Goal: Task Accomplishment & Management: Manage account settings

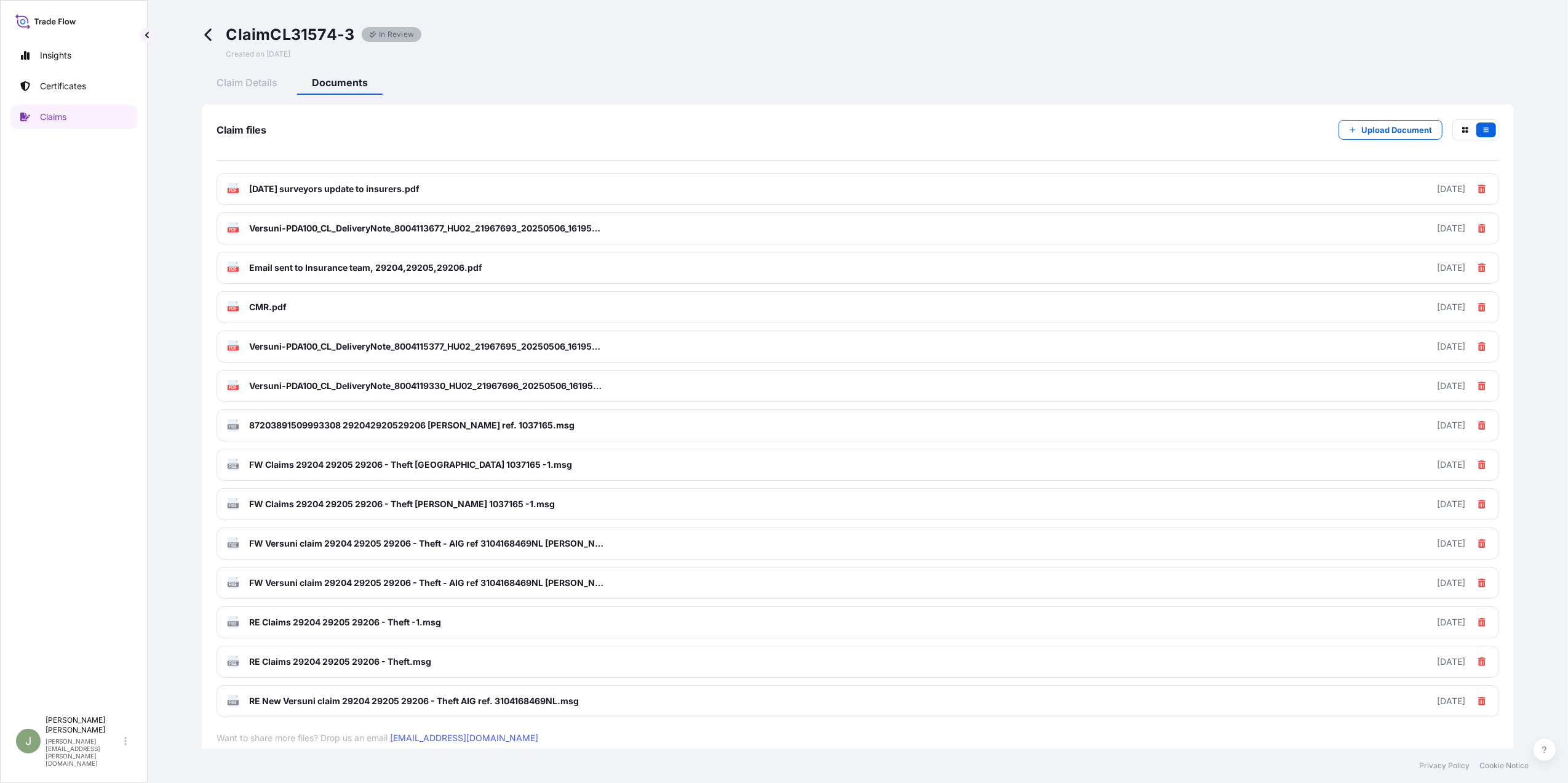
click at [1349, 139] on div "Upload Document" at bounding box center [1419, 130] width 161 height 21
click at [1361, 126] on p "Upload Document" at bounding box center [1396, 130] width 70 height 13
click at [210, 33] on icon at bounding box center [208, 34] width 14 height 14
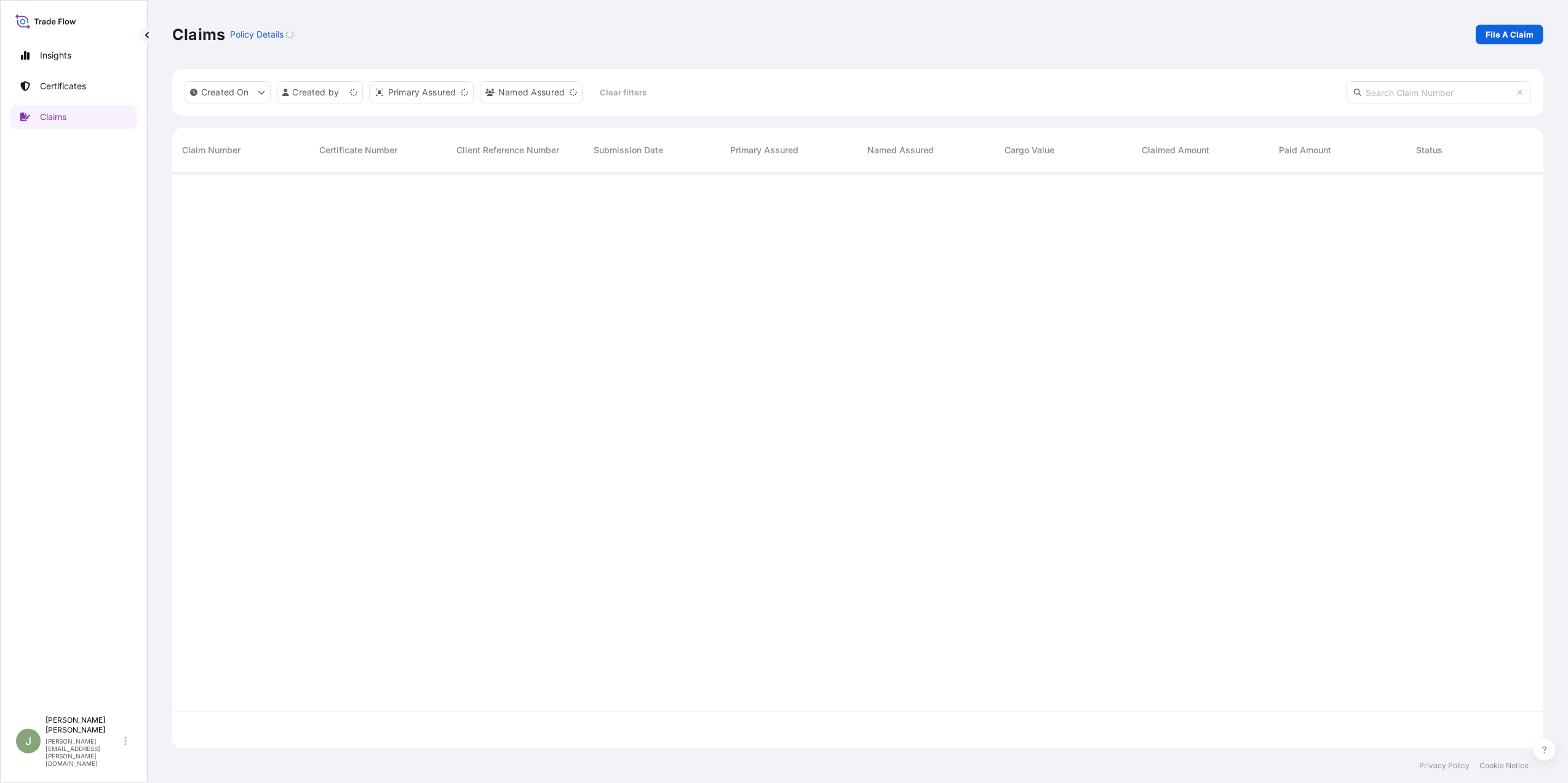
scroll to position [570, 1359]
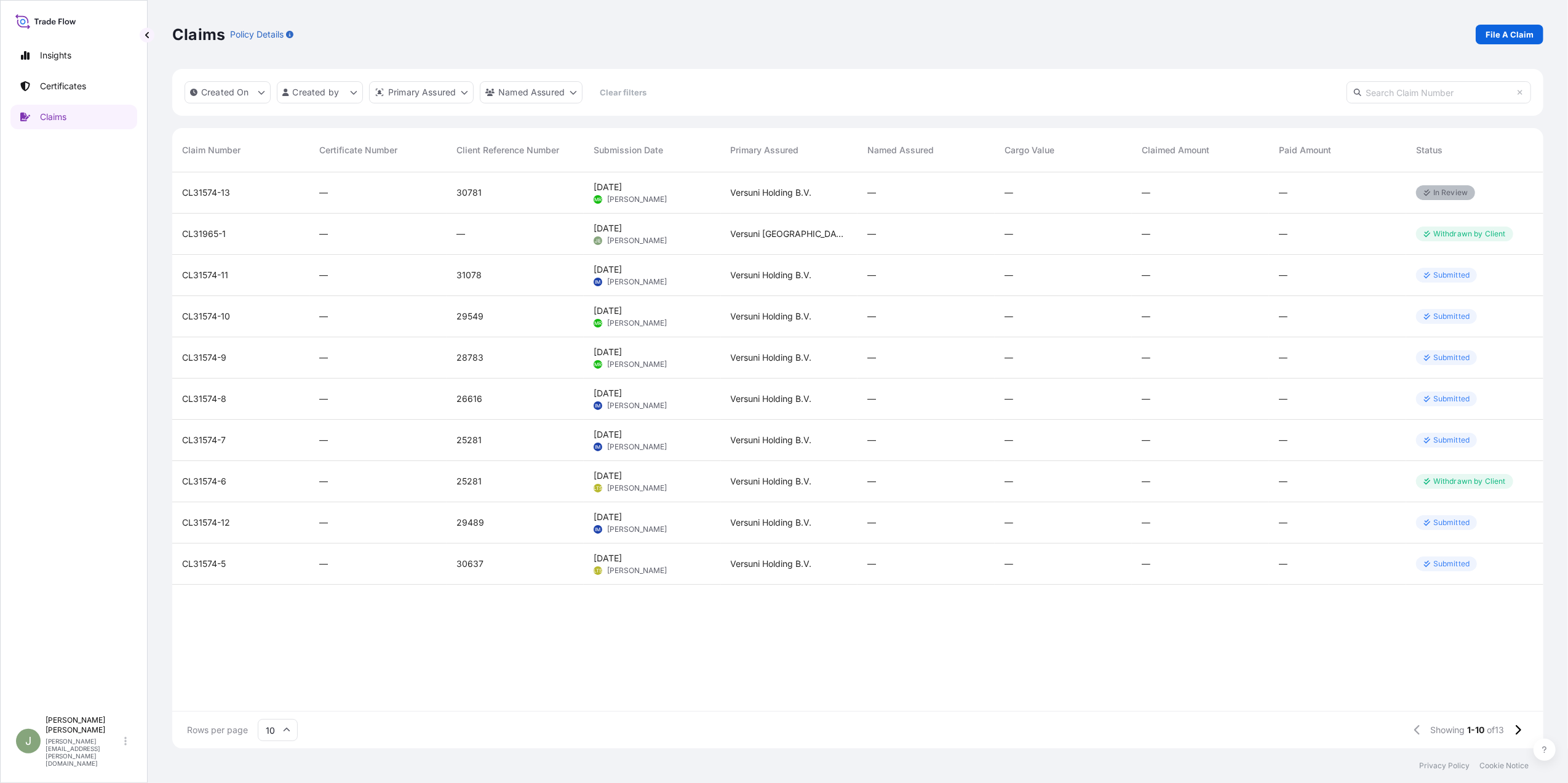
click at [1386, 97] on input "text" at bounding box center [1438, 93] width 185 height 22
type input "CL"
click at [218, 566] on span "CL31574-5" at bounding box center [204, 564] width 44 height 13
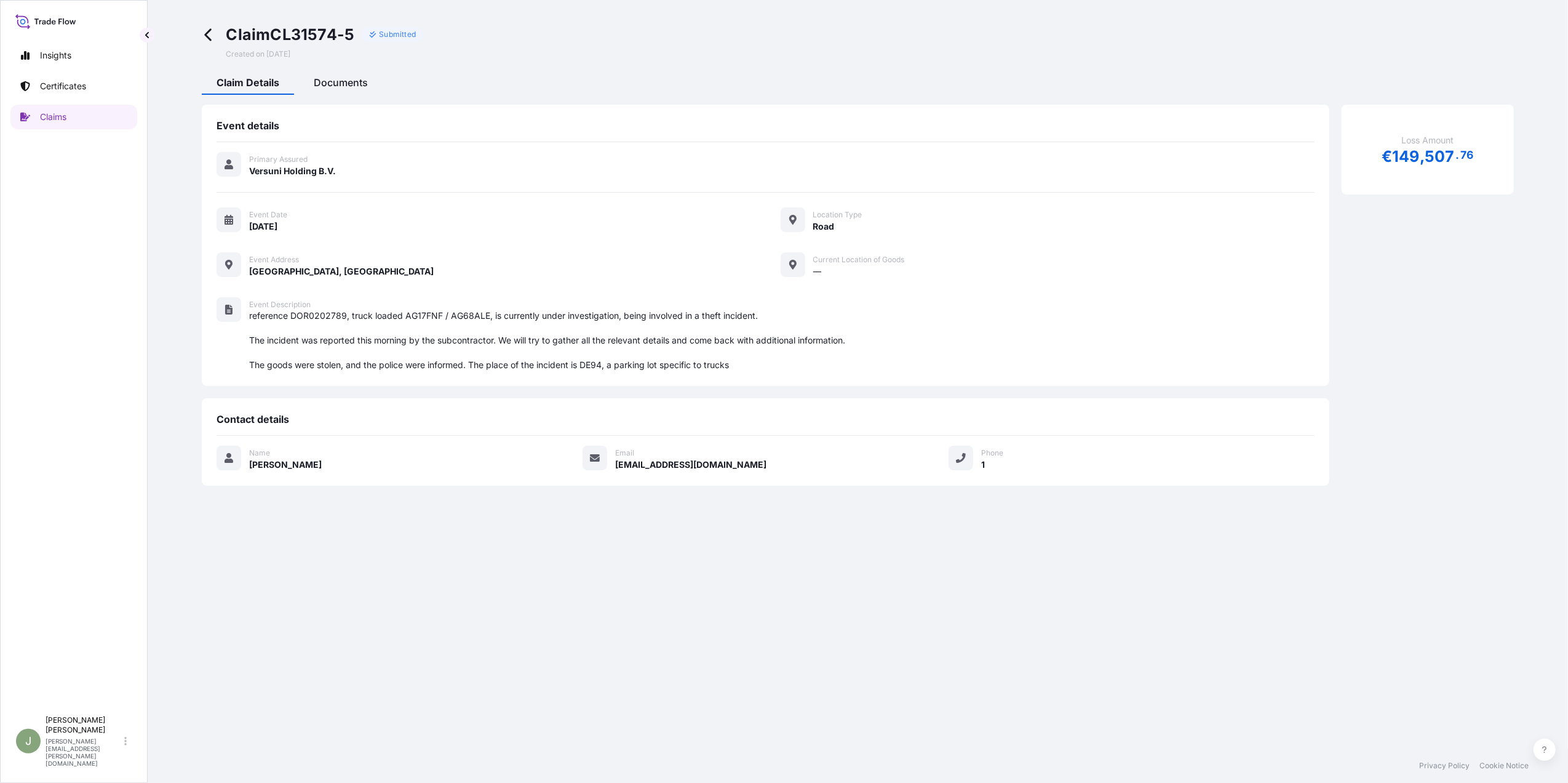
click at [348, 92] on div "Documents" at bounding box center [340, 85] width 84 height 21
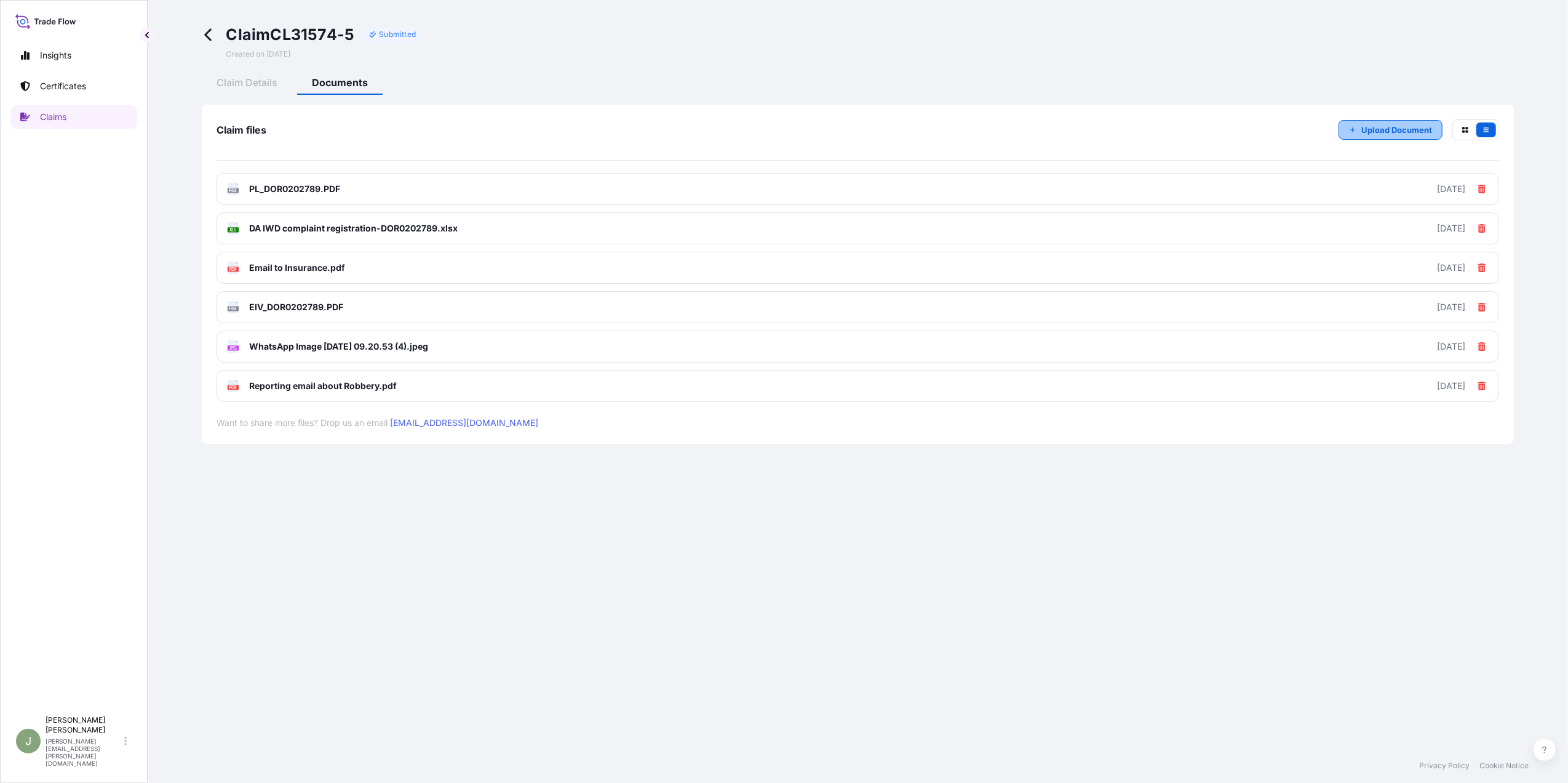
click at [1406, 132] on p "Upload Document" at bounding box center [1396, 130] width 70 height 13
click at [1369, 128] on p "Upload Document" at bounding box center [1396, 130] width 70 height 13
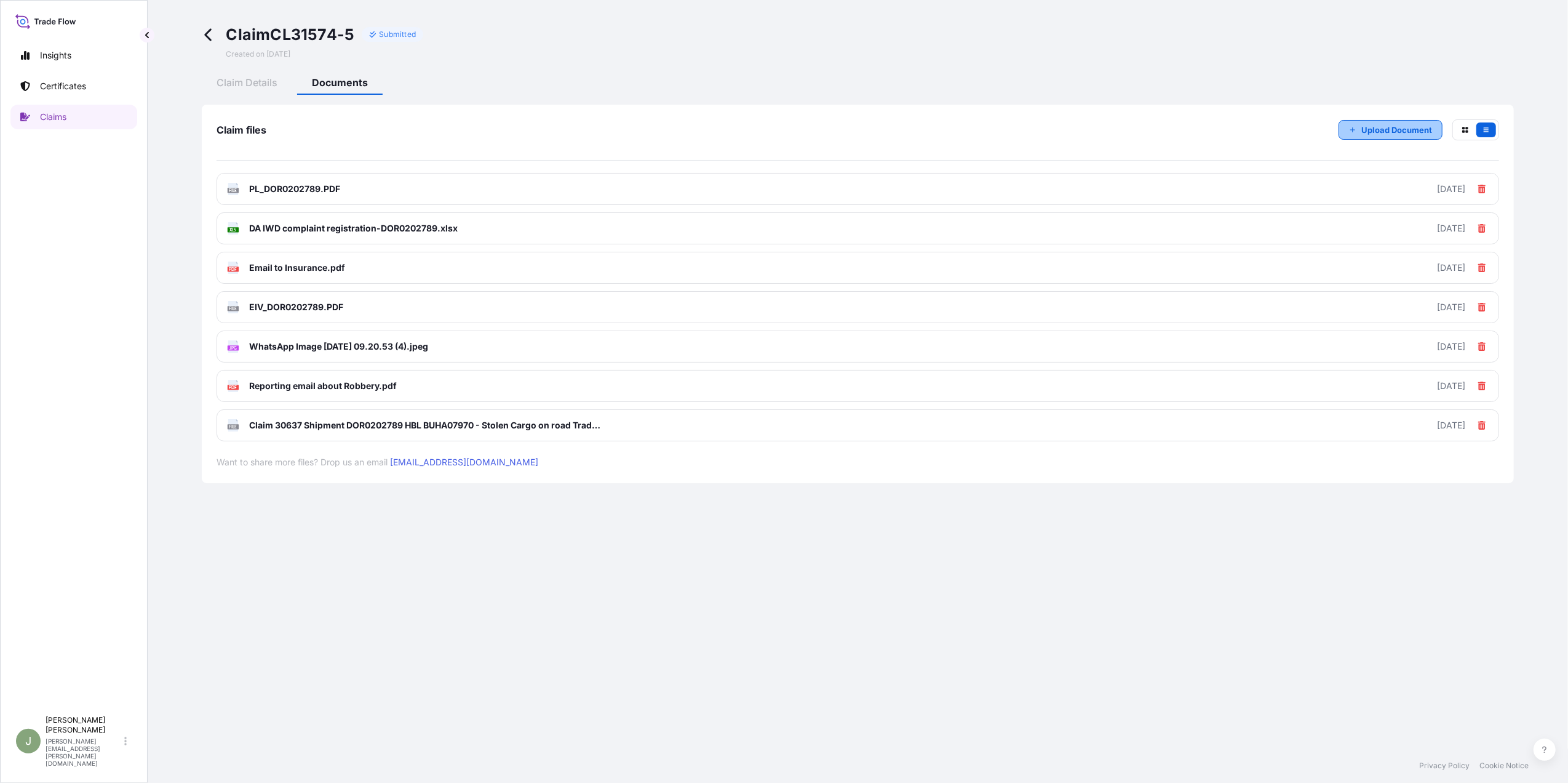
click at [1360, 125] on button "Upload Document" at bounding box center [1391, 130] width 104 height 20
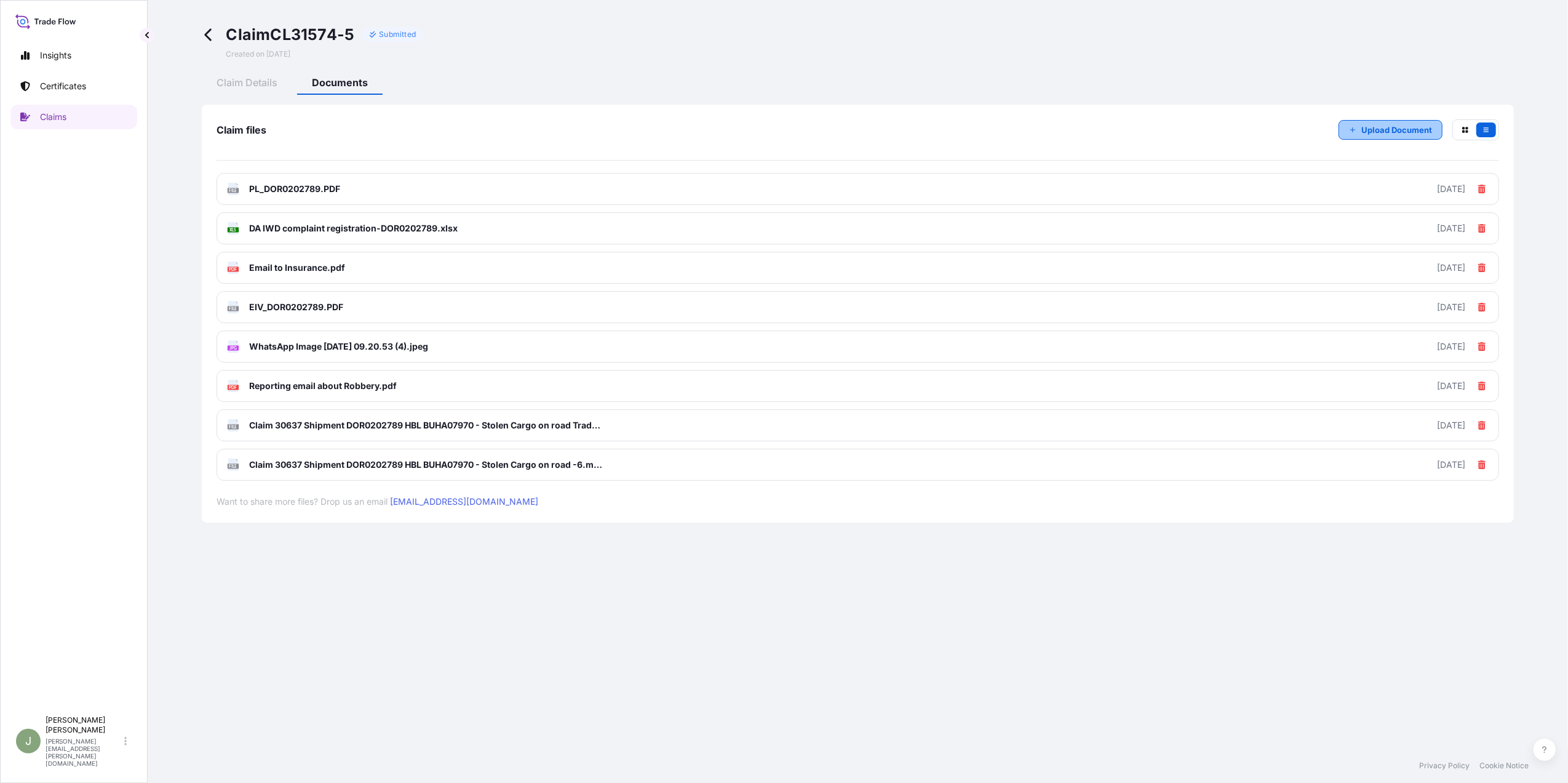
click at [1392, 126] on p "Upload Document" at bounding box center [1396, 130] width 70 height 13
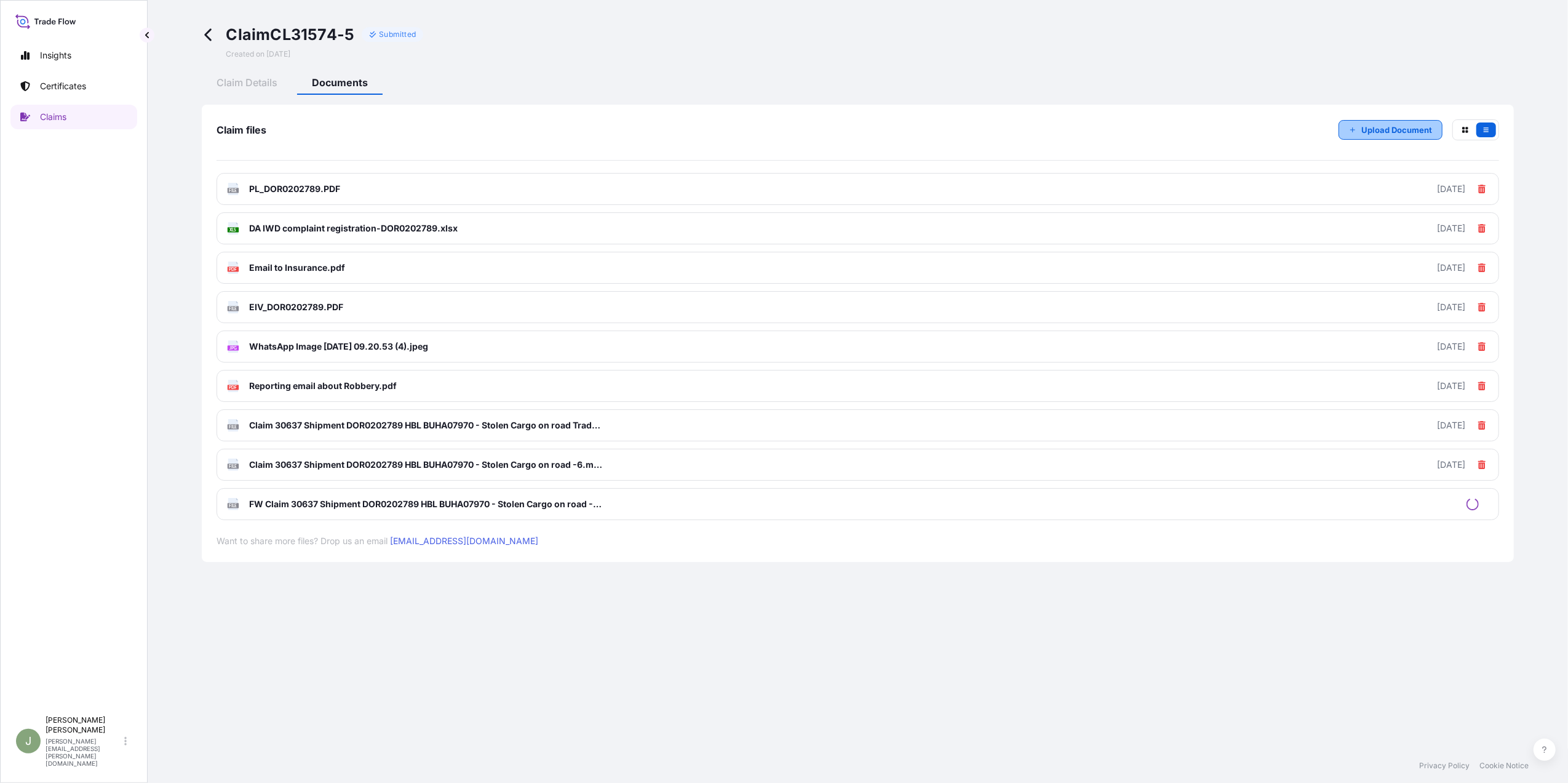
click at [1360, 128] on button "Upload Document" at bounding box center [1391, 130] width 104 height 20
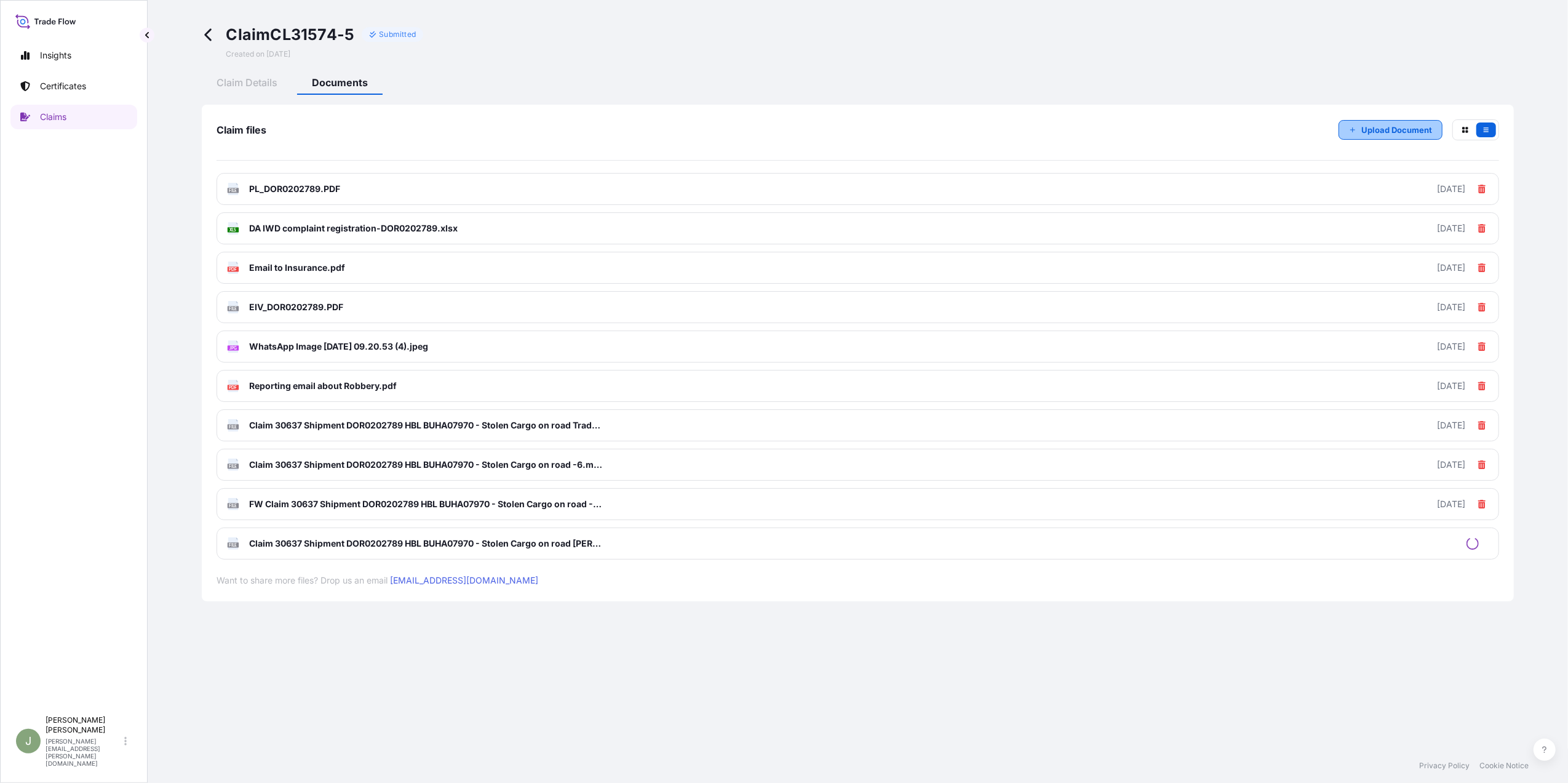
click at [1349, 126] on icon "button" at bounding box center [1353, 130] width 7 height 7
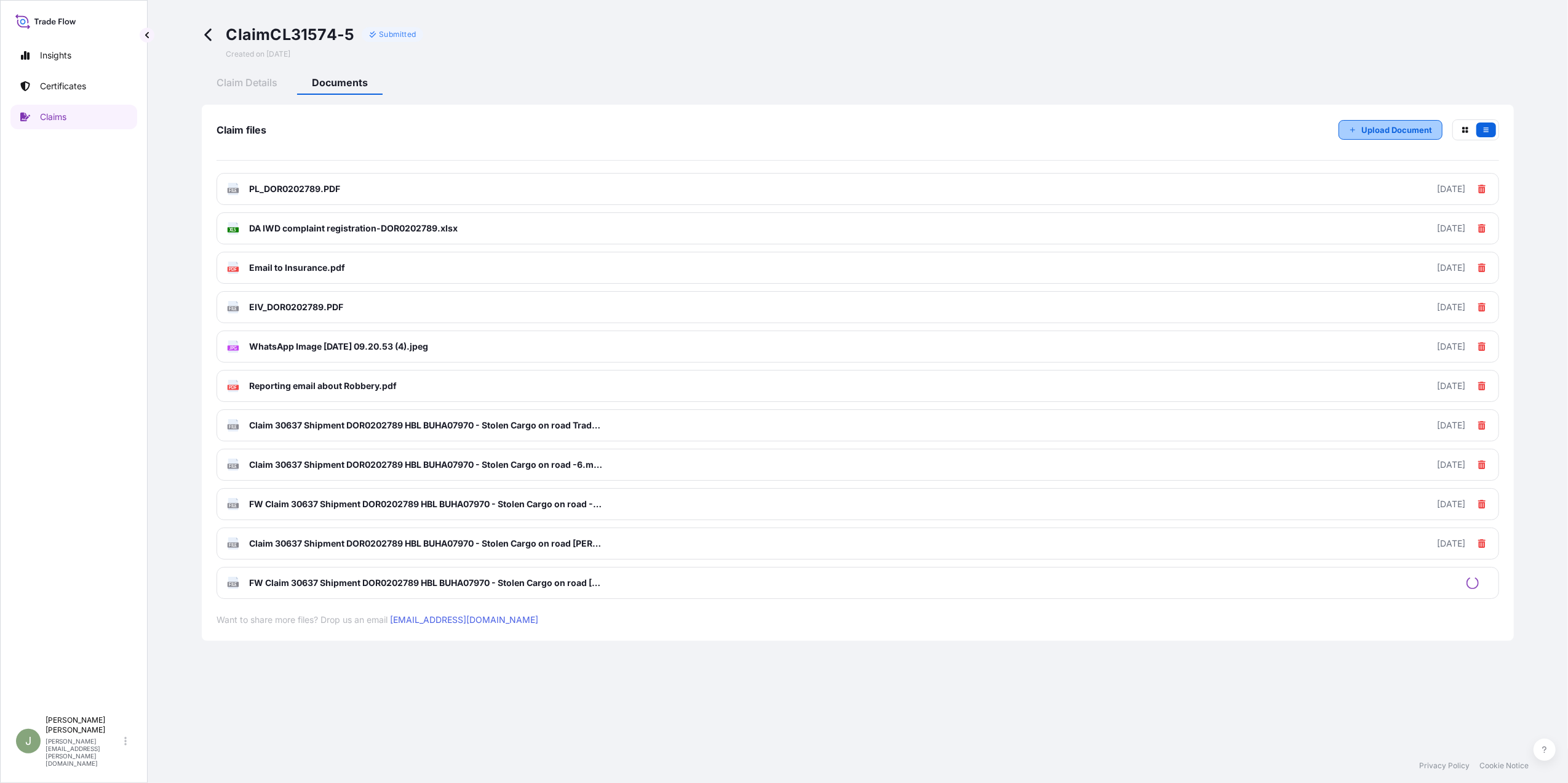
click at [1389, 130] on p "Upload Document" at bounding box center [1396, 130] width 70 height 13
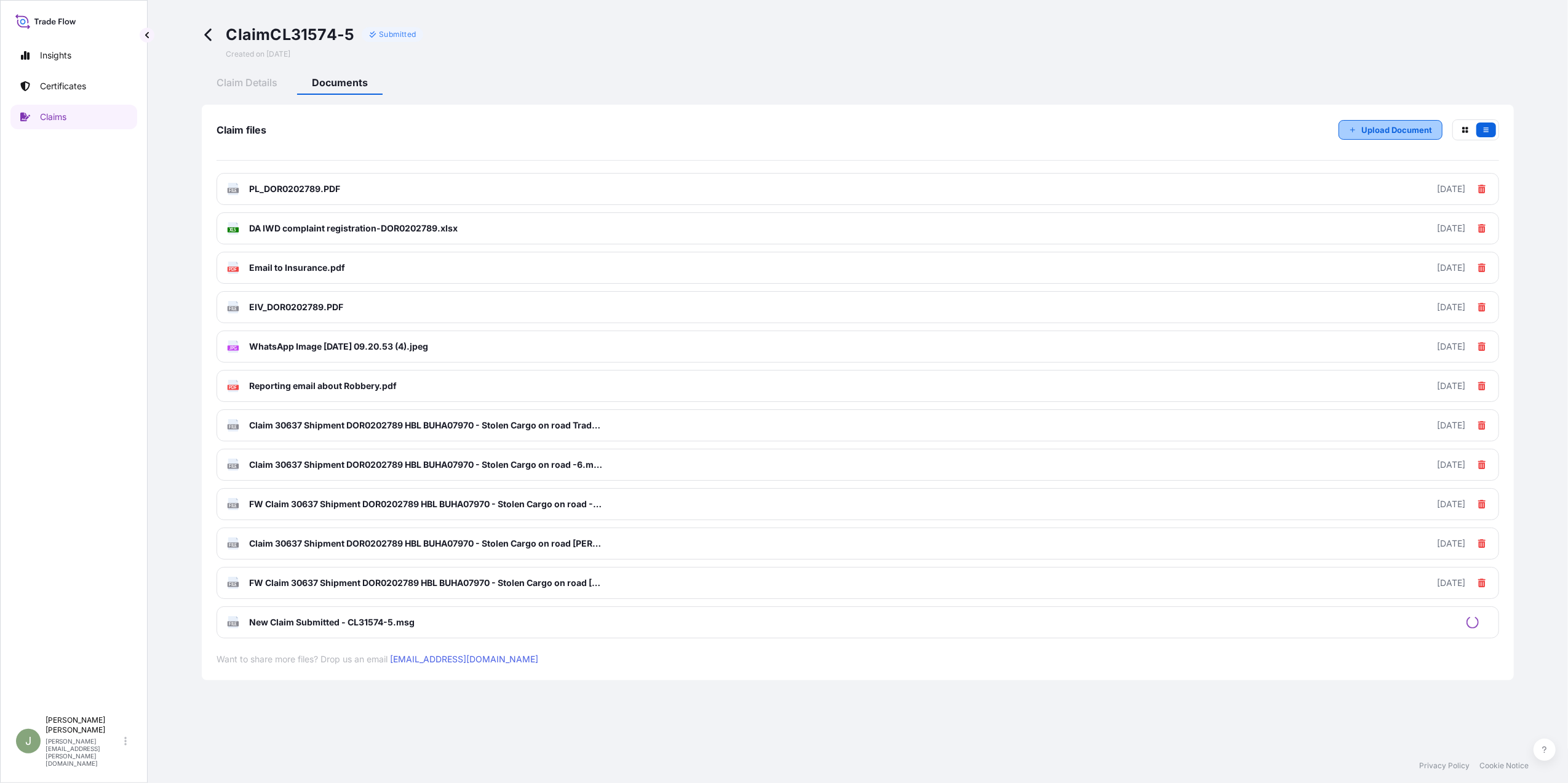
click at [1367, 133] on p "Upload Document" at bounding box center [1396, 130] width 70 height 13
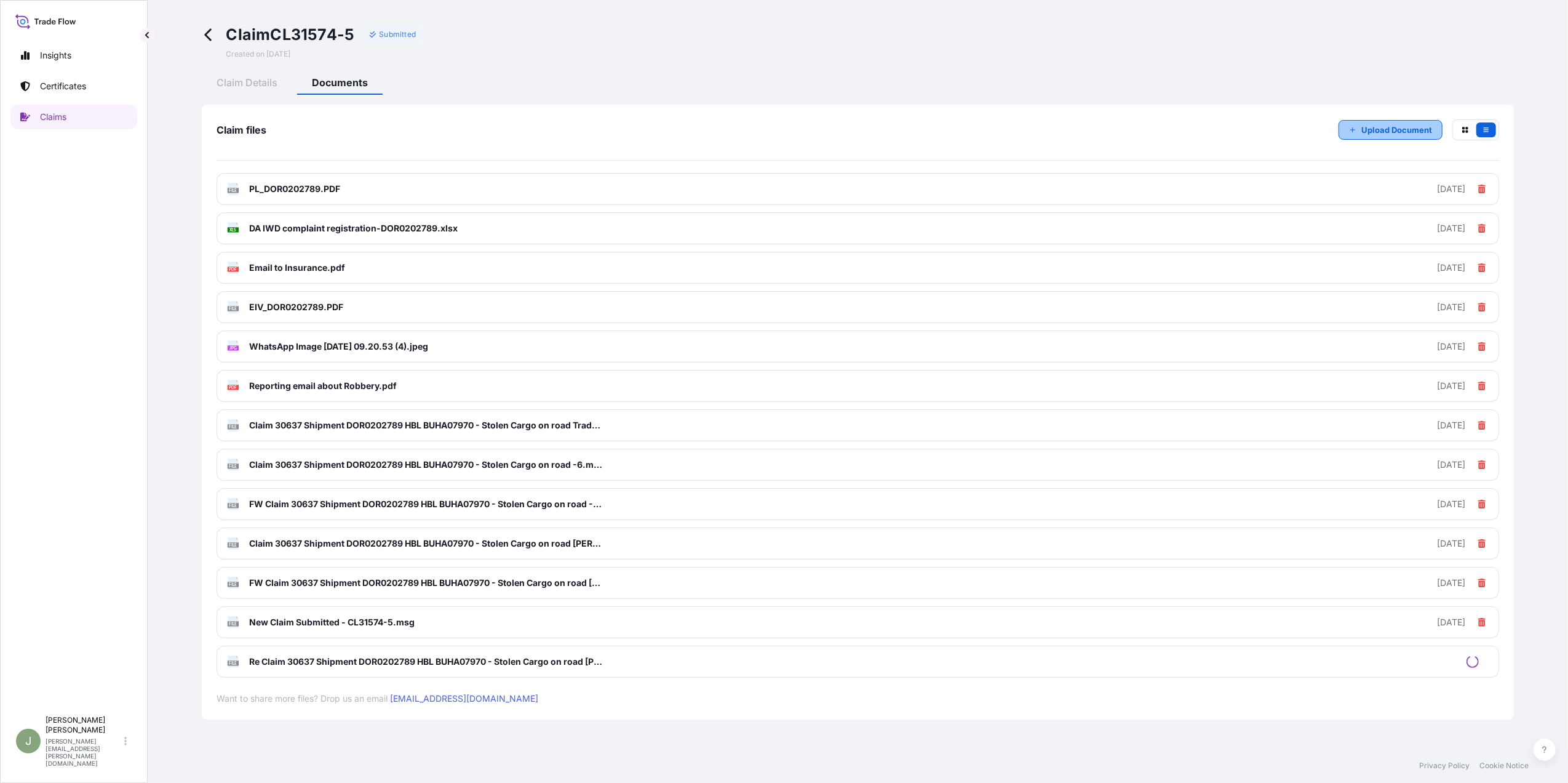
click at [1361, 133] on p "Upload Document" at bounding box center [1396, 130] width 70 height 13
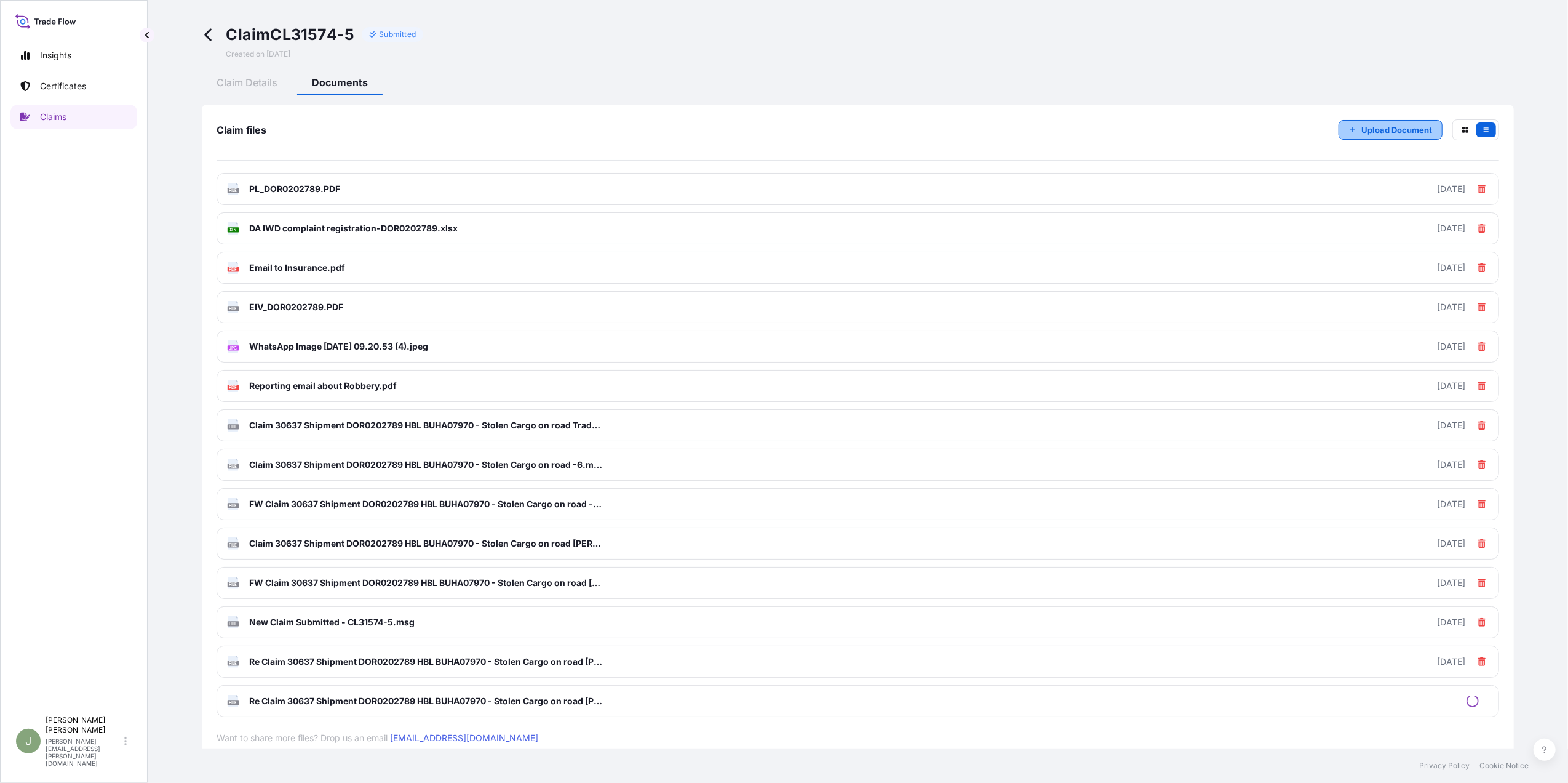
click at [1340, 125] on button "Upload Document" at bounding box center [1391, 130] width 104 height 20
click at [1361, 127] on p "Upload Document" at bounding box center [1396, 130] width 70 height 13
click at [1361, 129] on p "Upload Document" at bounding box center [1396, 130] width 70 height 13
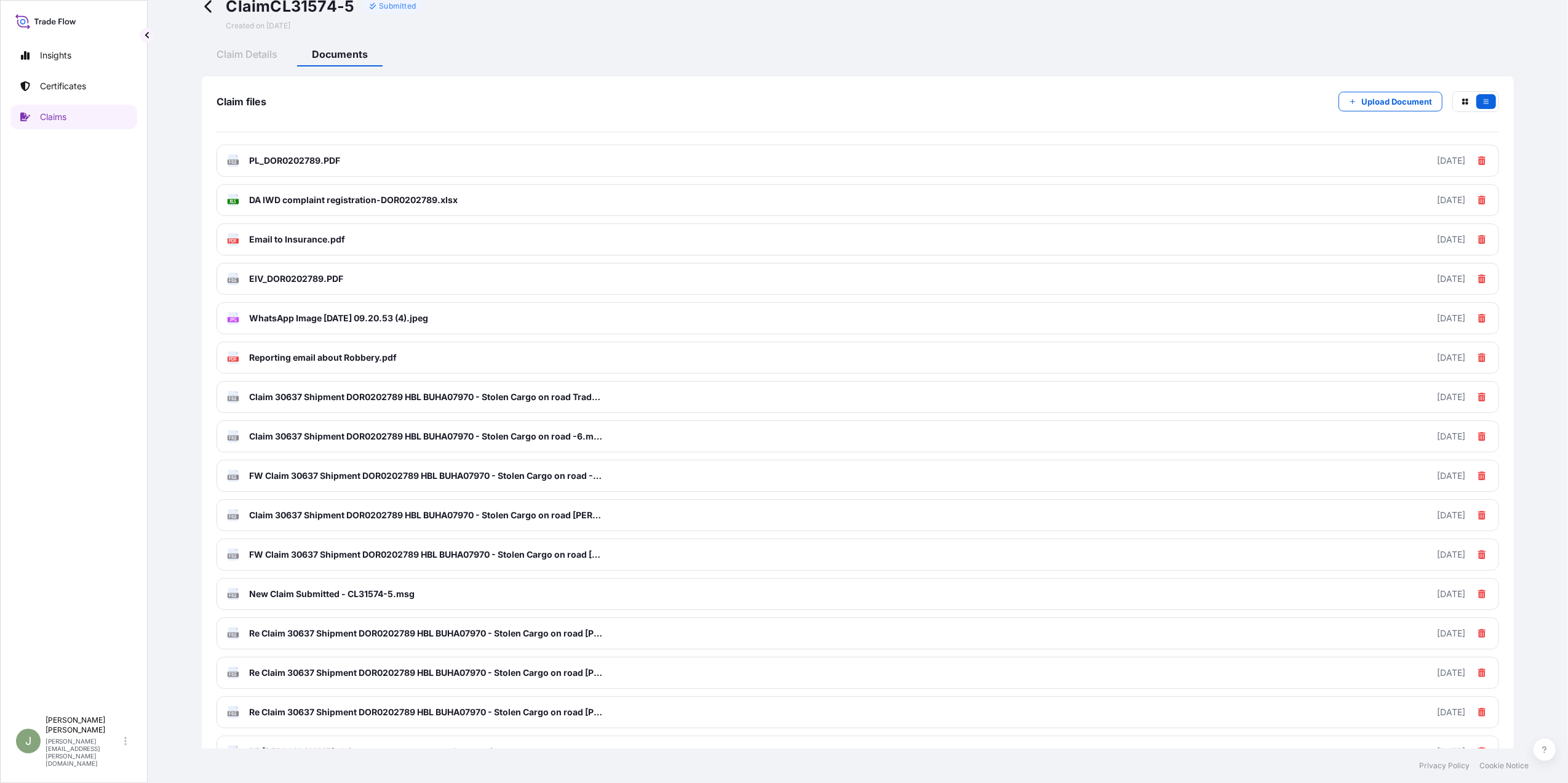
scroll to position [13, 0]
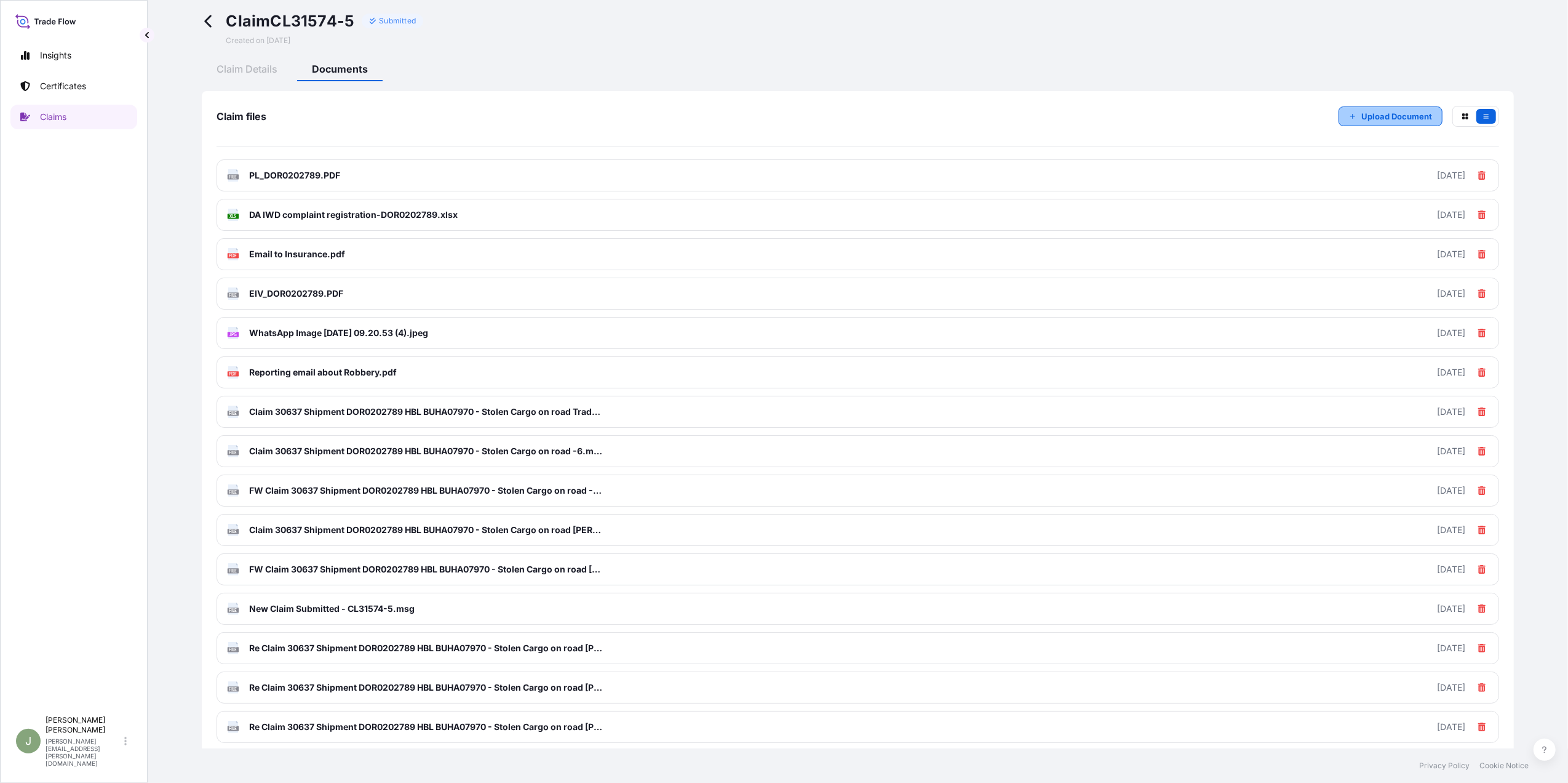
click at [1349, 109] on button "Upload Document" at bounding box center [1391, 116] width 104 height 20
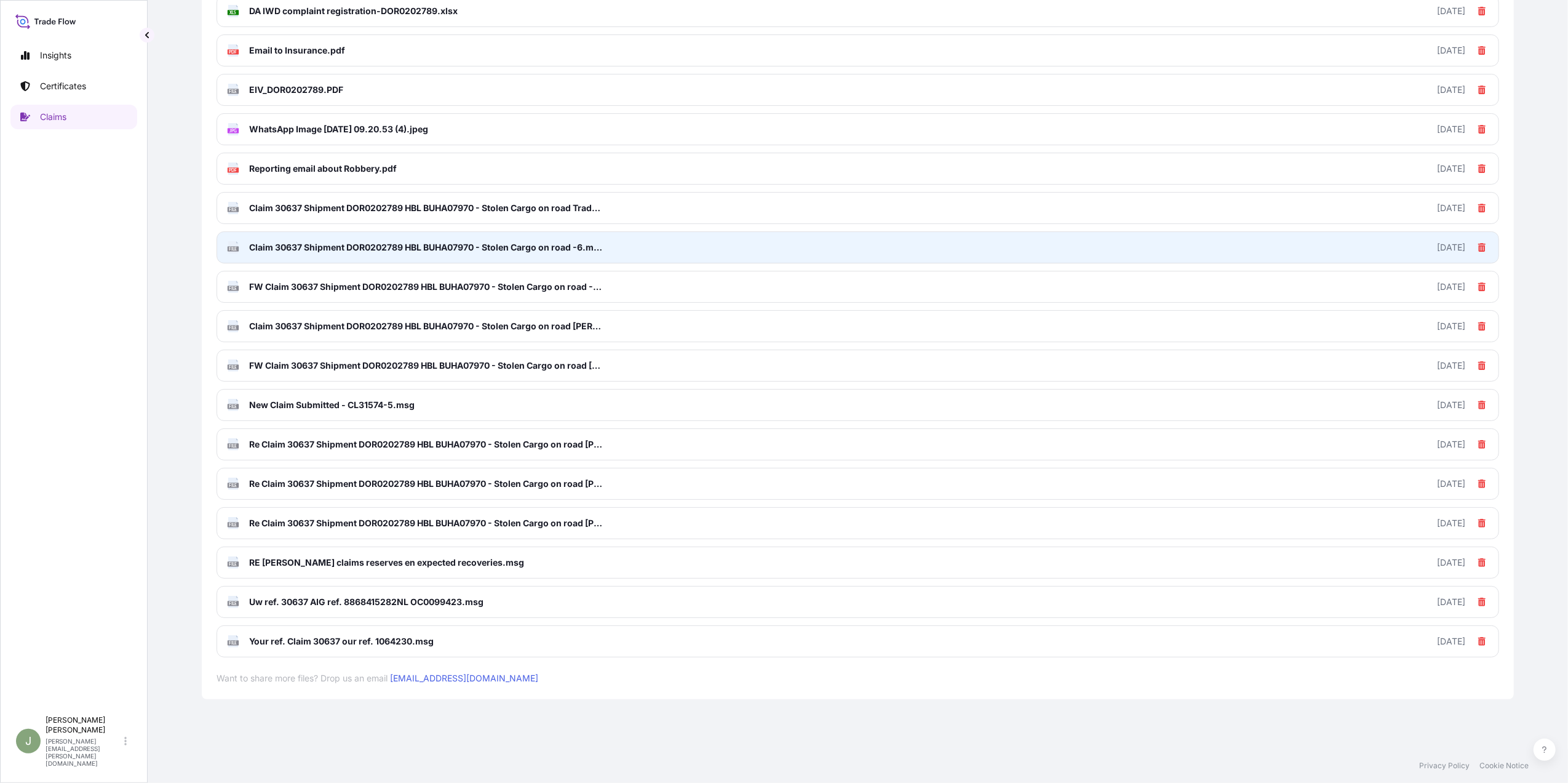
scroll to position [0, 0]
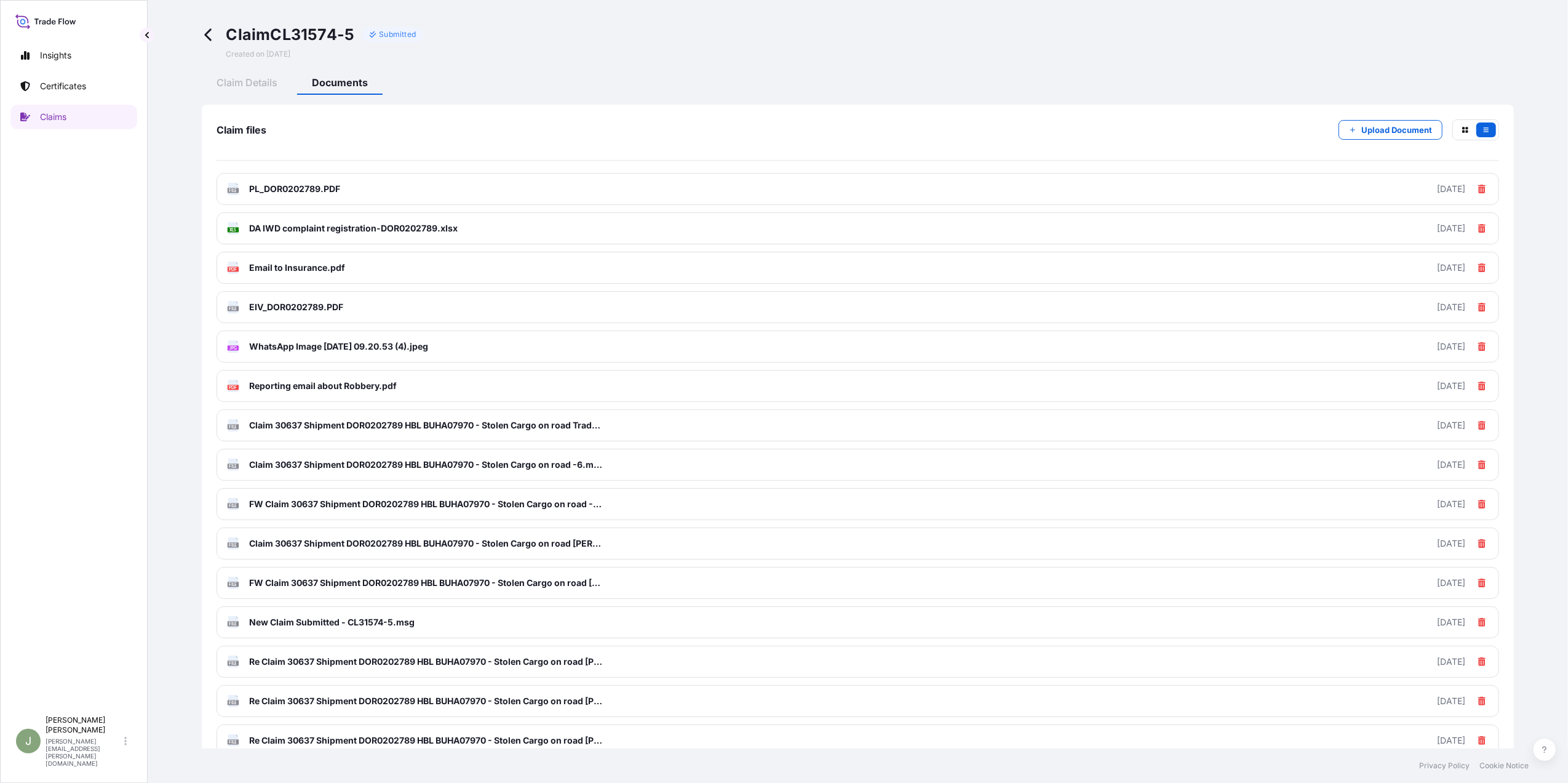
click at [209, 38] on icon at bounding box center [207, 35] width 7 height 13
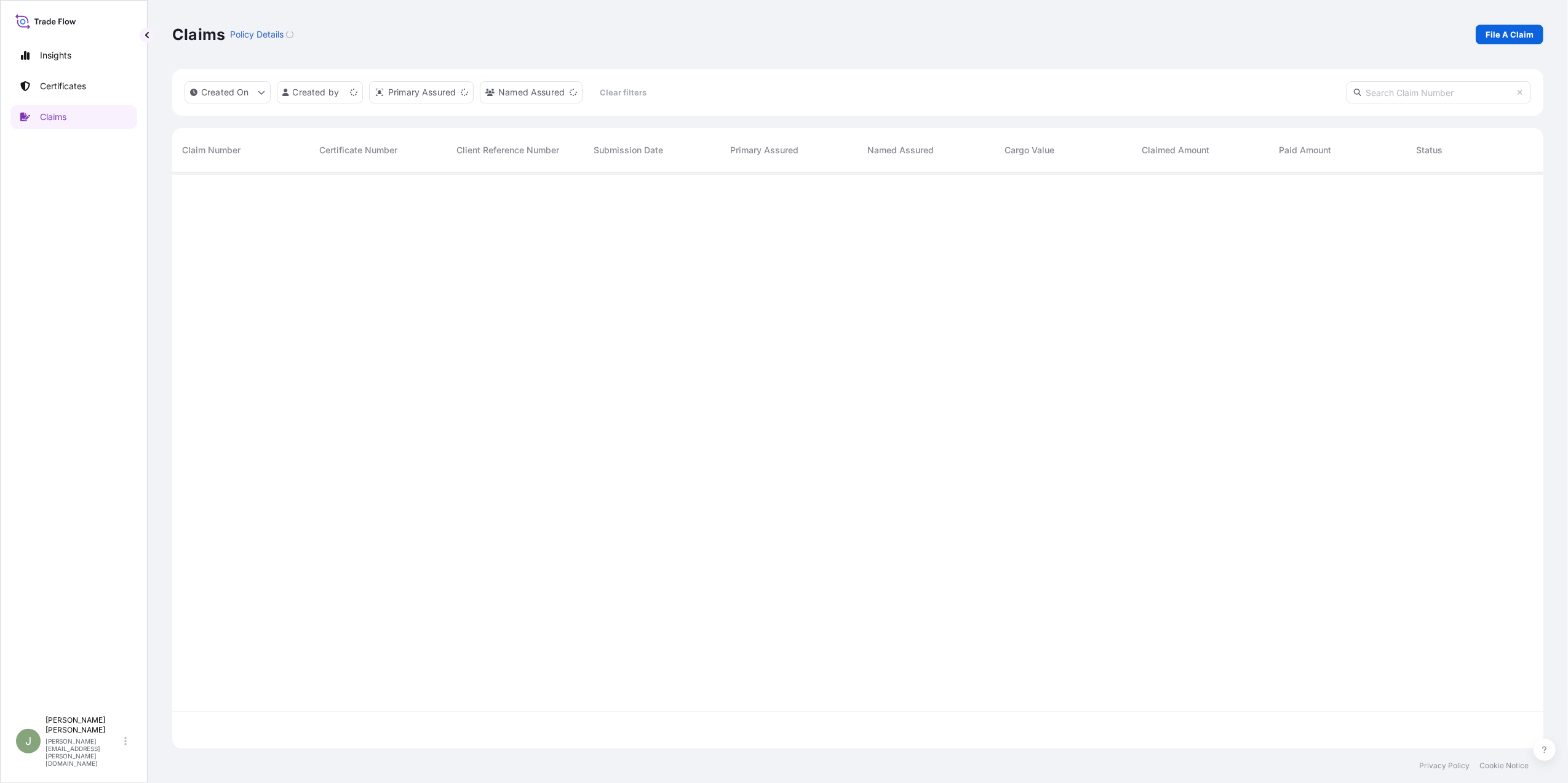
scroll to position [570, 1359]
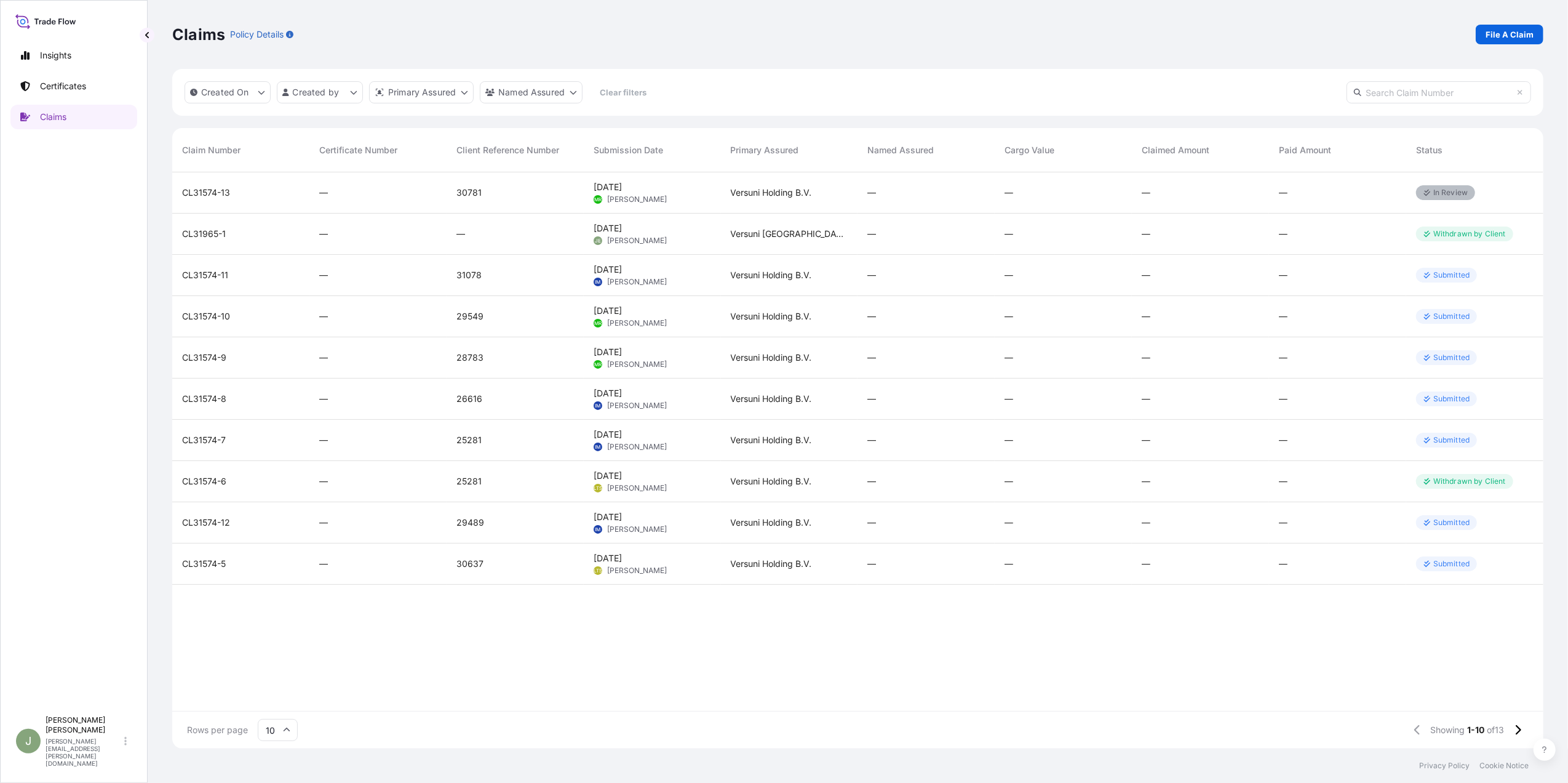
click at [212, 448] on div "CL31574-7" at bounding box center [240, 440] width 137 height 42
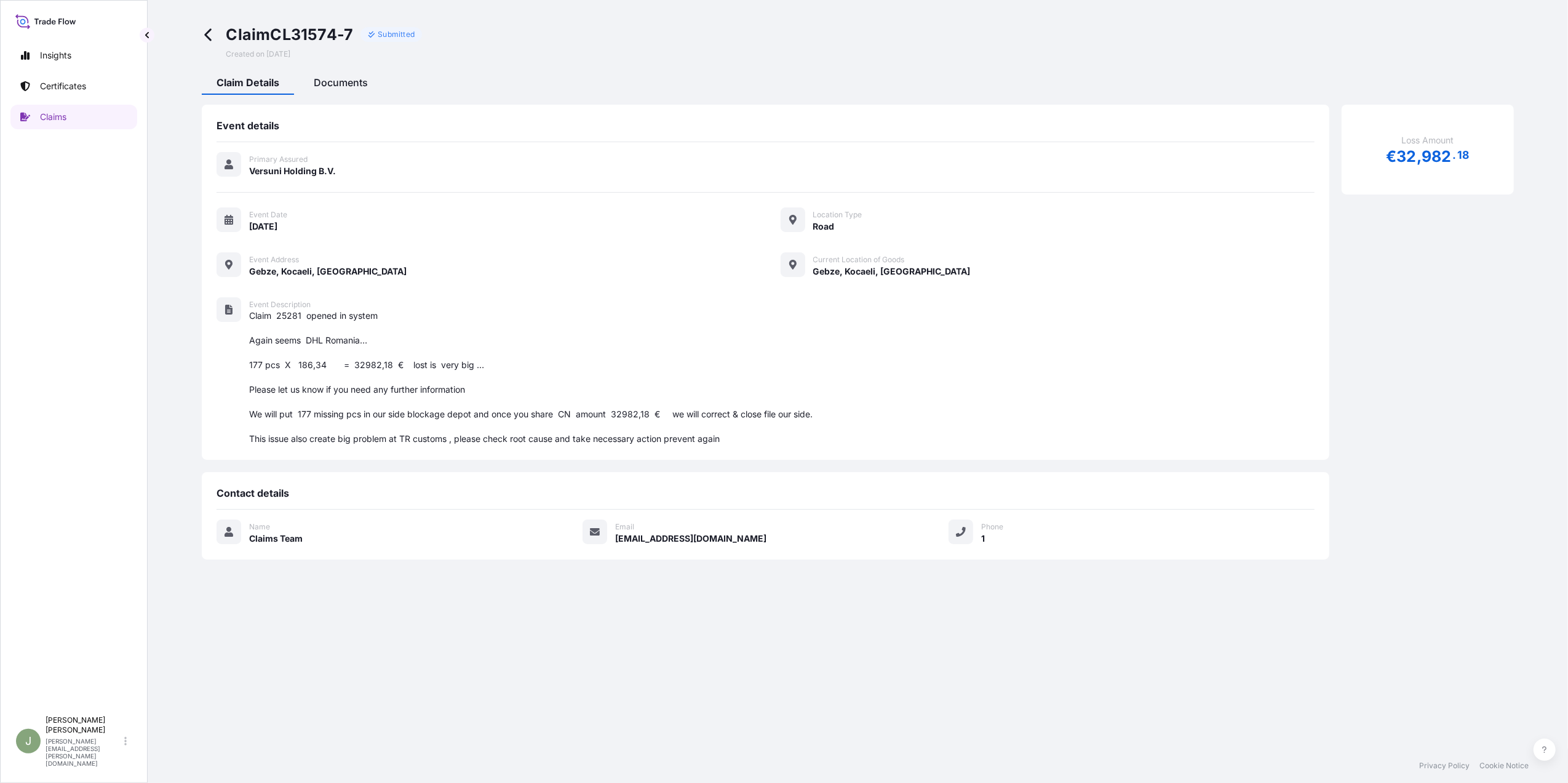
click at [339, 80] on span "Documents" at bounding box center [340, 82] width 54 height 13
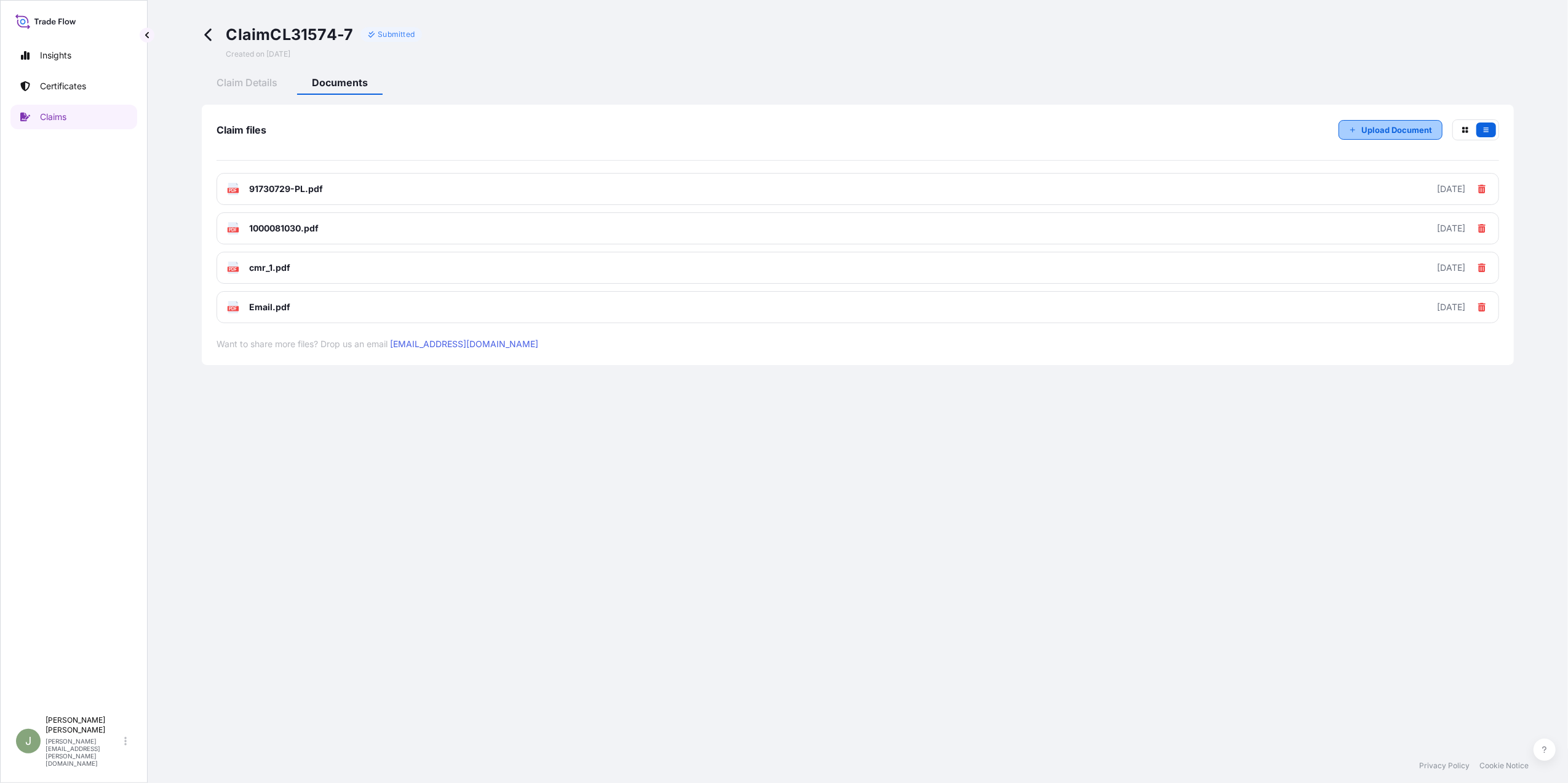
click at [1384, 125] on p "Upload Document" at bounding box center [1396, 130] width 70 height 13
click at [1394, 130] on p "Upload Document" at bounding box center [1396, 130] width 70 height 13
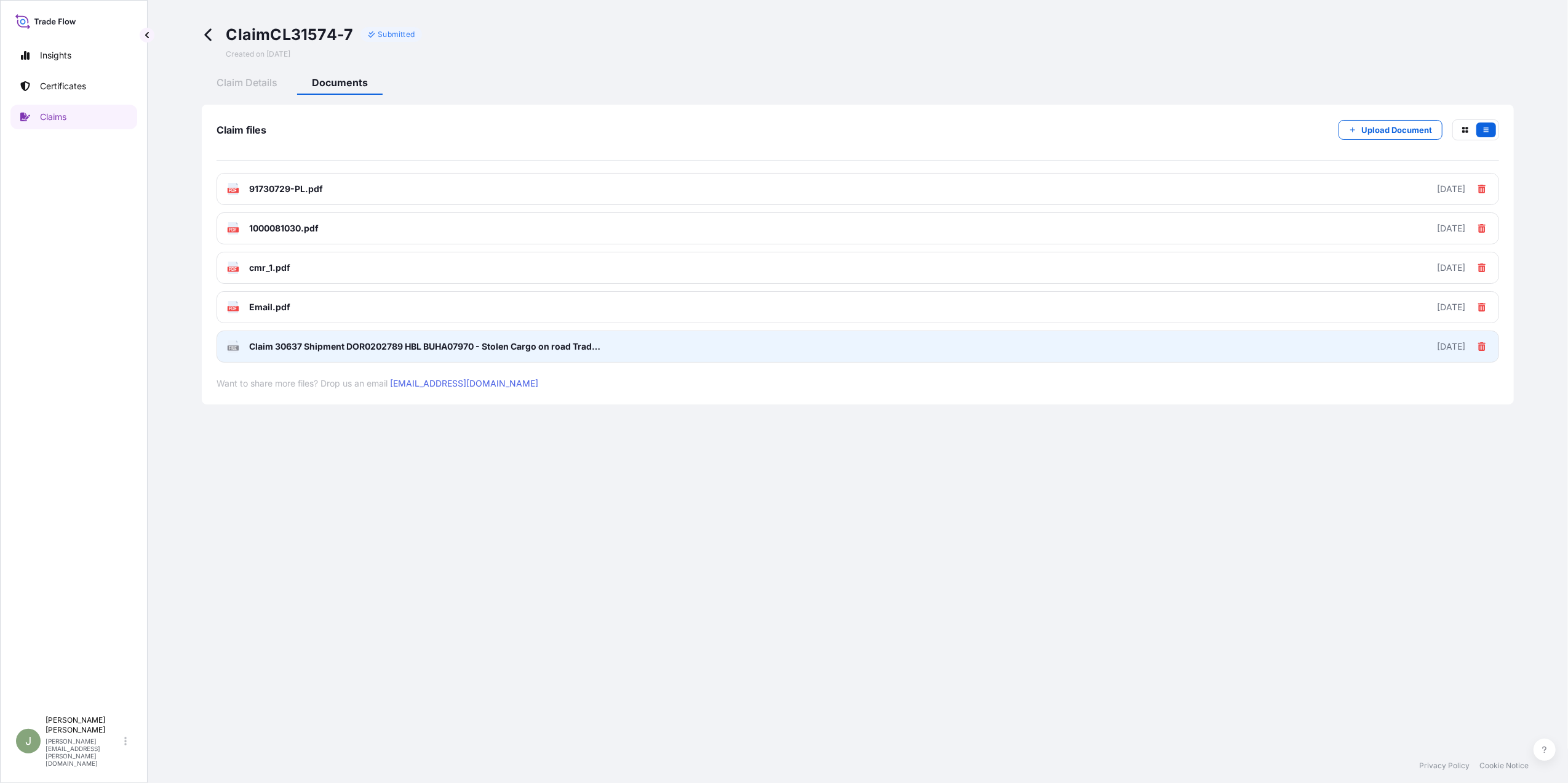
click at [1482, 348] on icon at bounding box center [1482, 347] width 9 height 9
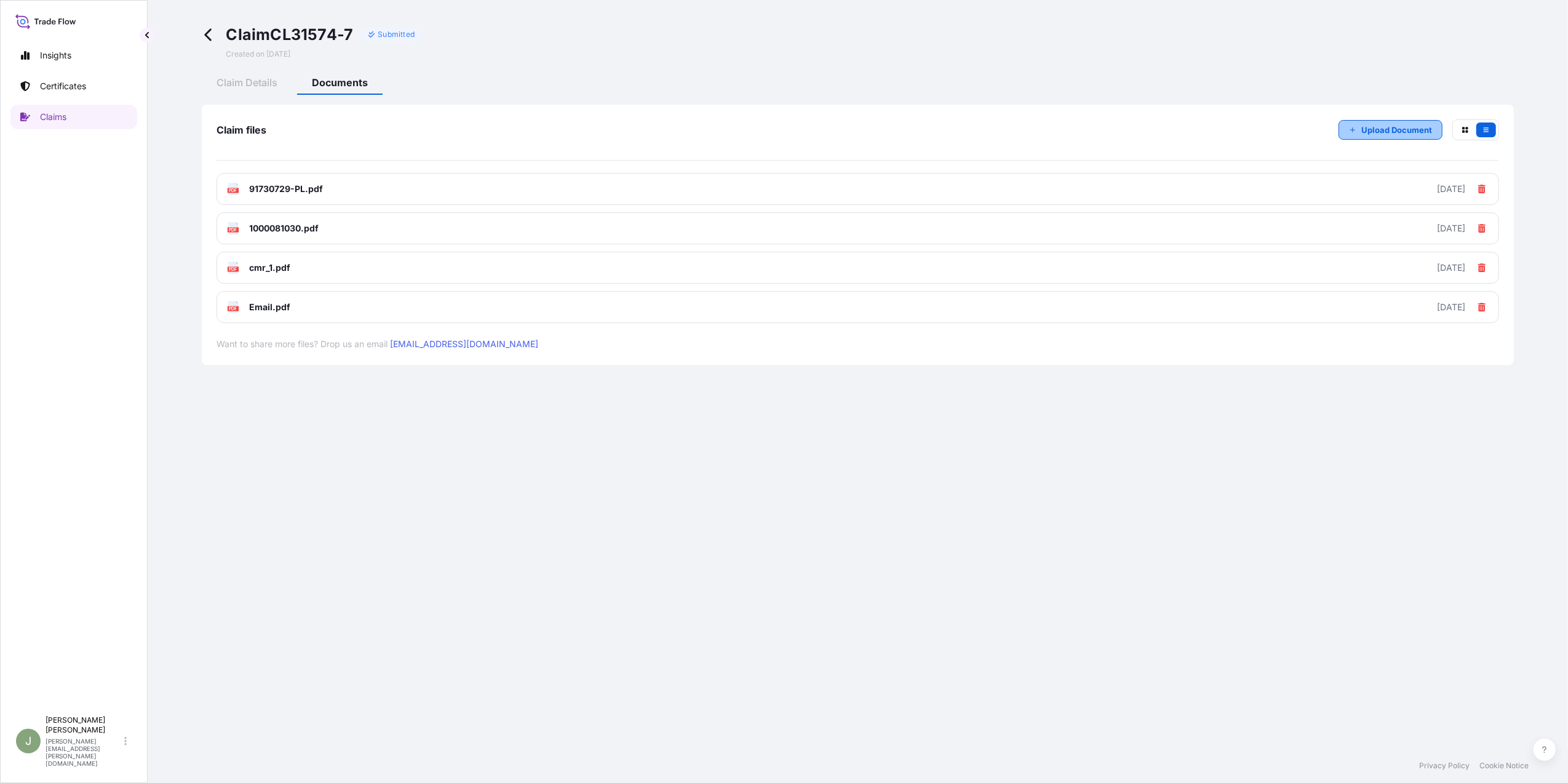
click at [1369, 128] on p "Upload Document" at bounding box center [1396, 130] width 70 height 13
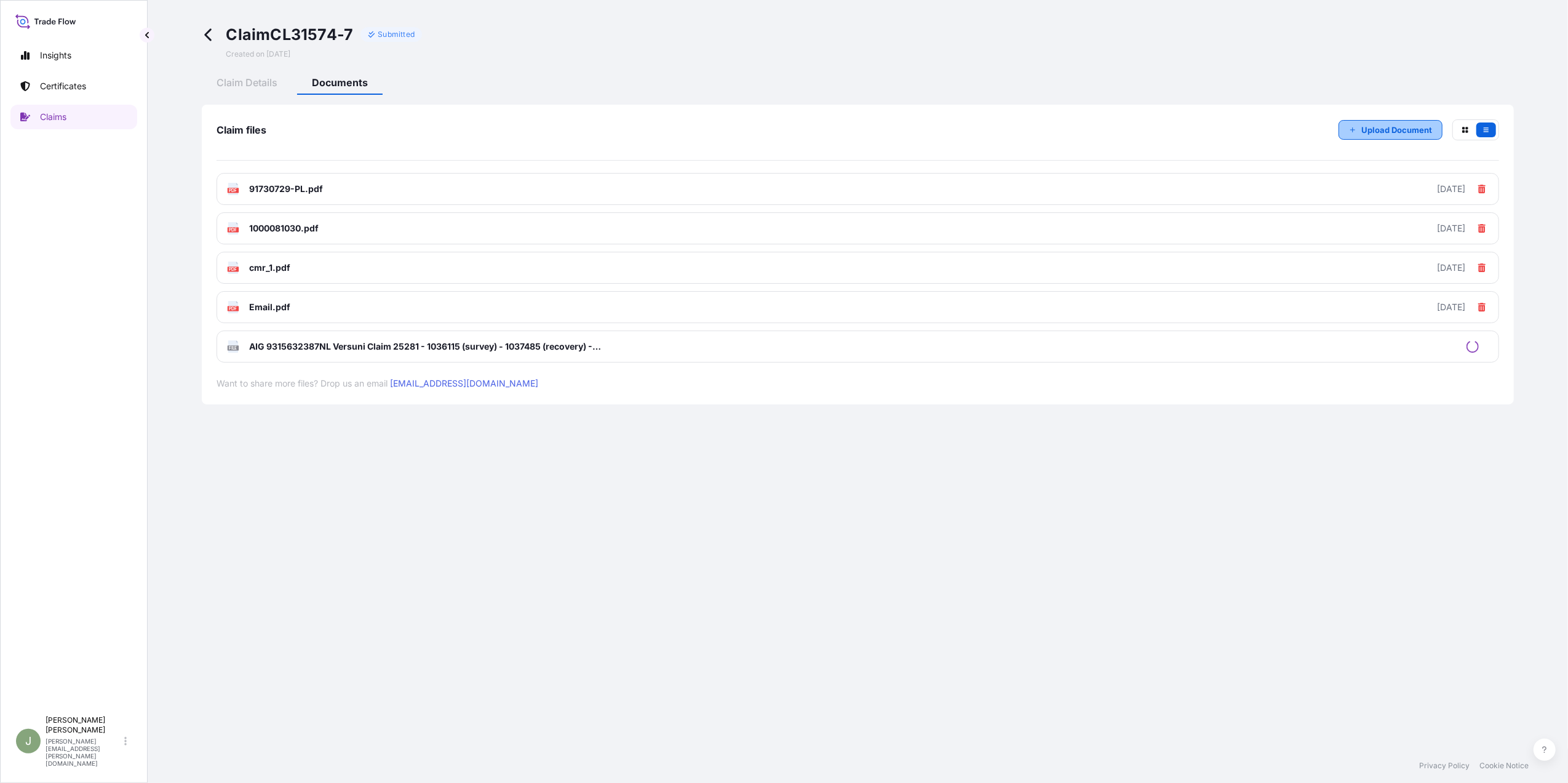
click at [1371, 136] on button "Upload Document" at bounding box center [1391, 130] width 104 height 20
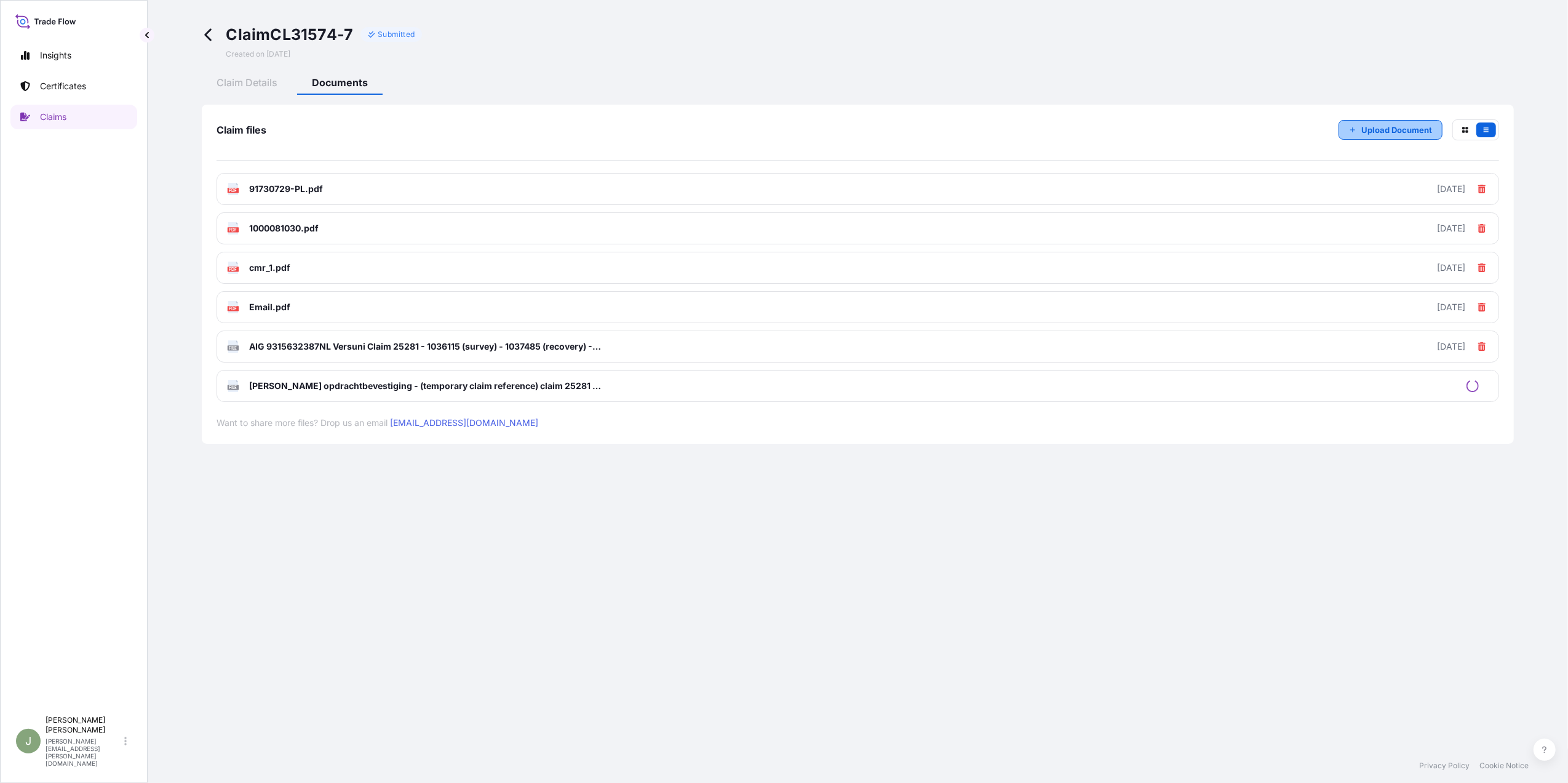
click at [1411, 126] on p "Upload Document" at bounding box center [1396, 130] width 70 height 13
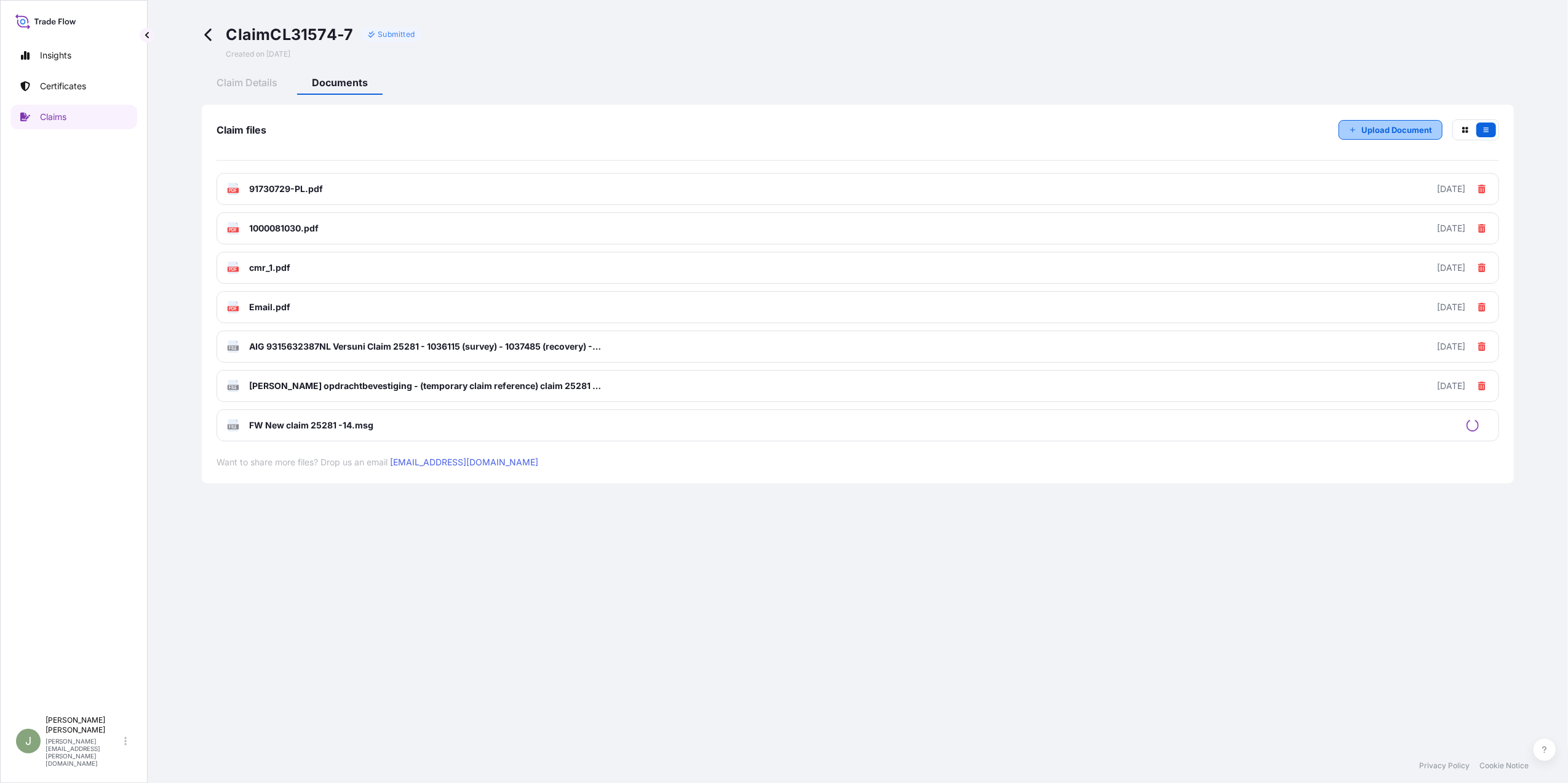
click at [1361, 128] on p "Upload Document" at bounding box center [1396, 130] width 70 height 13
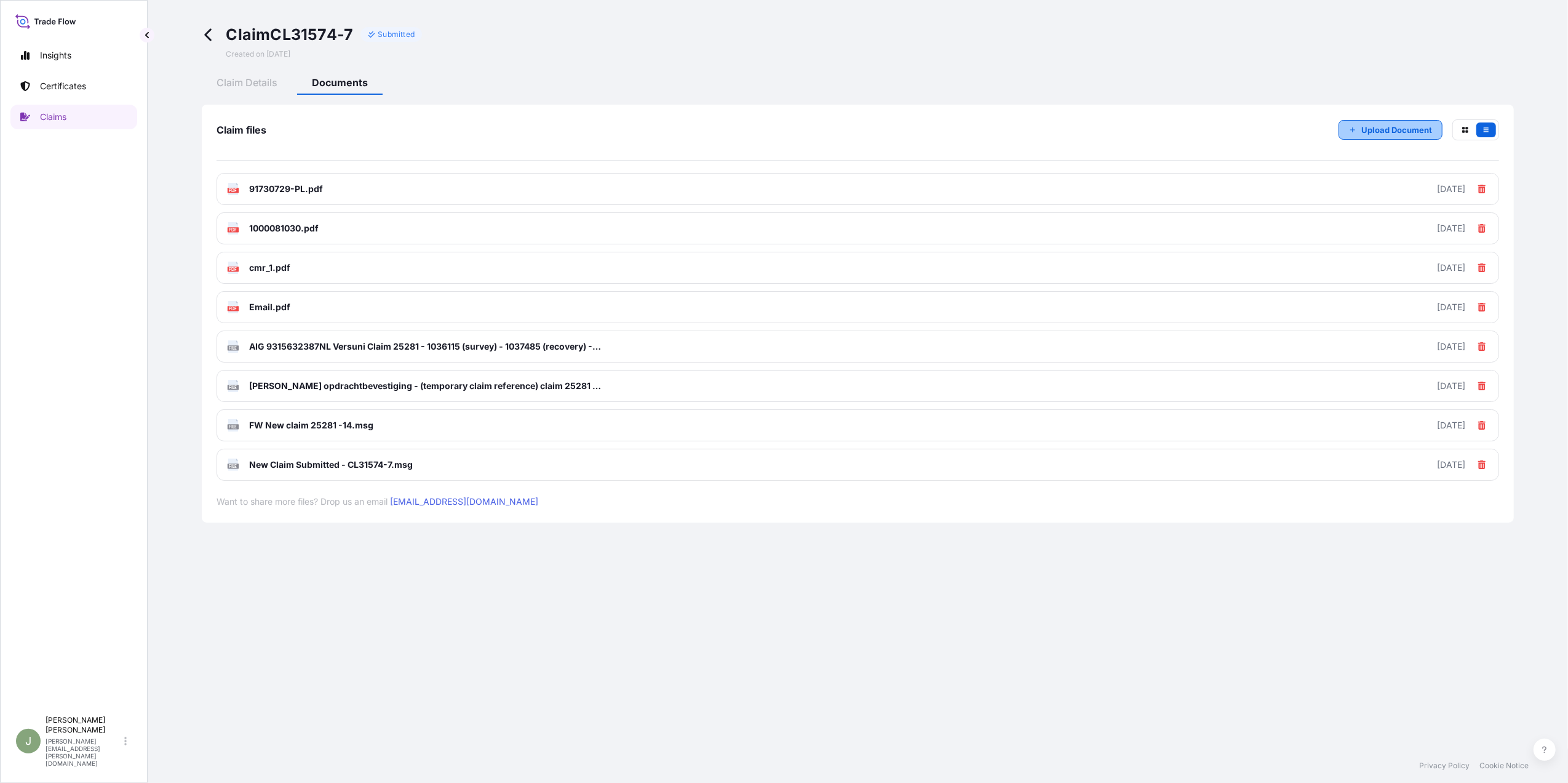
click at [1363, 131] on p "Upload Document" at bounding box center [1396, 130] width 70 height 13
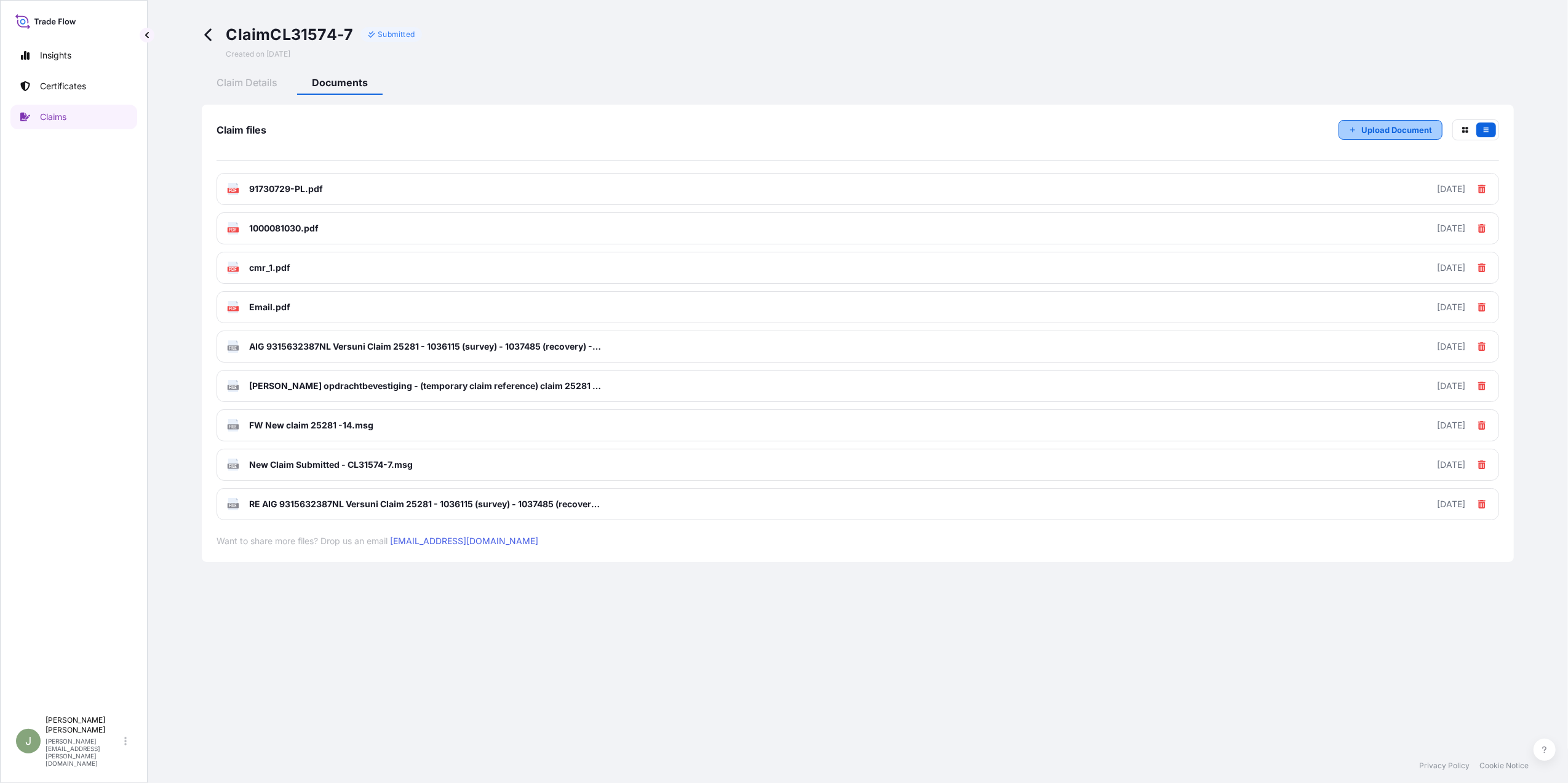
click at [1383, 127] on p "Upload Document" at bounding box center [1396, 130] width 70 height 13
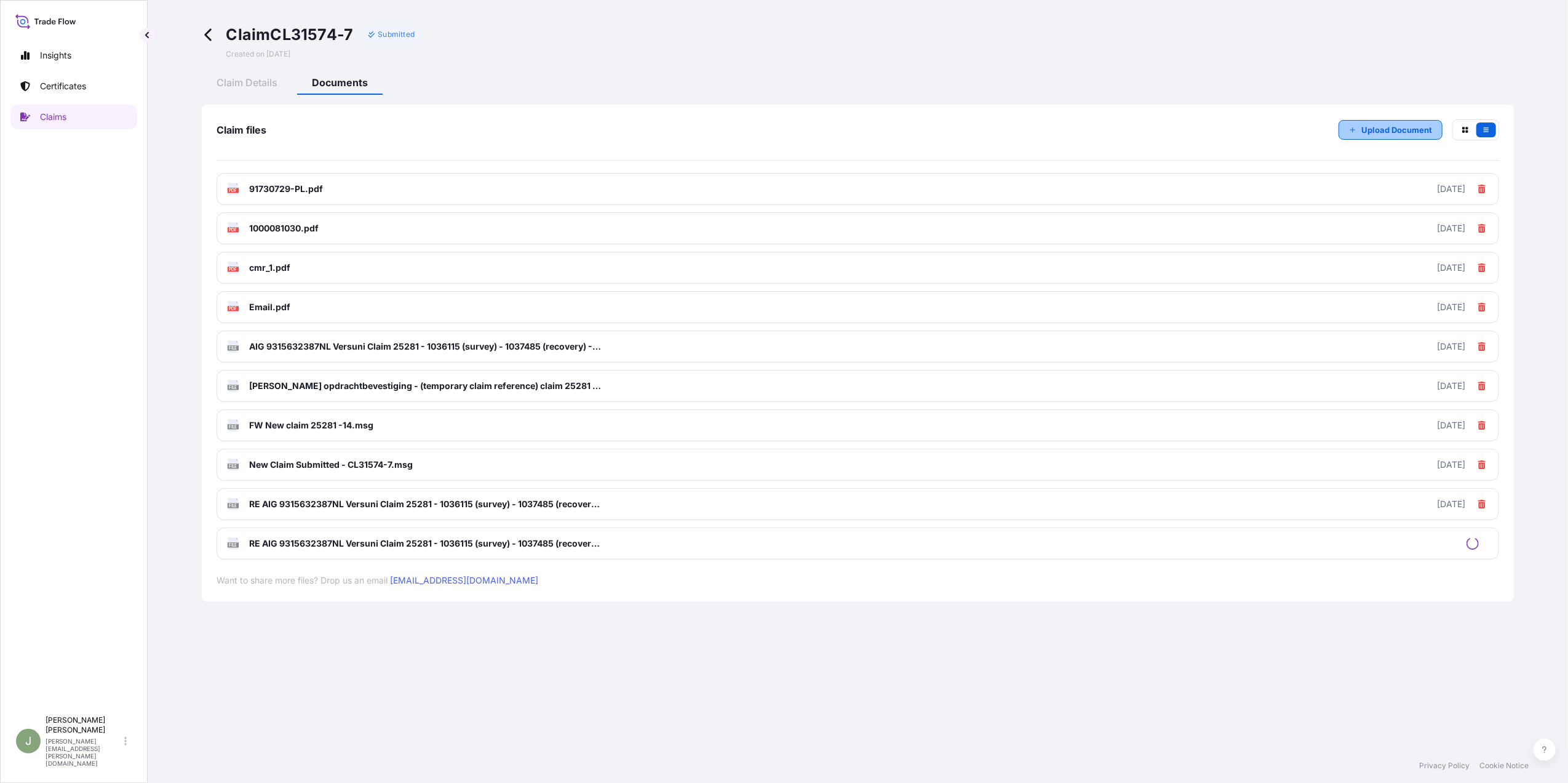
click at [1384, 129] on p "Upload Document" at bounding box center [1396, 130] width 70 height 13
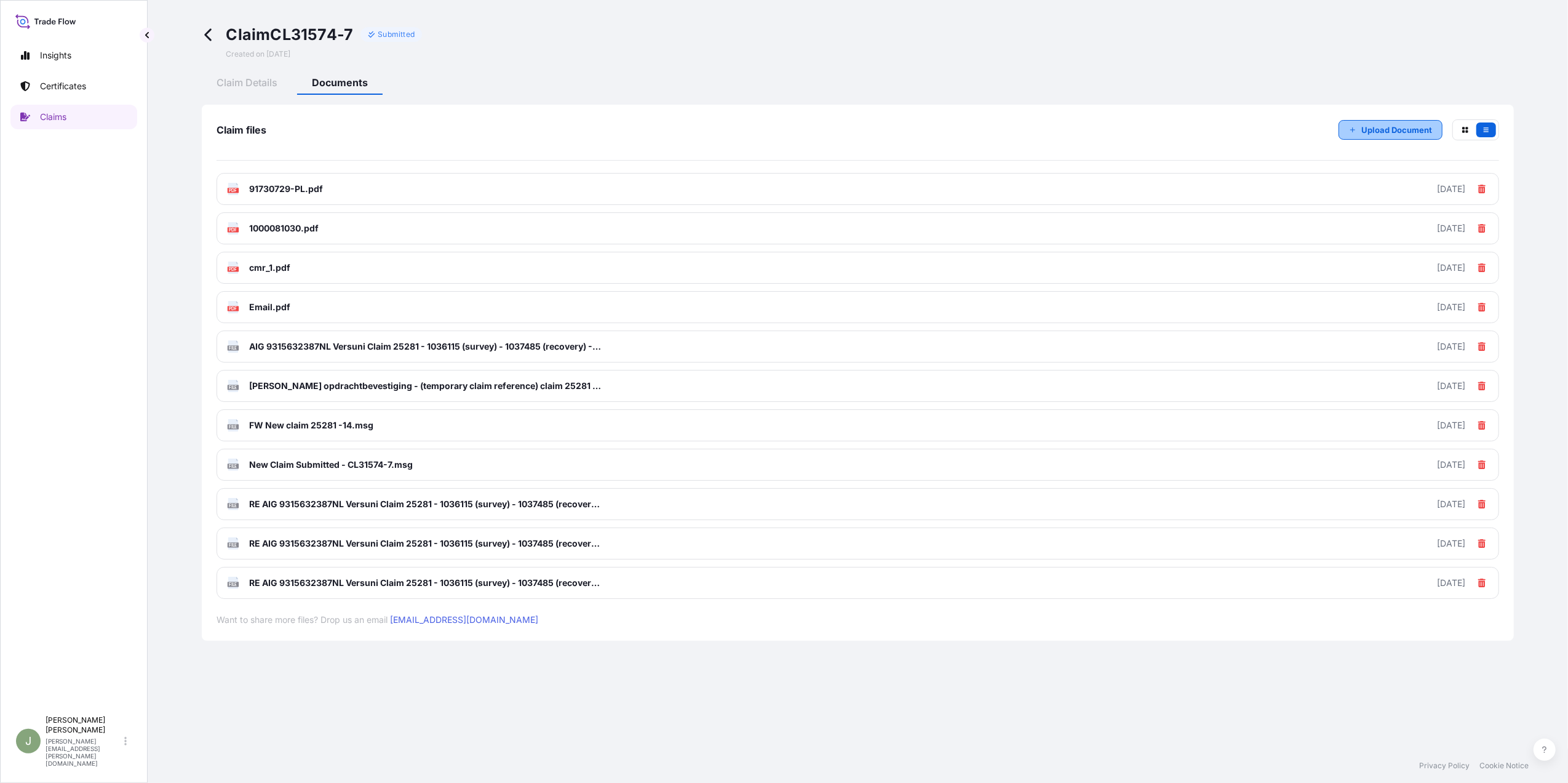
click at [1366, 126] on p "Upload Document" at bounding box center [1396, 130] width 70 height 13
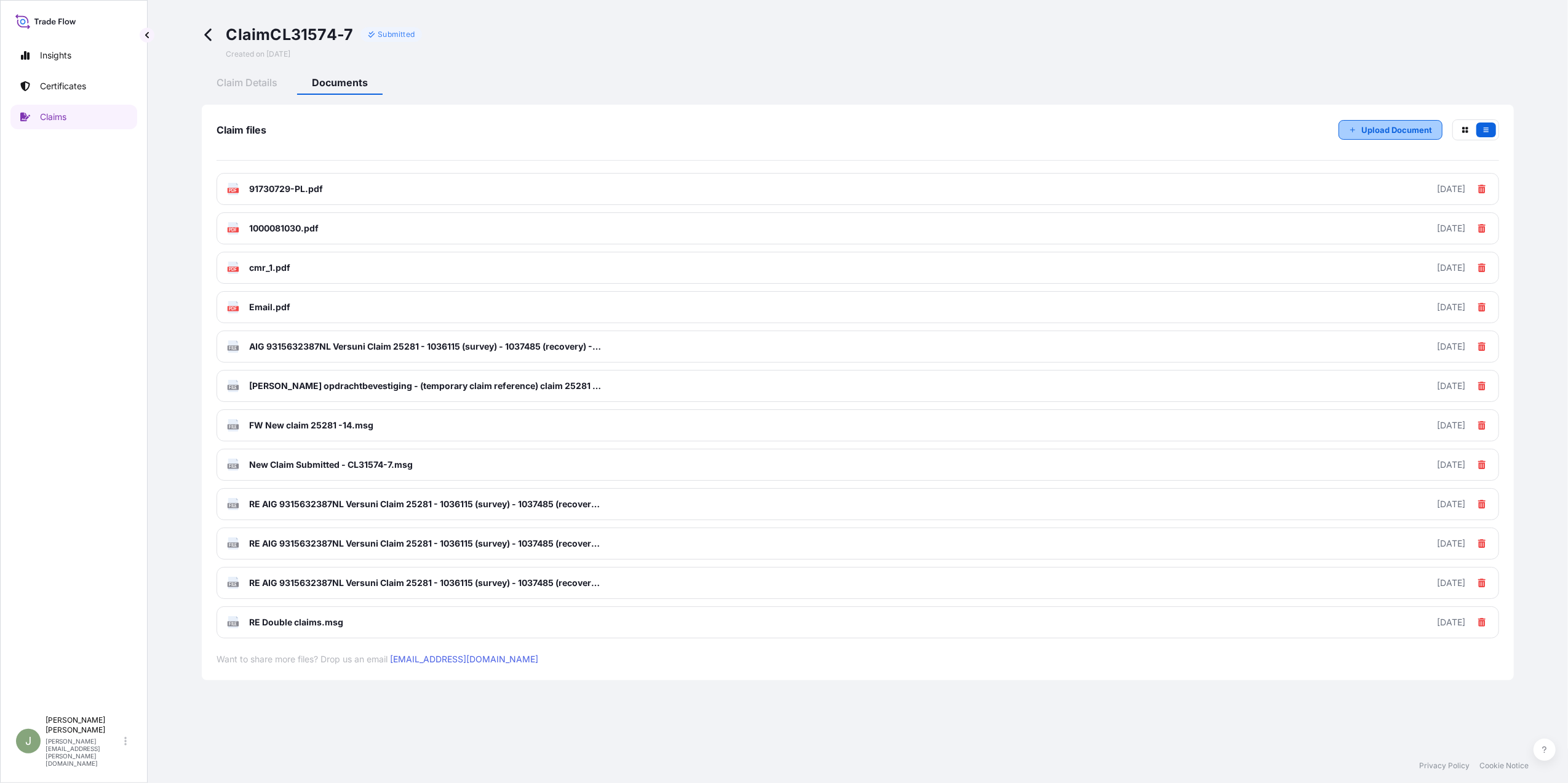
click at [1369, 127] on p "Upload Document" at bounding box center [1396, 130] width 70 height 13
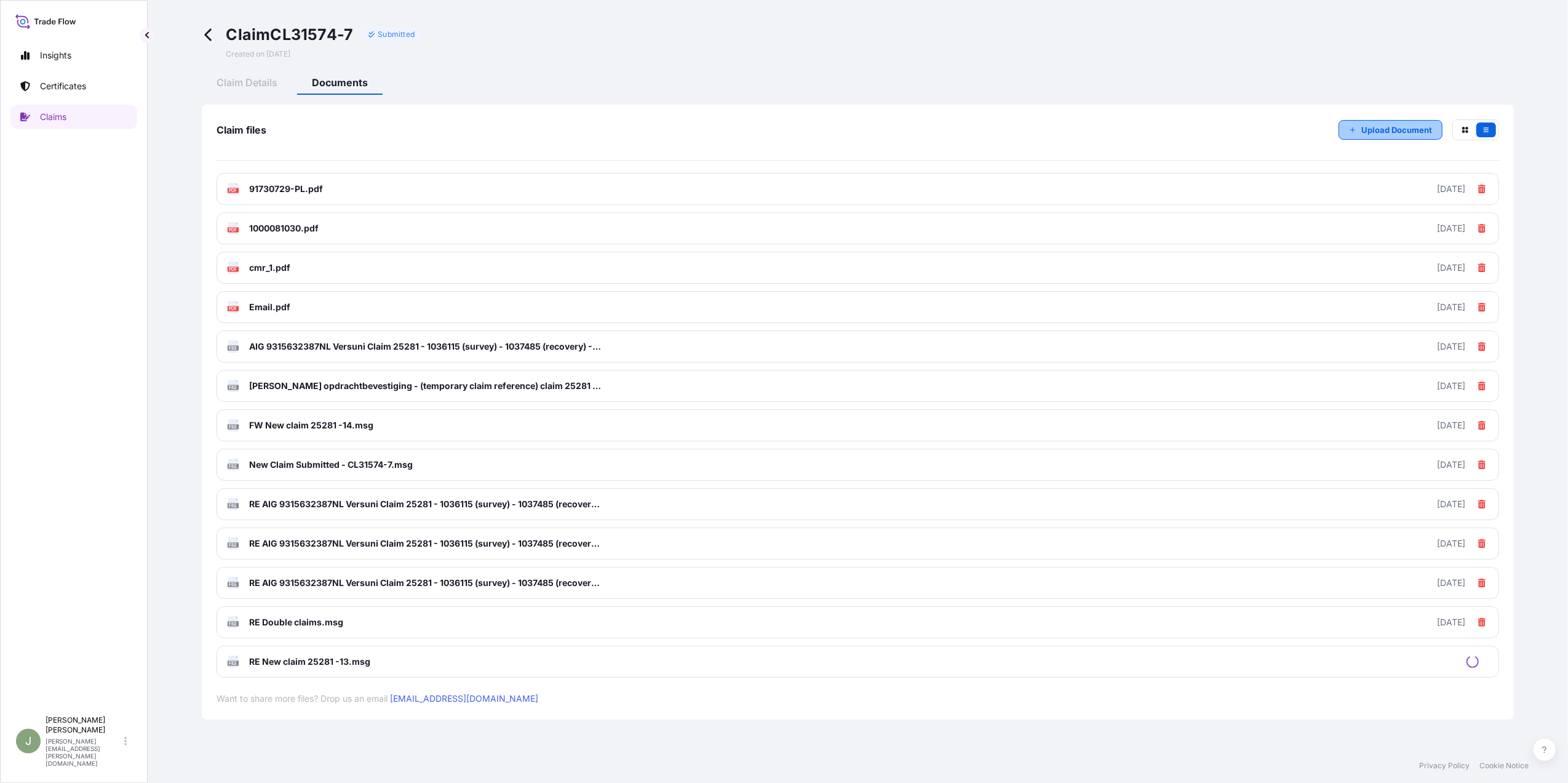
click at [1361, 130] on p "Upload Document" at bounding box center [1396, 130] width 70 height 13
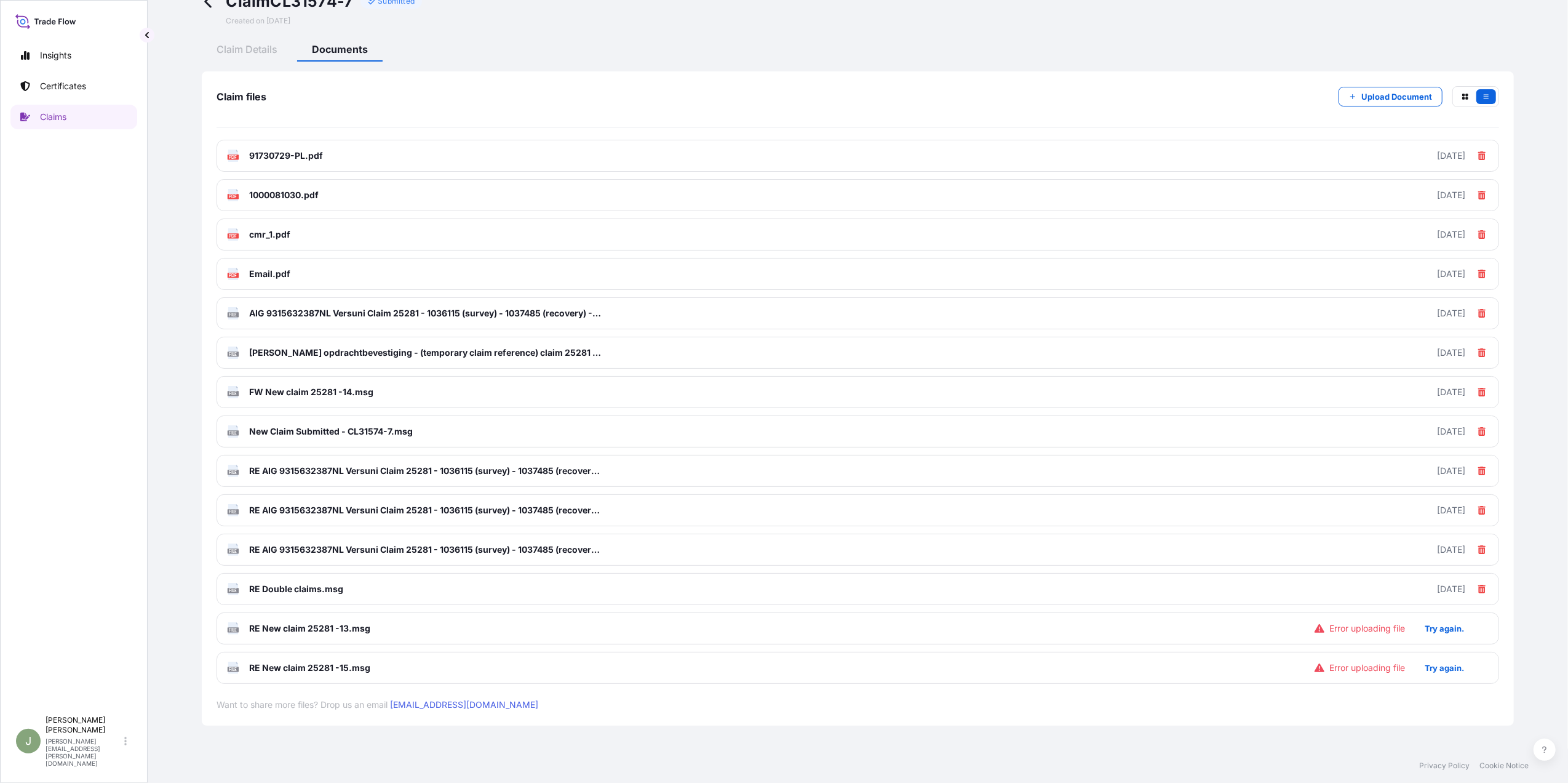
scroll to position [60, 0]
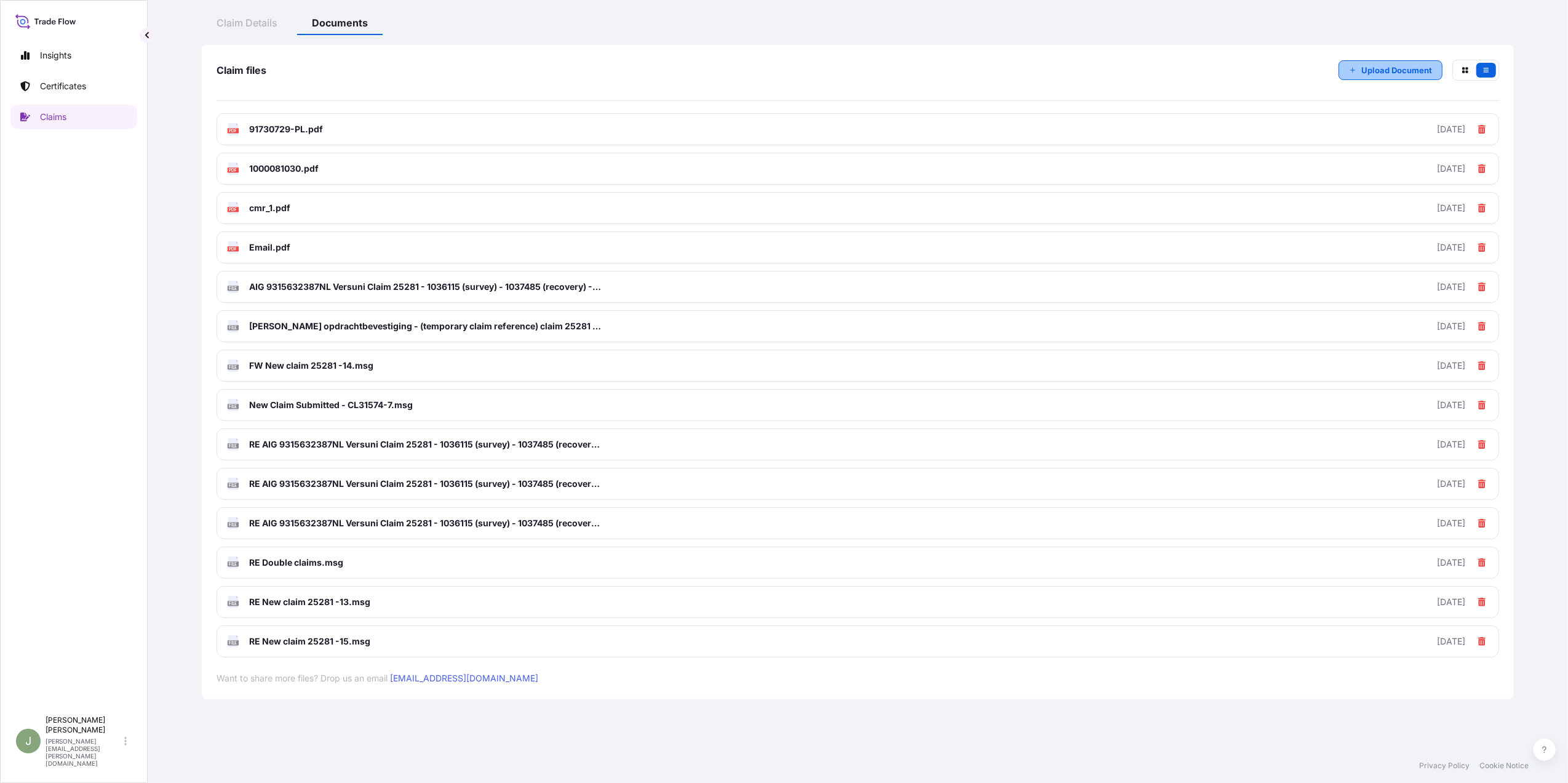
click at [1361, 71] on p "Upload Document" at bounding box center [1396, 70] width 70 height 13
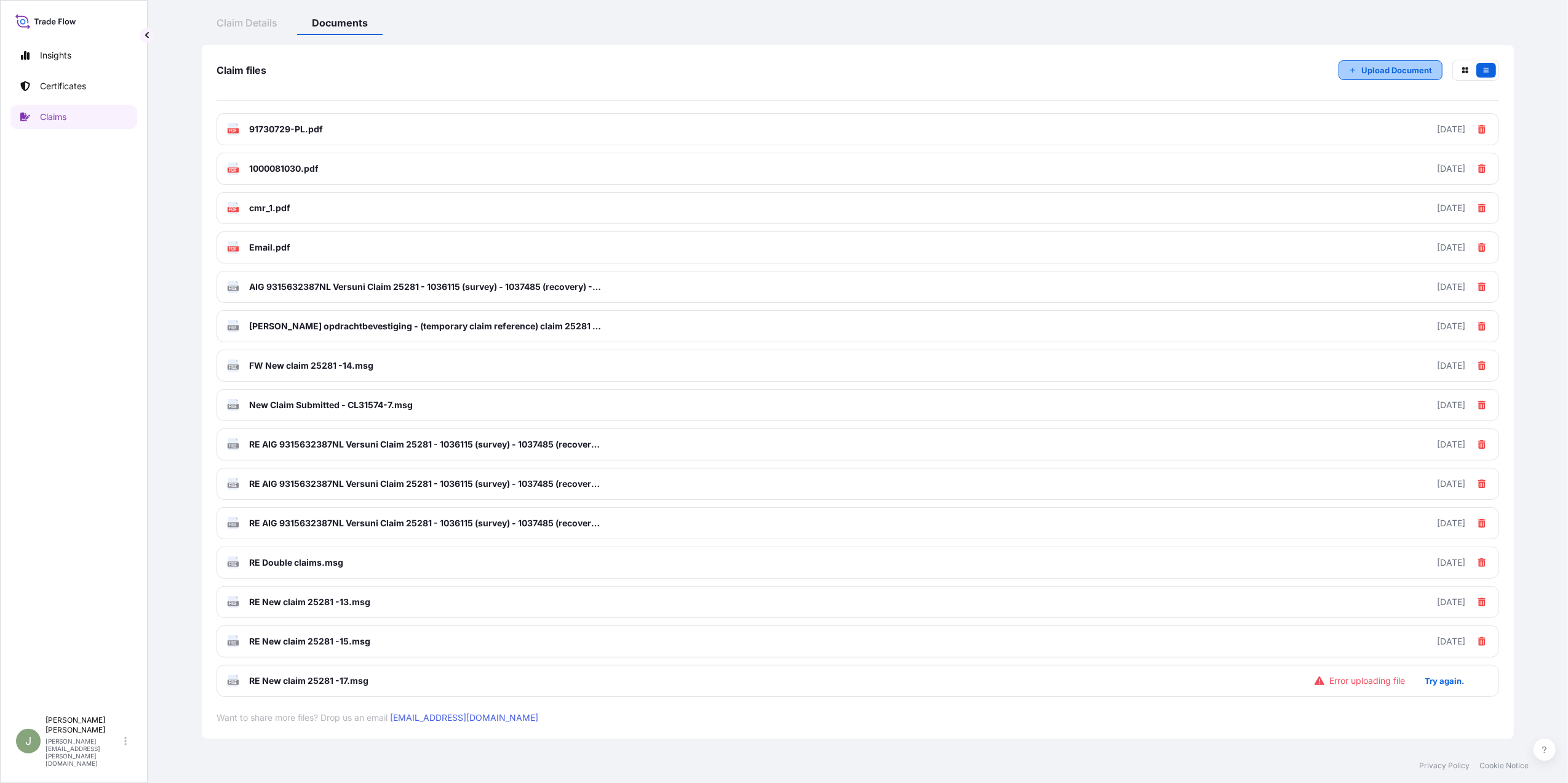
click at [1361, 67] on p "Upload Document" at bounding box center [1396, 70] width 70 height 13
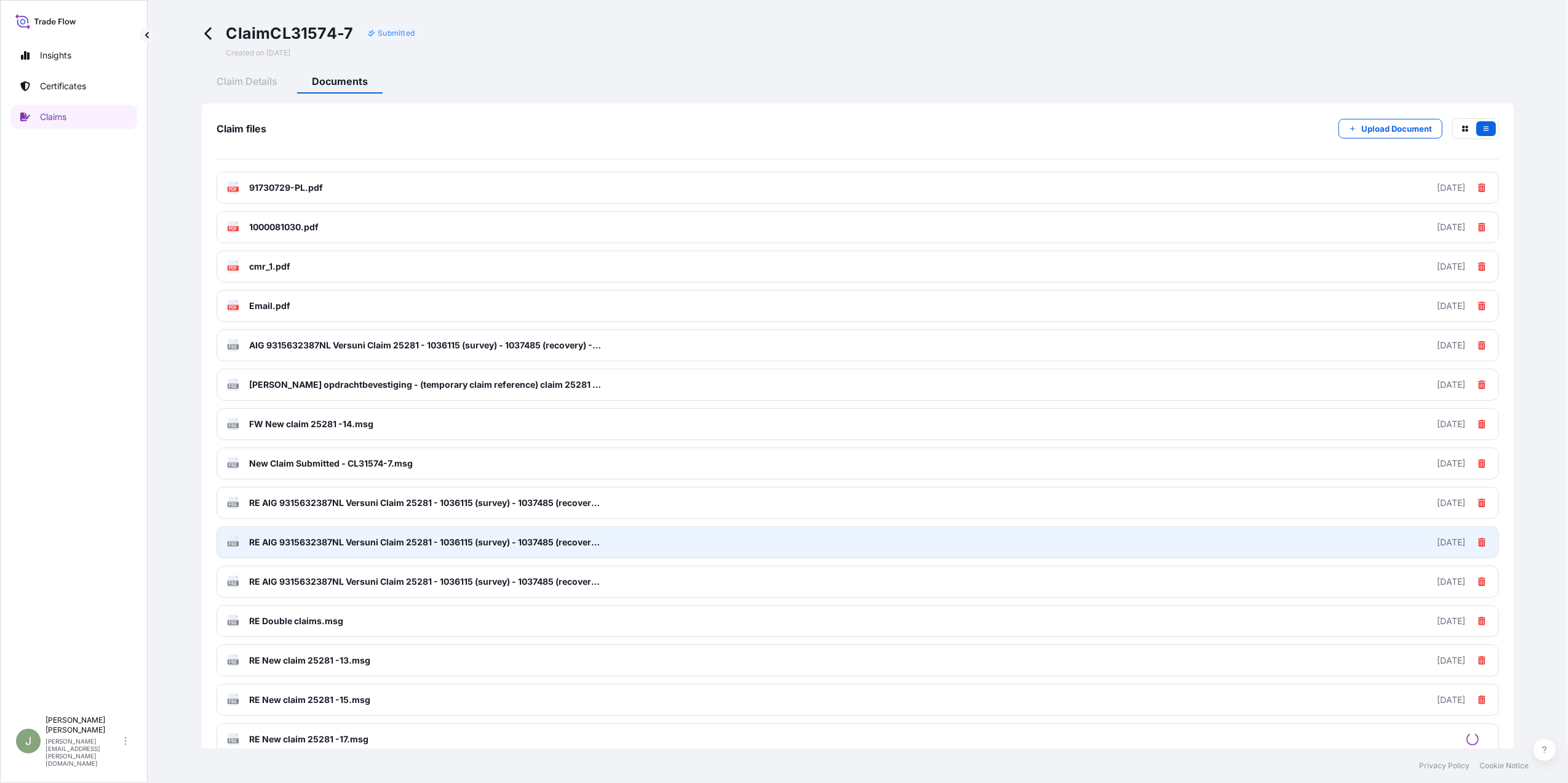
scroll to position [0, 0]
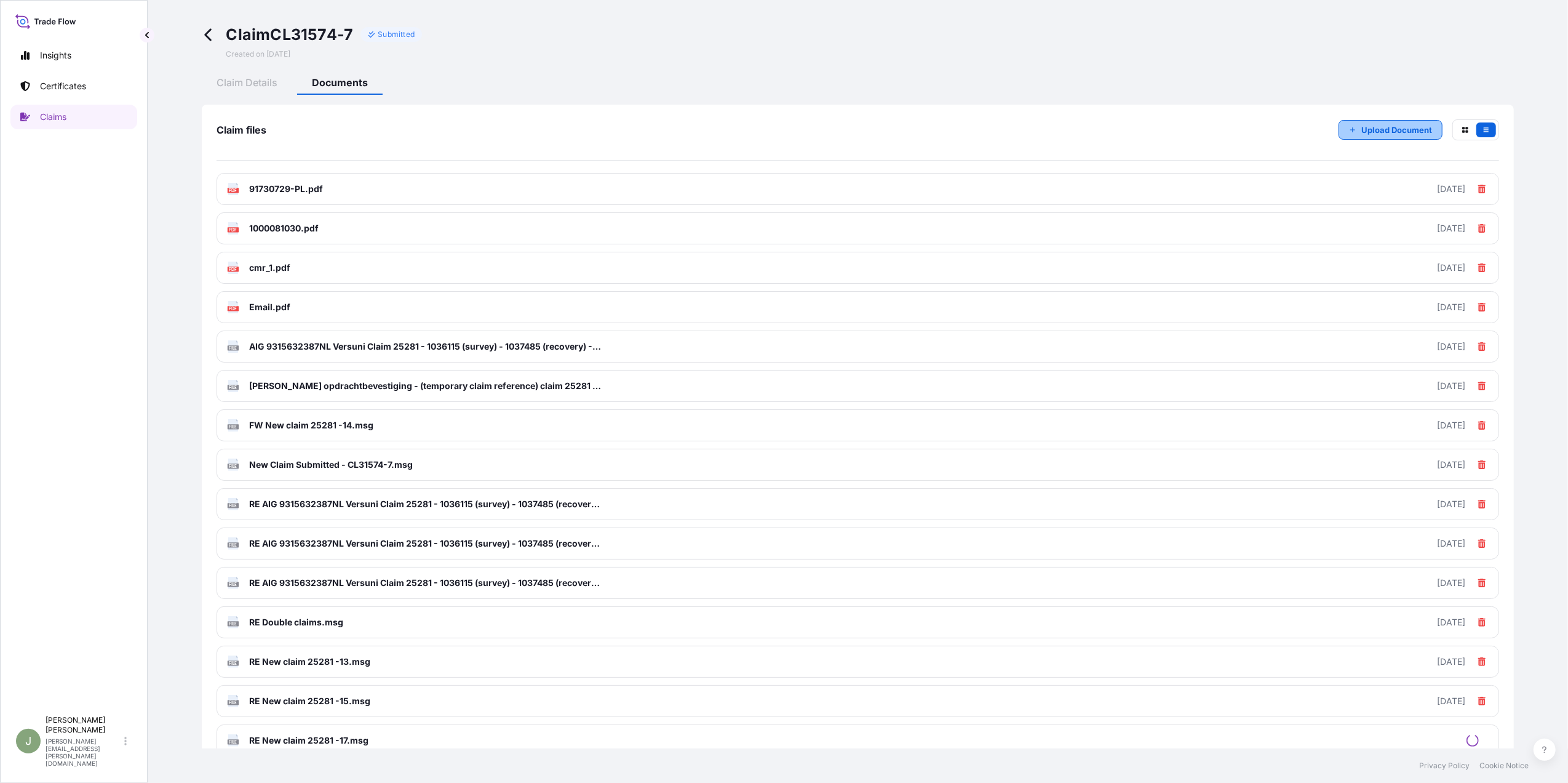
click at [1361, 126] on p "Upload Document" at bounding box center [1396, 130] width 70 height 13
click at [1363, 129] on p "Upload Document" at bounding box center [1396, 130] width 70 height 13
click at [1381, 124] on p "Upload Document" at bounding box center [1396, 130] width 70 height 13
click at [1388, 133] on p "Upload Document" at bounding box center [1396, 130] width 70 height 13
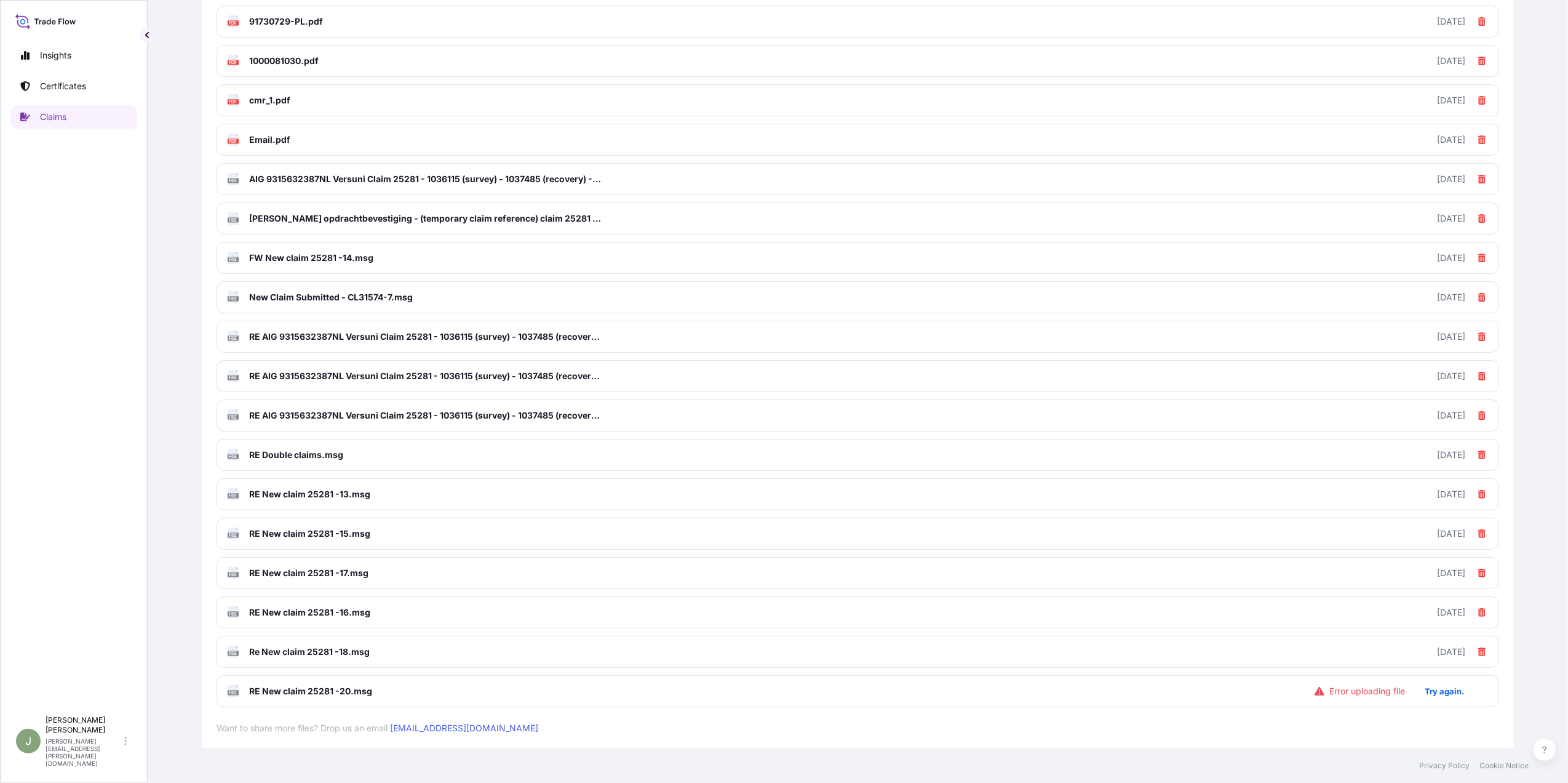
scroll to position [217, 0]
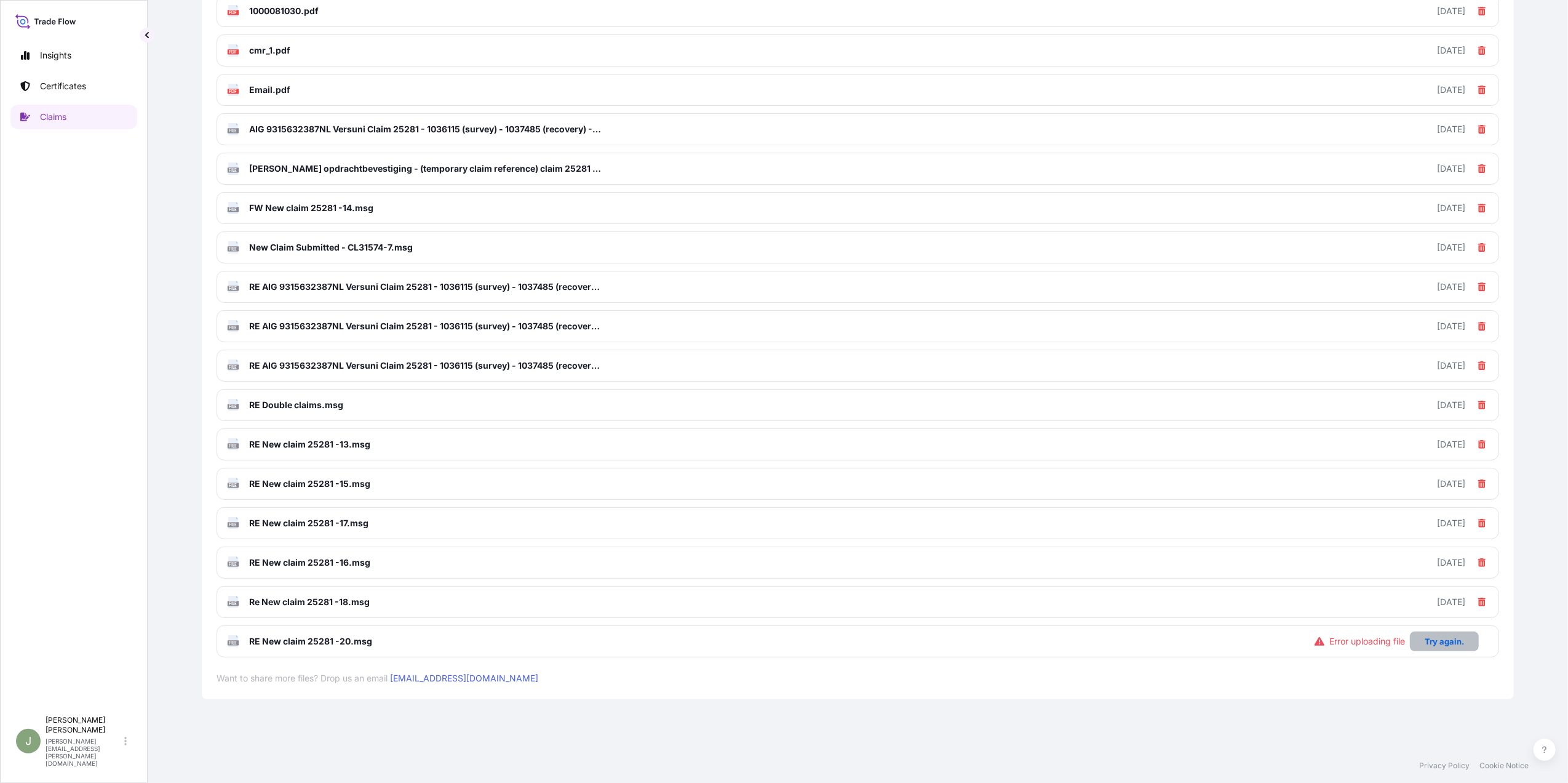
click at [1418, 632] on button "Try again." at bounding box center [1444, 641] width 69 height 20
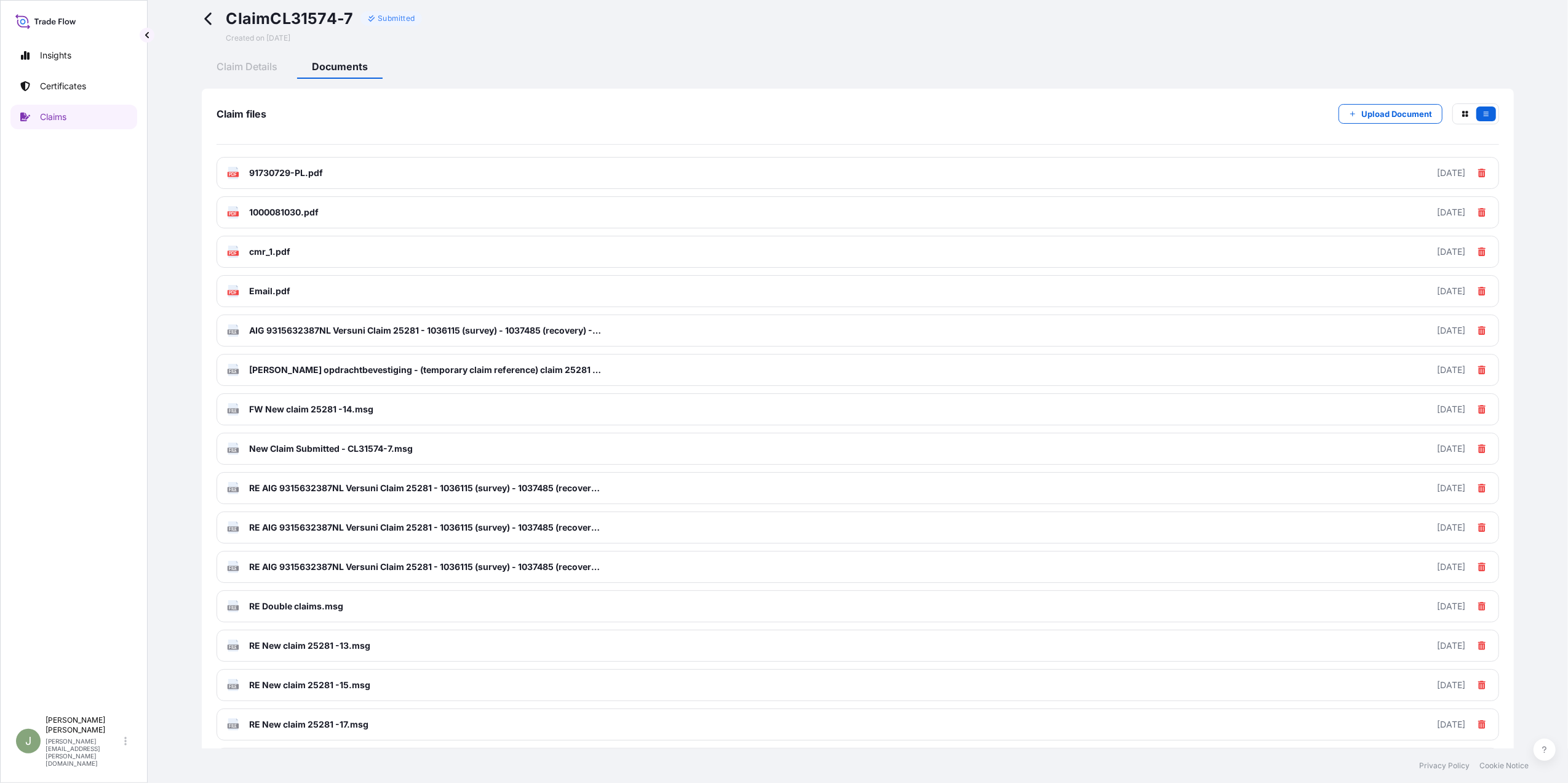
scroll to position [0, 0]
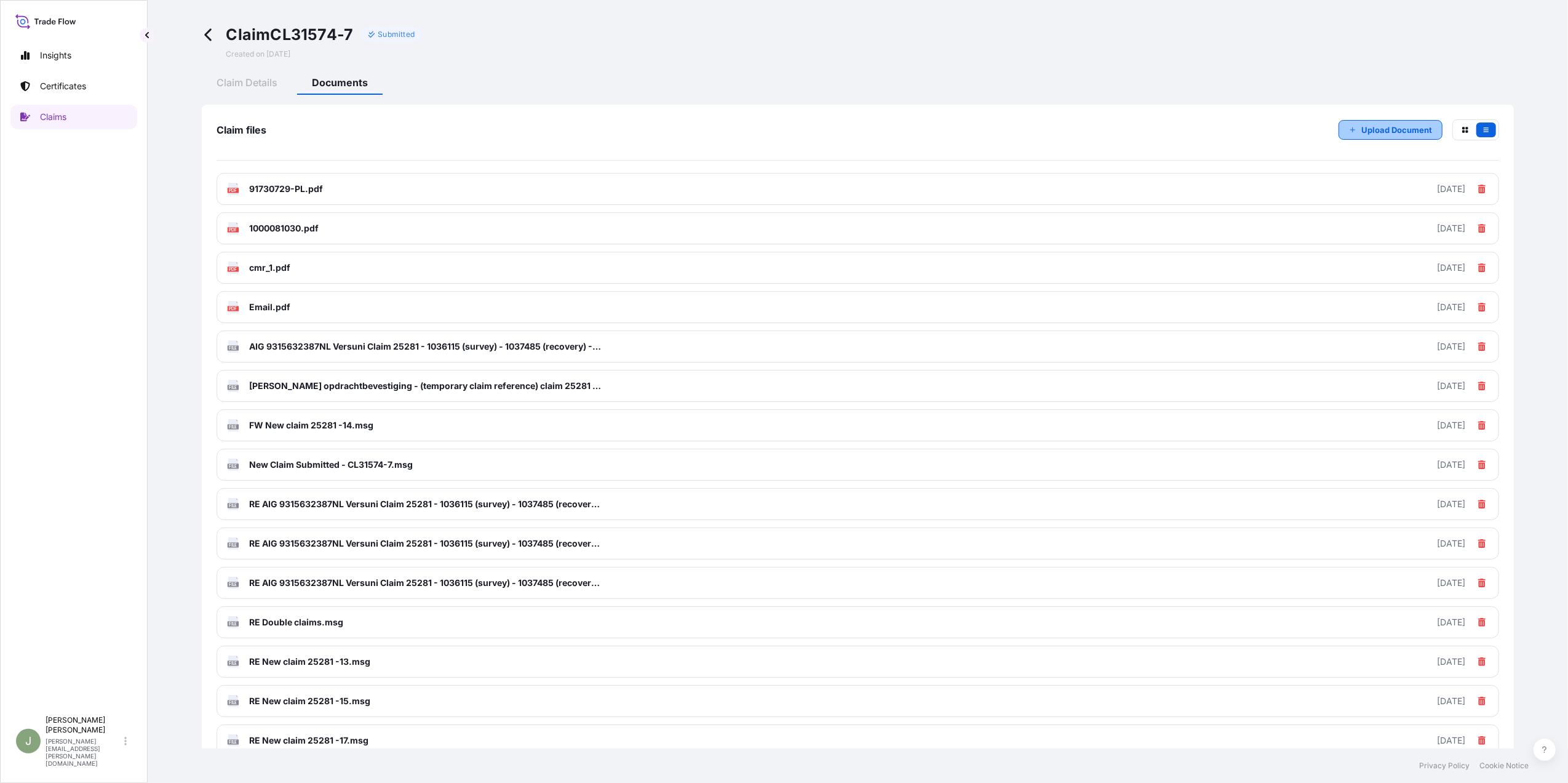
click at [1381, 127] on p "Upload Document" at bounding box center [1396, 130] width 70 height 13
click at [1364, 136] on button "Upload Document" at bounding box center [1391, 130] width 104 height 20
click at [1346, 133] on button "Upload Document" at bounding box center [1391, 130] width 104 height 20
click at [1366, 129] on p "Upload Document" at bounding box center [1396, 130] width 70 height 13
click at [1349, 128] on icon "button" at bounding box center [1353, 130] width 7 height 7
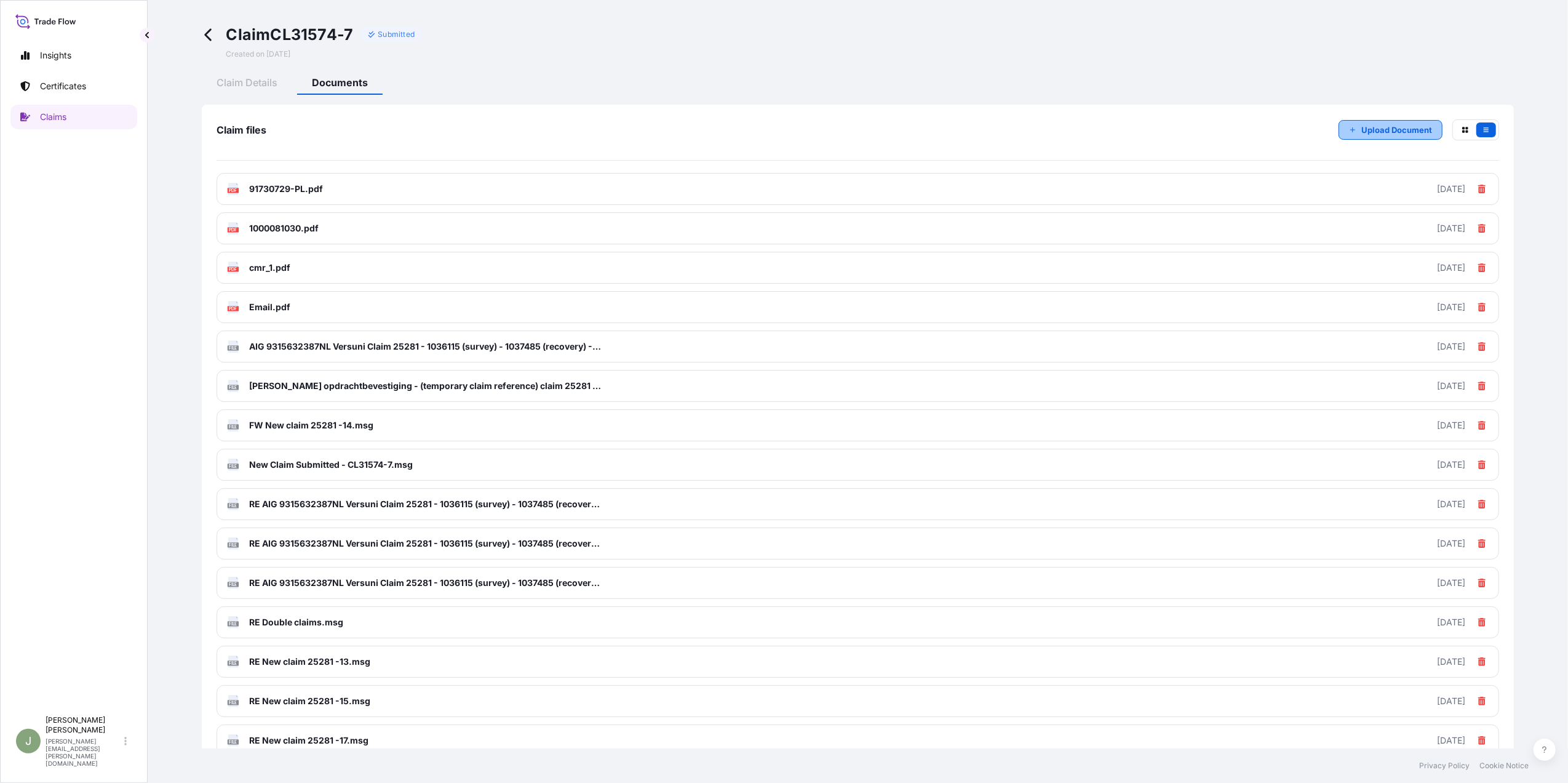
click at [1361, 126] on p "Upload Document" at bounding box center [1396, 130] width 70 height 13
click at [1339, 123] on button "Upload Document" at bounding box center [1391, 130] width 104 height 20
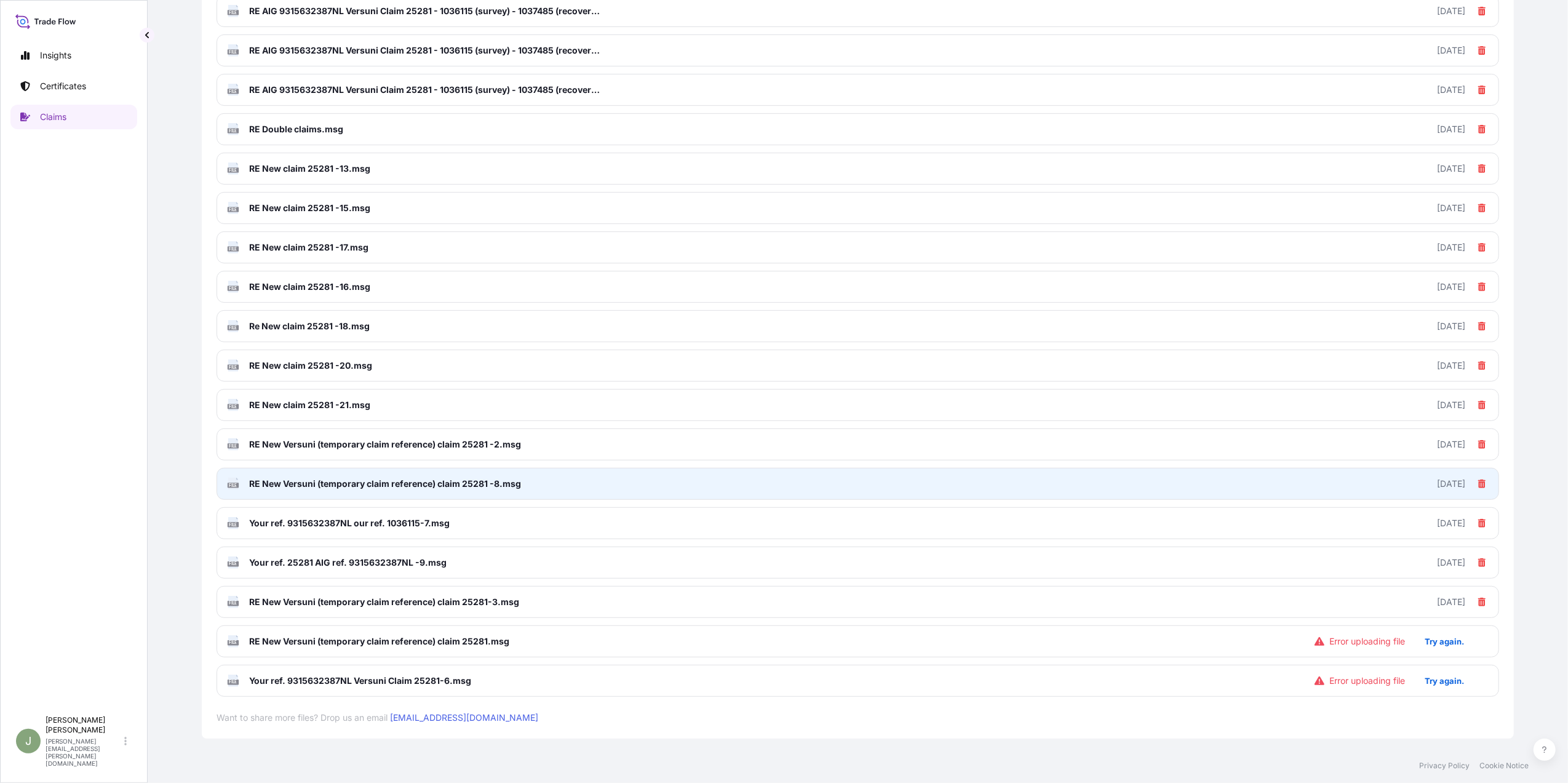
scroll to position [532, 0]
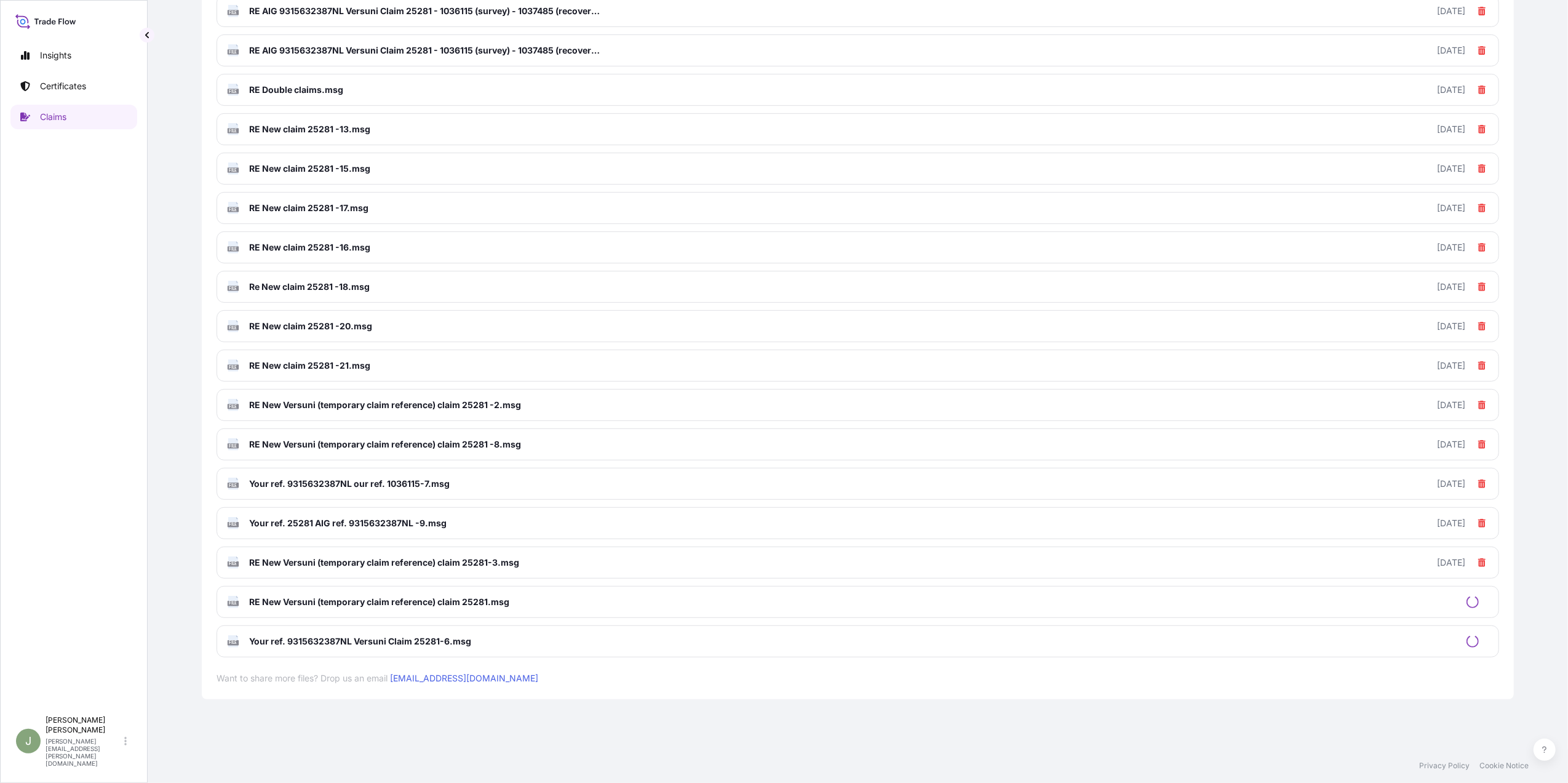
click at [1450, 599] on div "FILE RE New Versuni (temporary claim reference) claim 25281.msg" at bounding box center [857, 601] width 1283 height 32
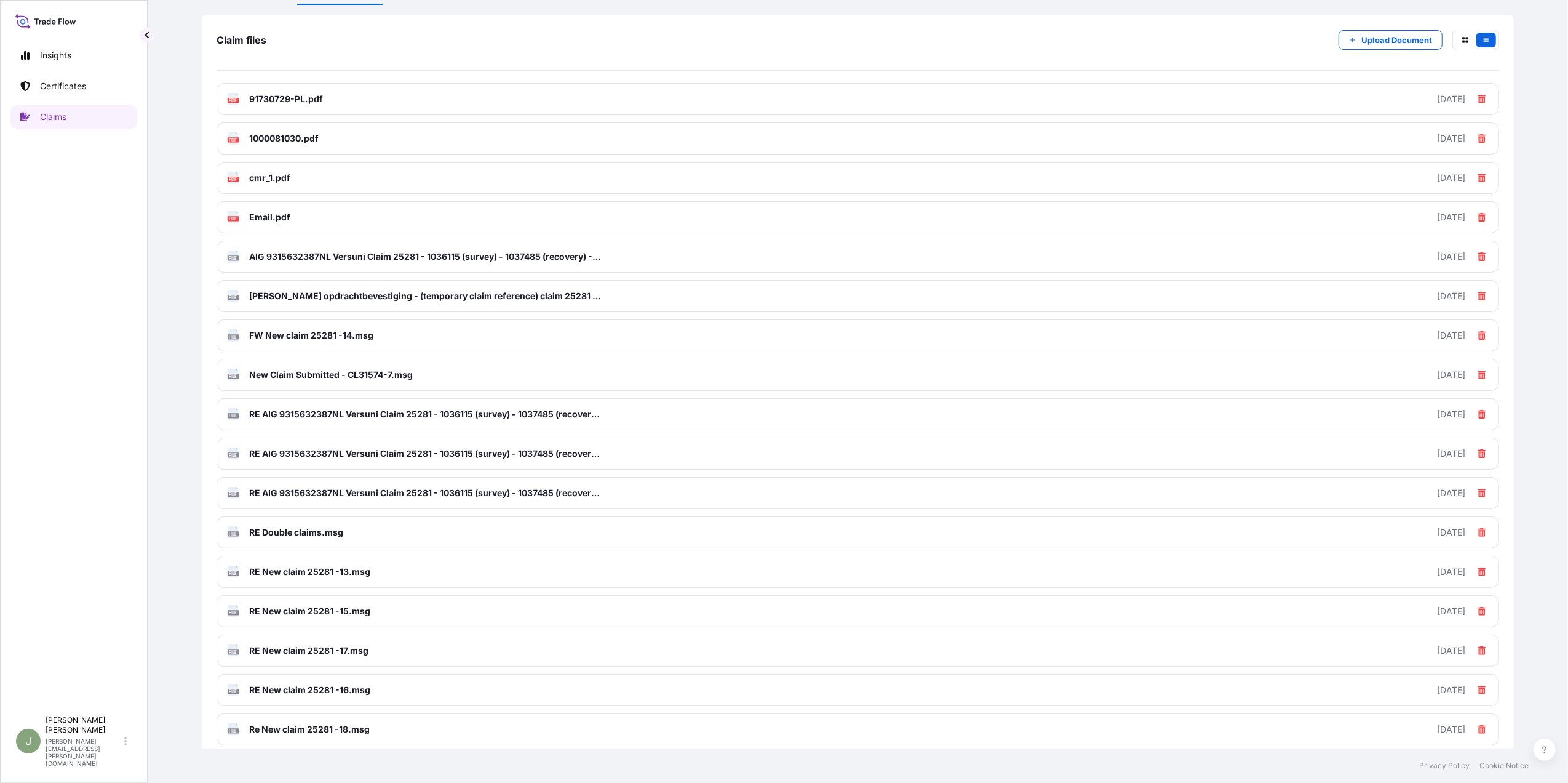
scroll to position [0, 0]
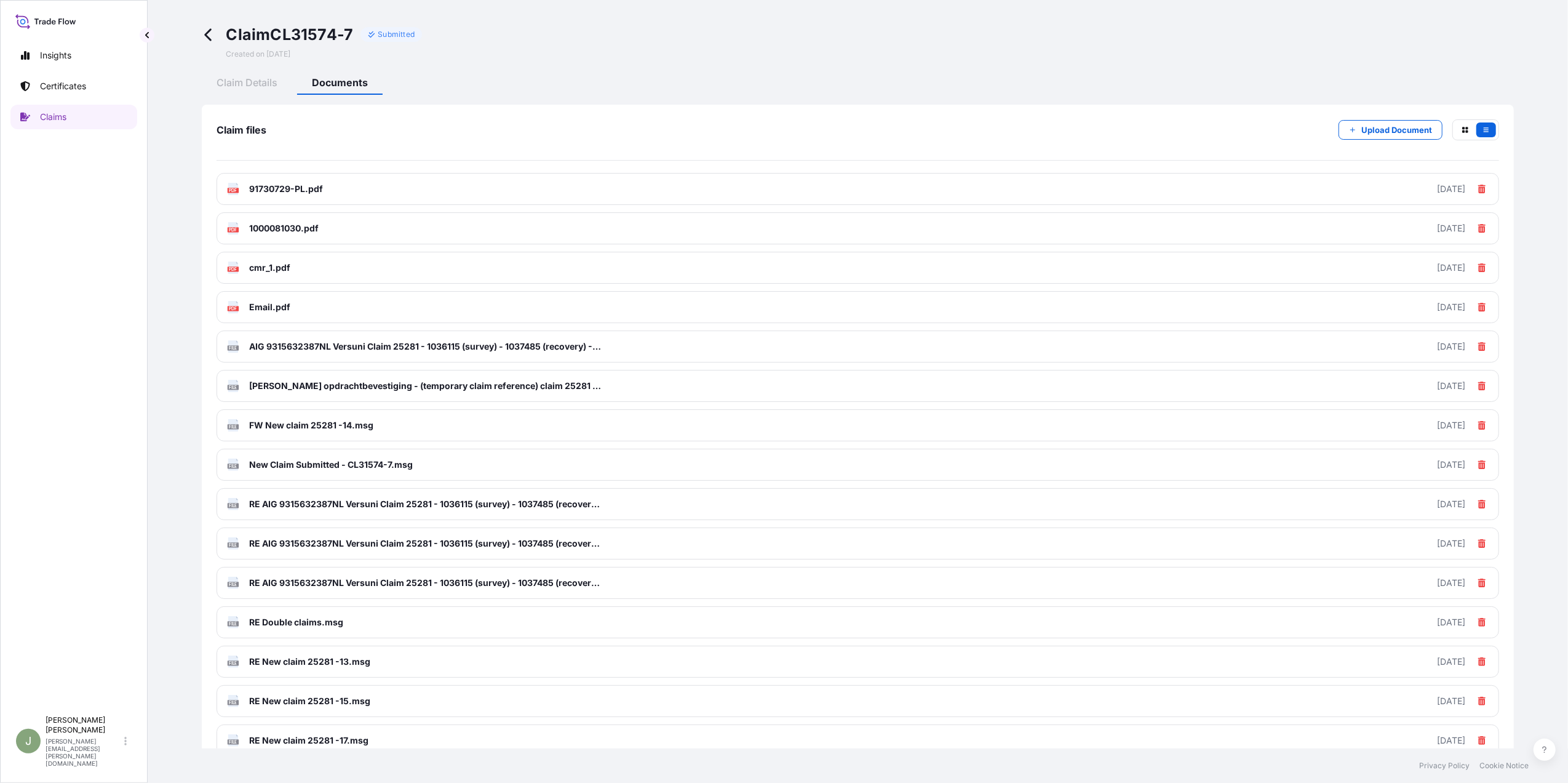
click at [210, 36] on icon at bounding box center [208, 34] width 14 height 14
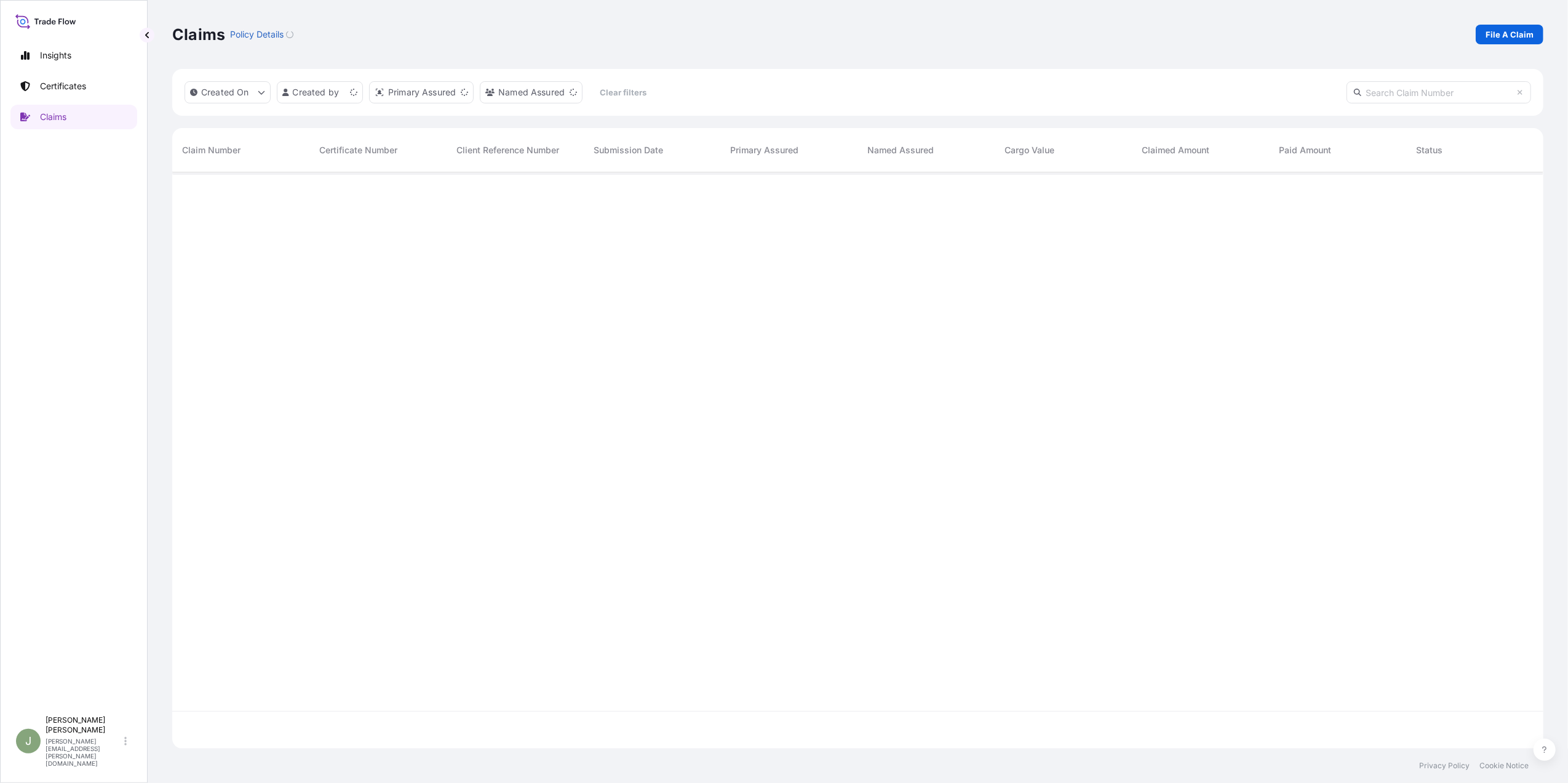
scroll to position [570, 1359]
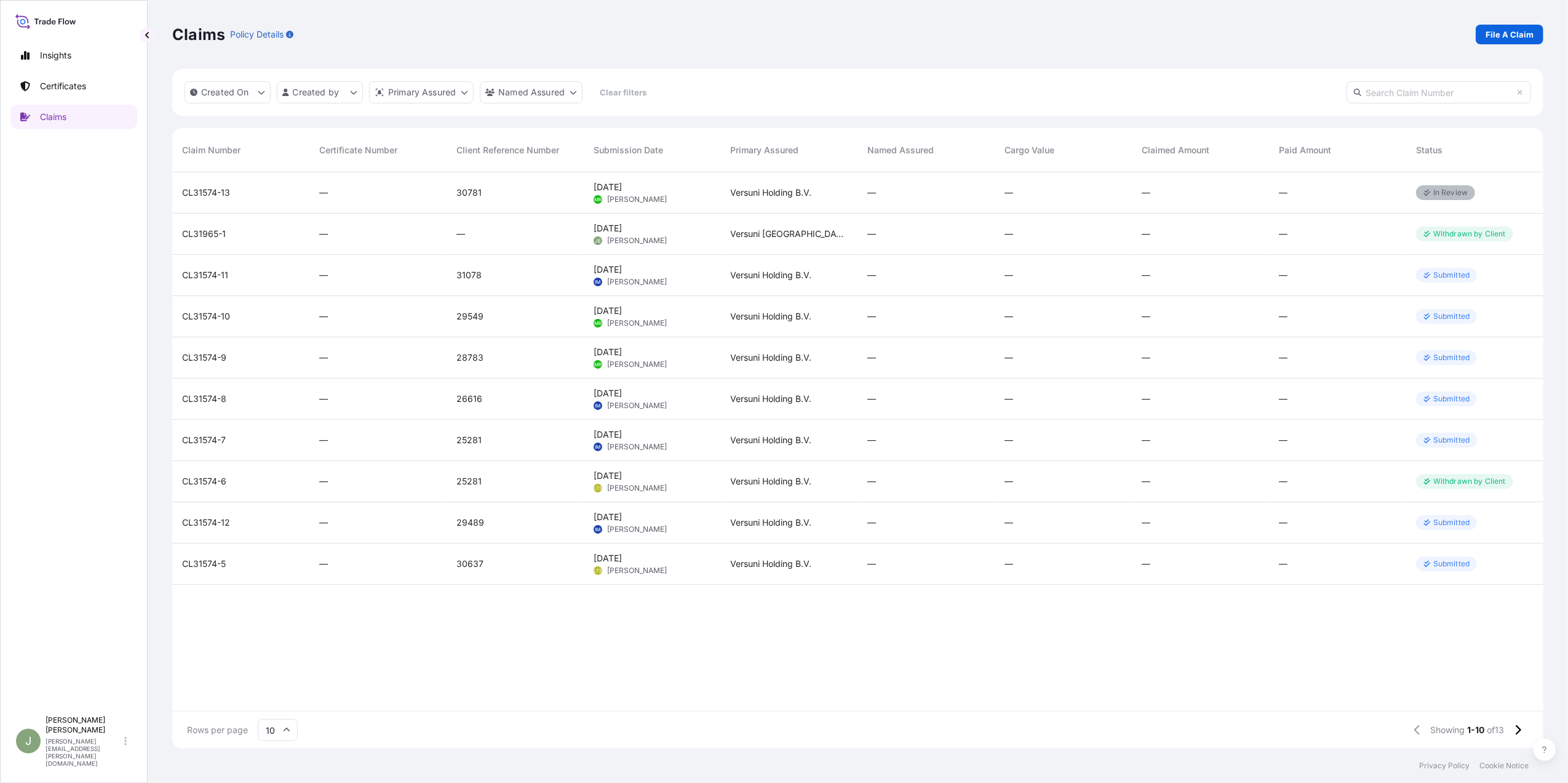
click at [231, 392] on div "CL31574-8" at bounding box center [240, 400] width 137 height 42
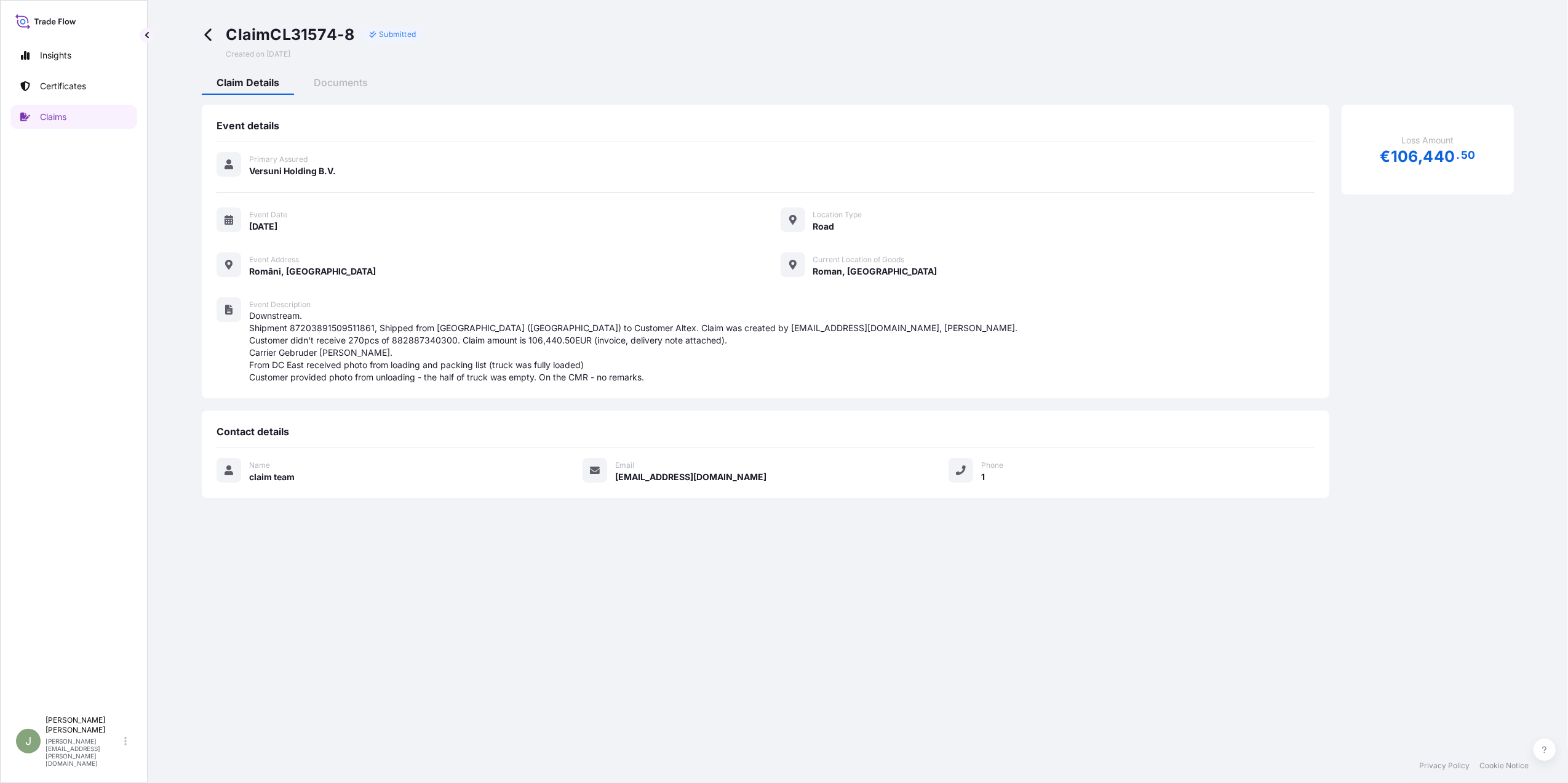
click at [212, 33] on icon at bounding box center [208, 34] width 14 height 14
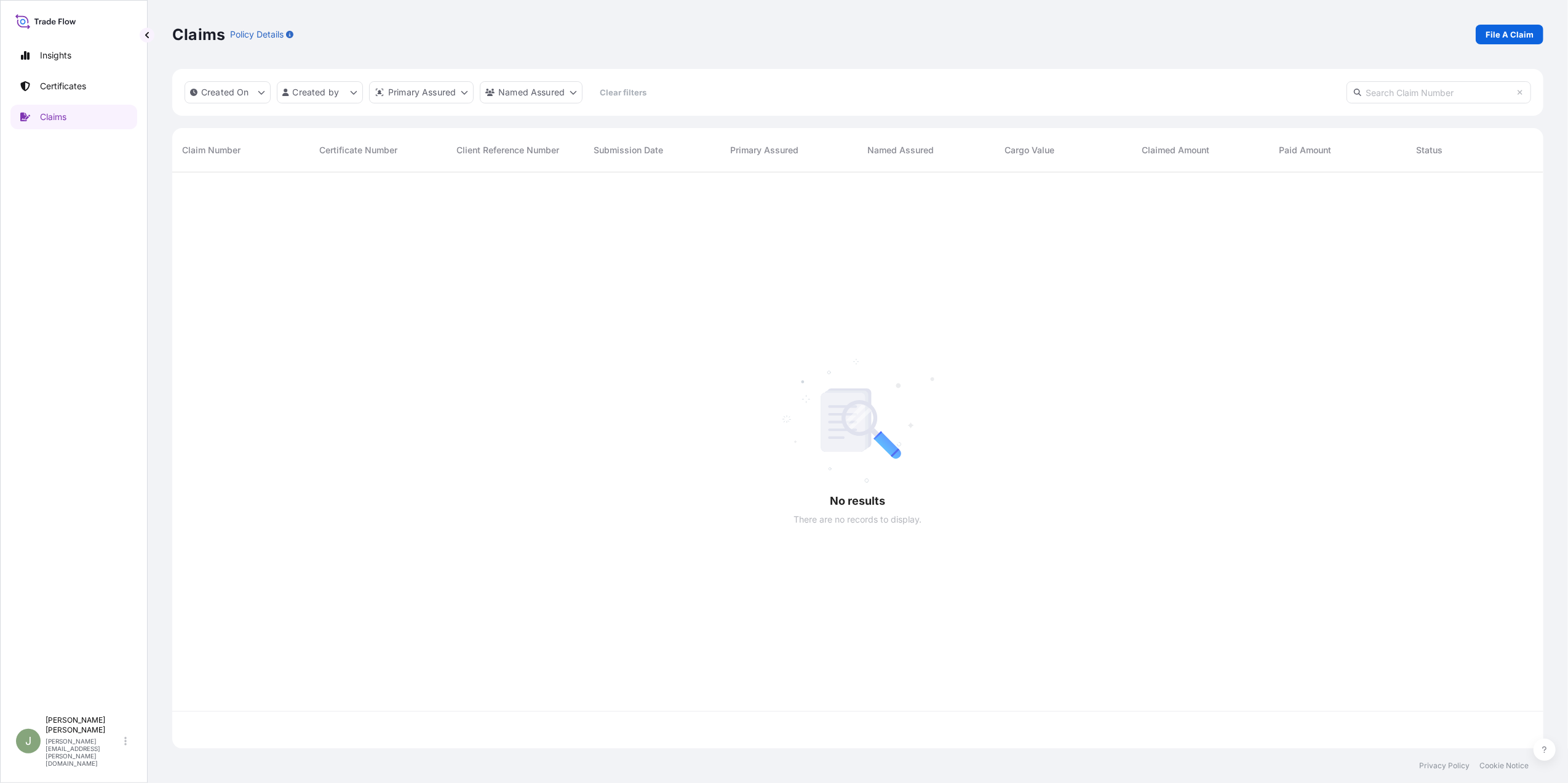
scroll to position [570, 1359]
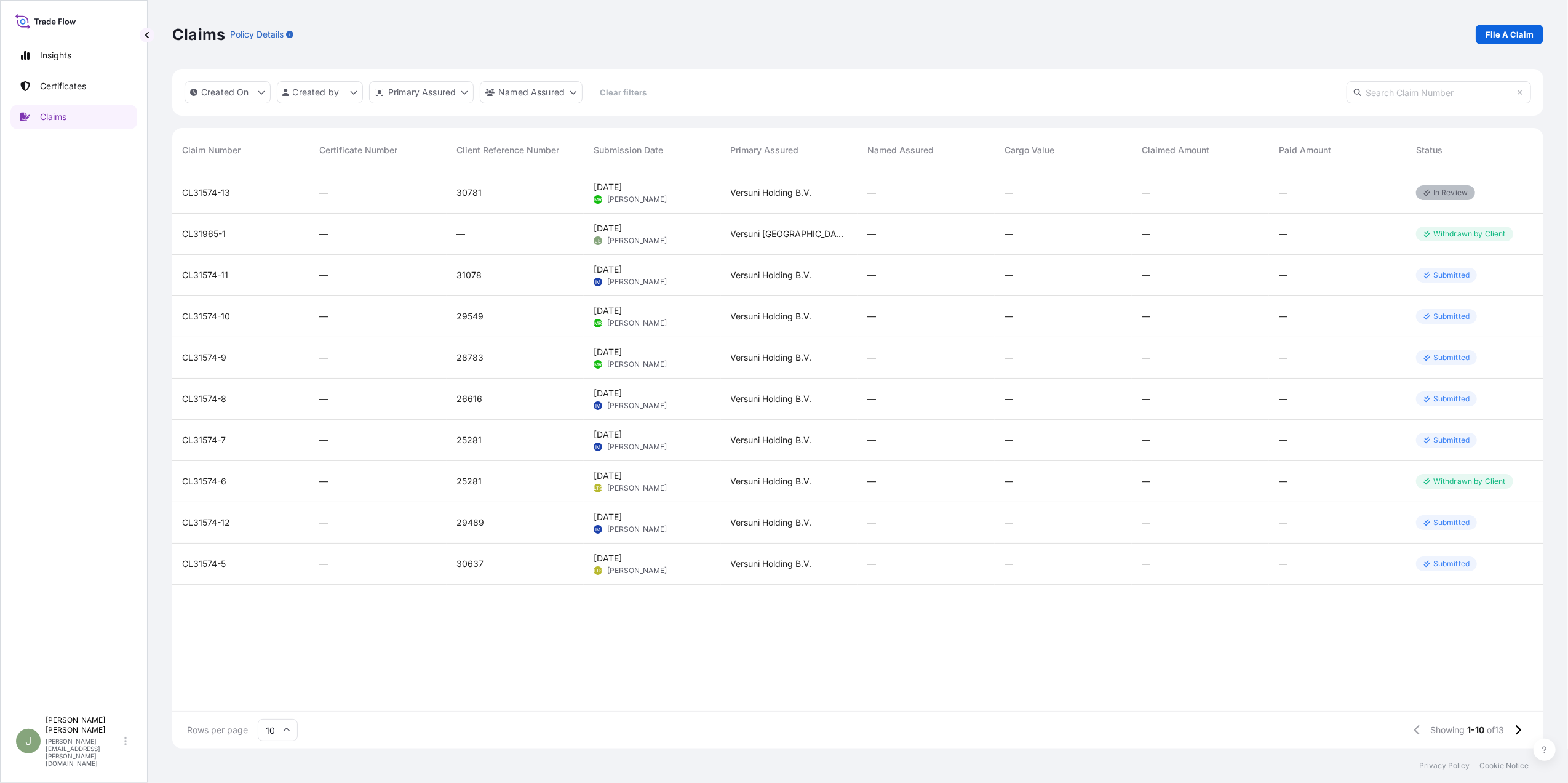
click at [224, 444] on span "CL31574-7" at bounding box center [204, 440] width 44 height 13
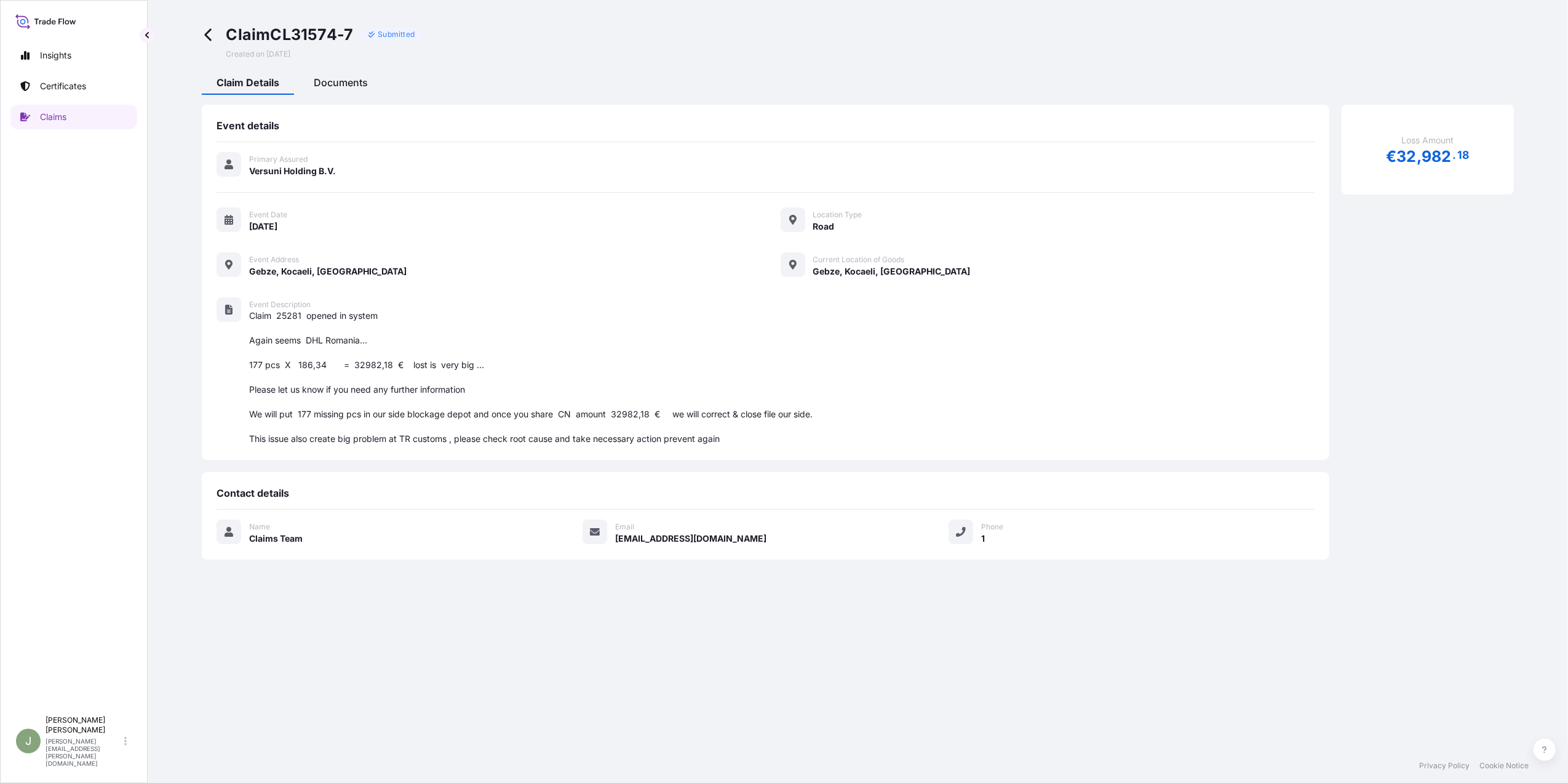
click at [328, 84] on span "Documents" at bounding box center [340, 82] width 54 height 13
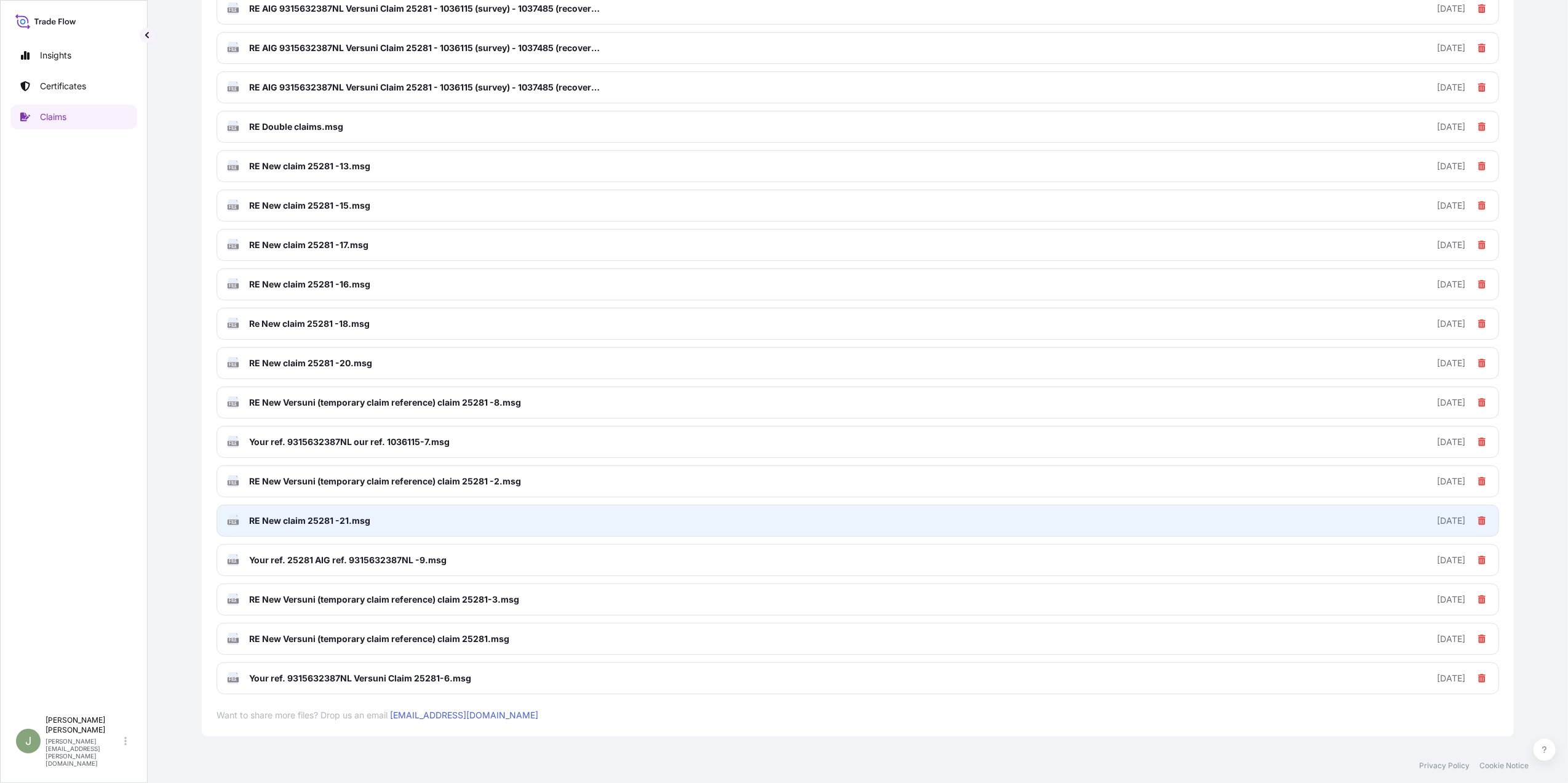
scroll to position [532, 0]
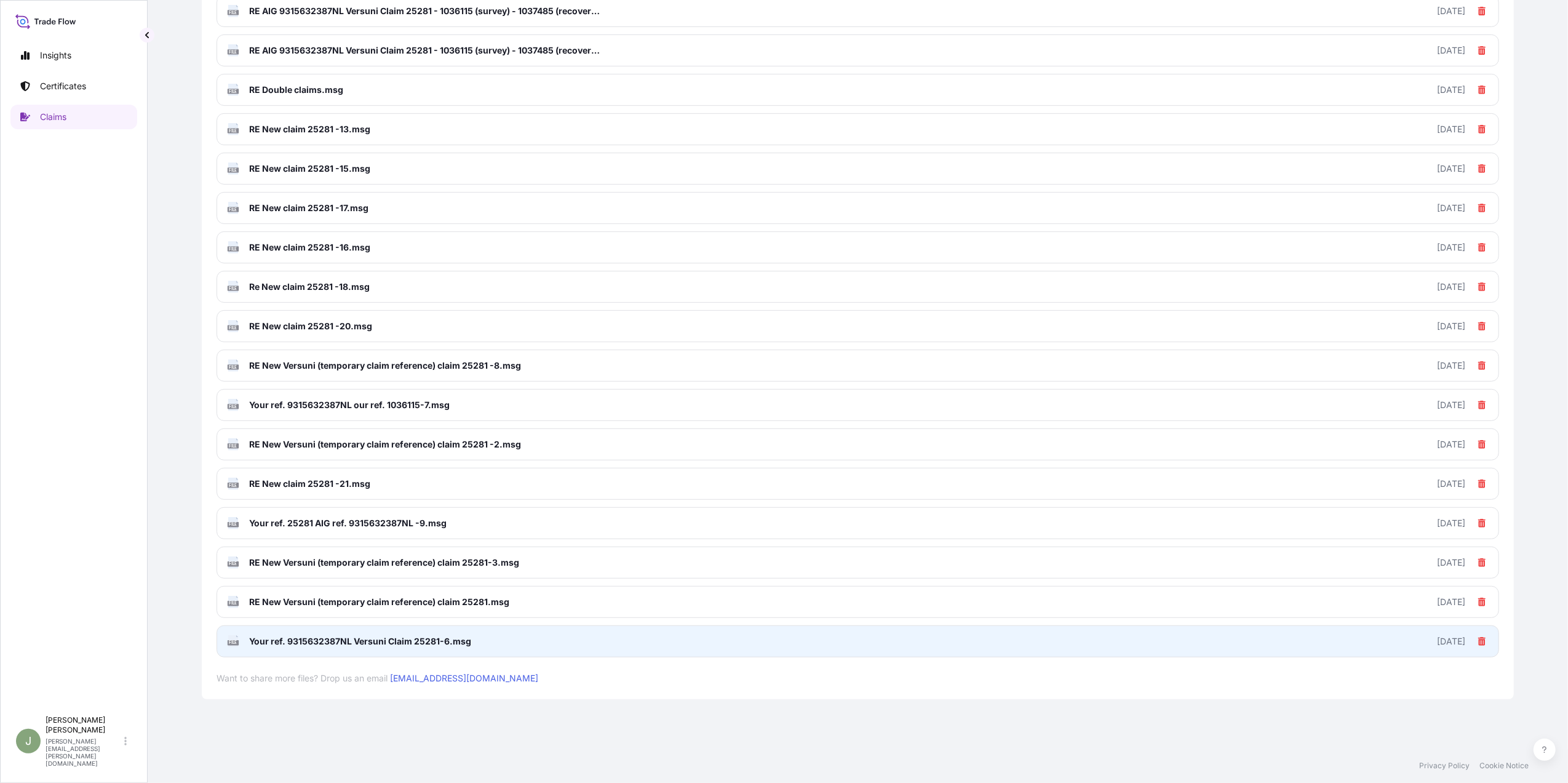
click at [353, 638] on span "Your ref. 9315632387NL Versuni Claim 25281-6.msg" at bounding box center [360, 641] width 222 height 13
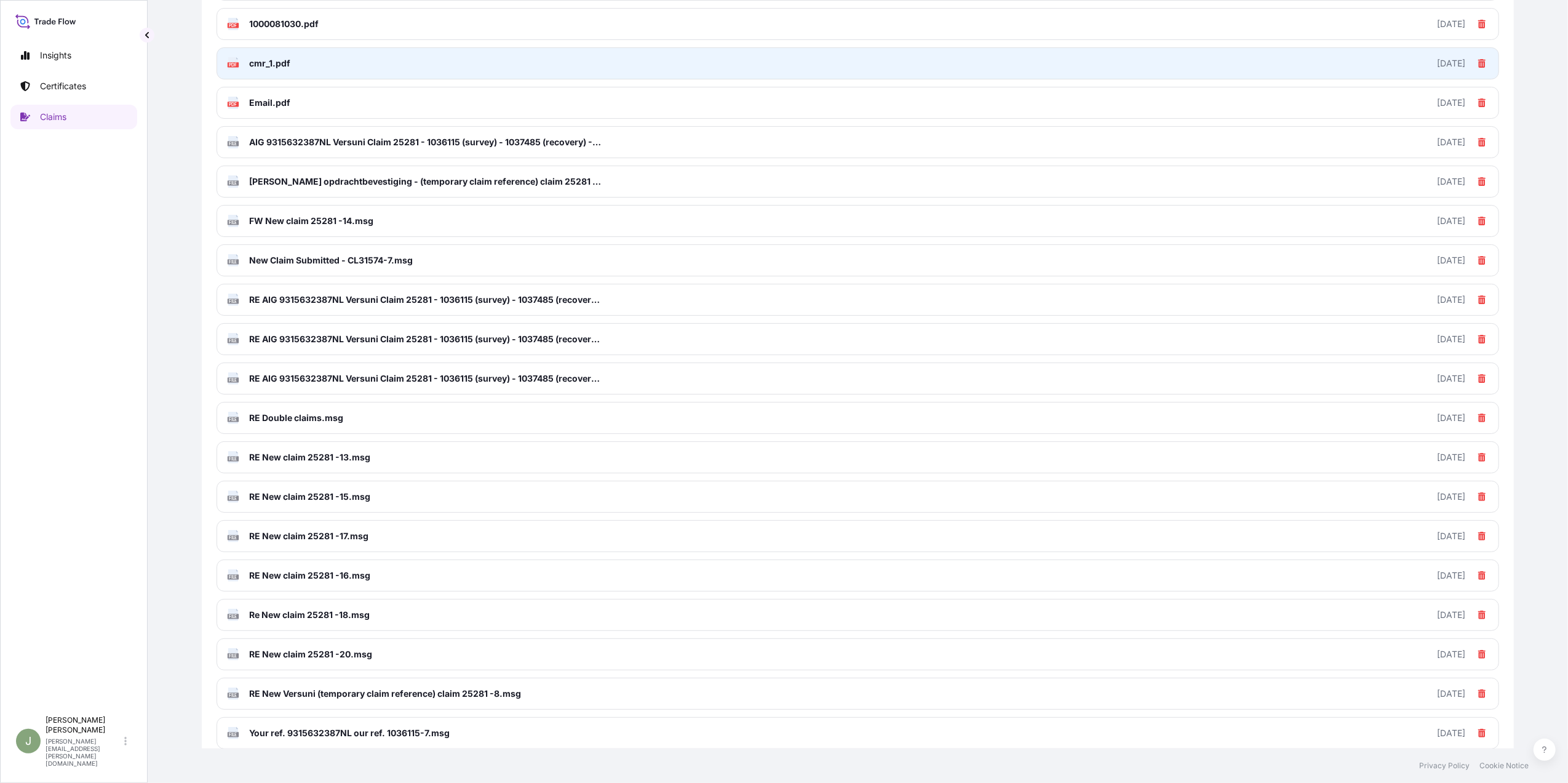
scroll to position [0, 0]
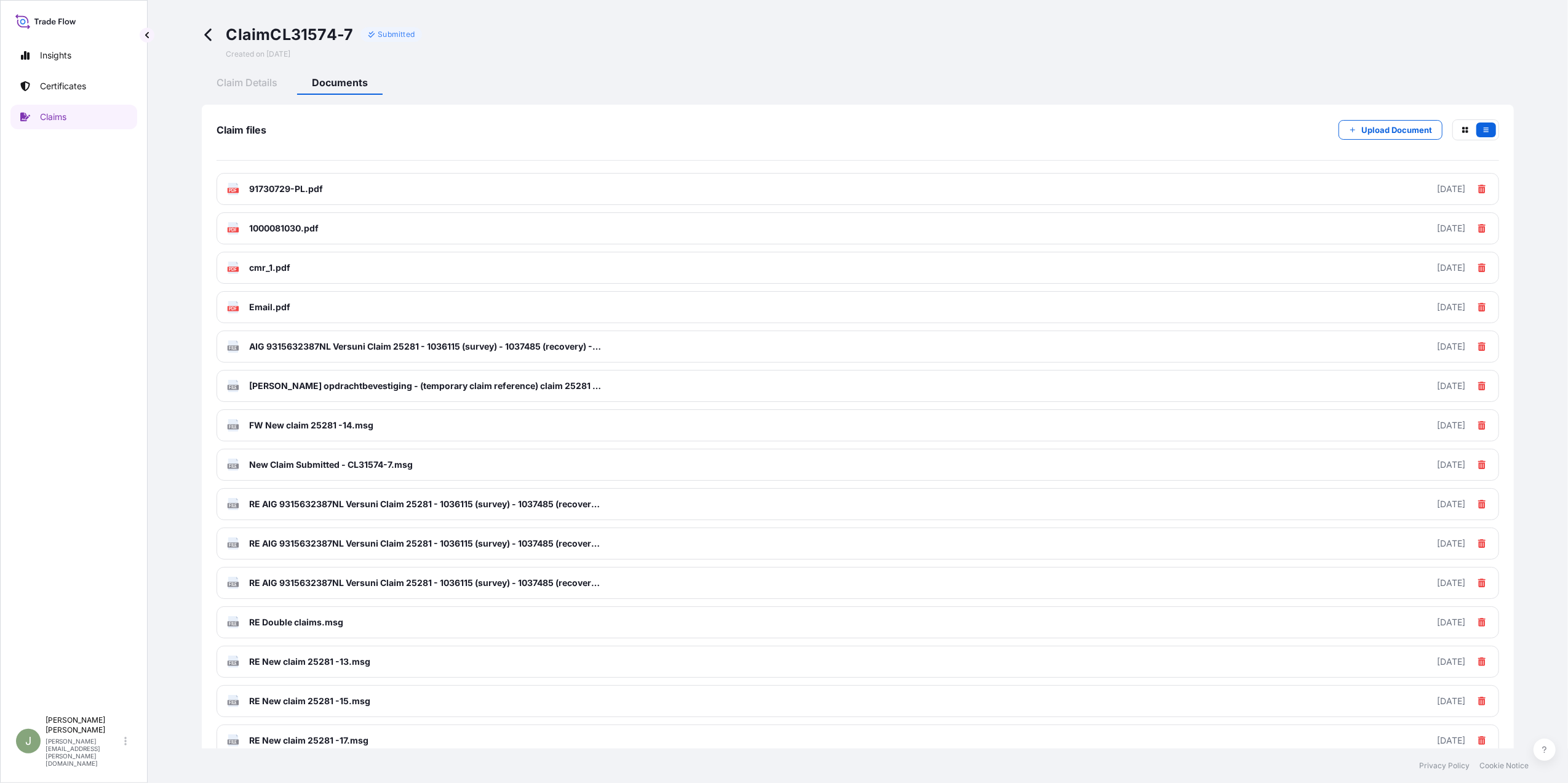
click at [209, 25] on span at bounding box center [211, 42] width 20 height 34
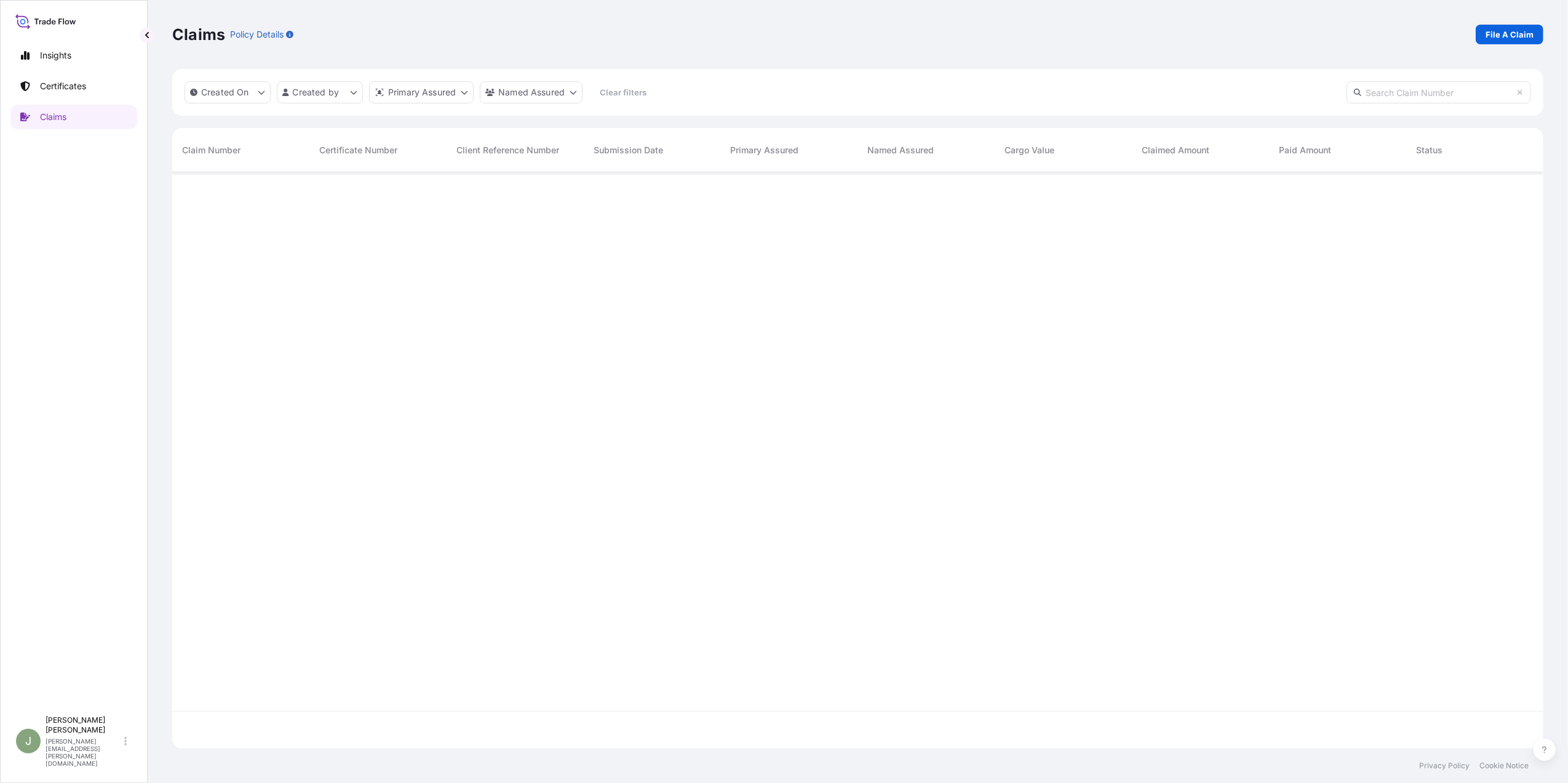
scroll to position [570, 1359]
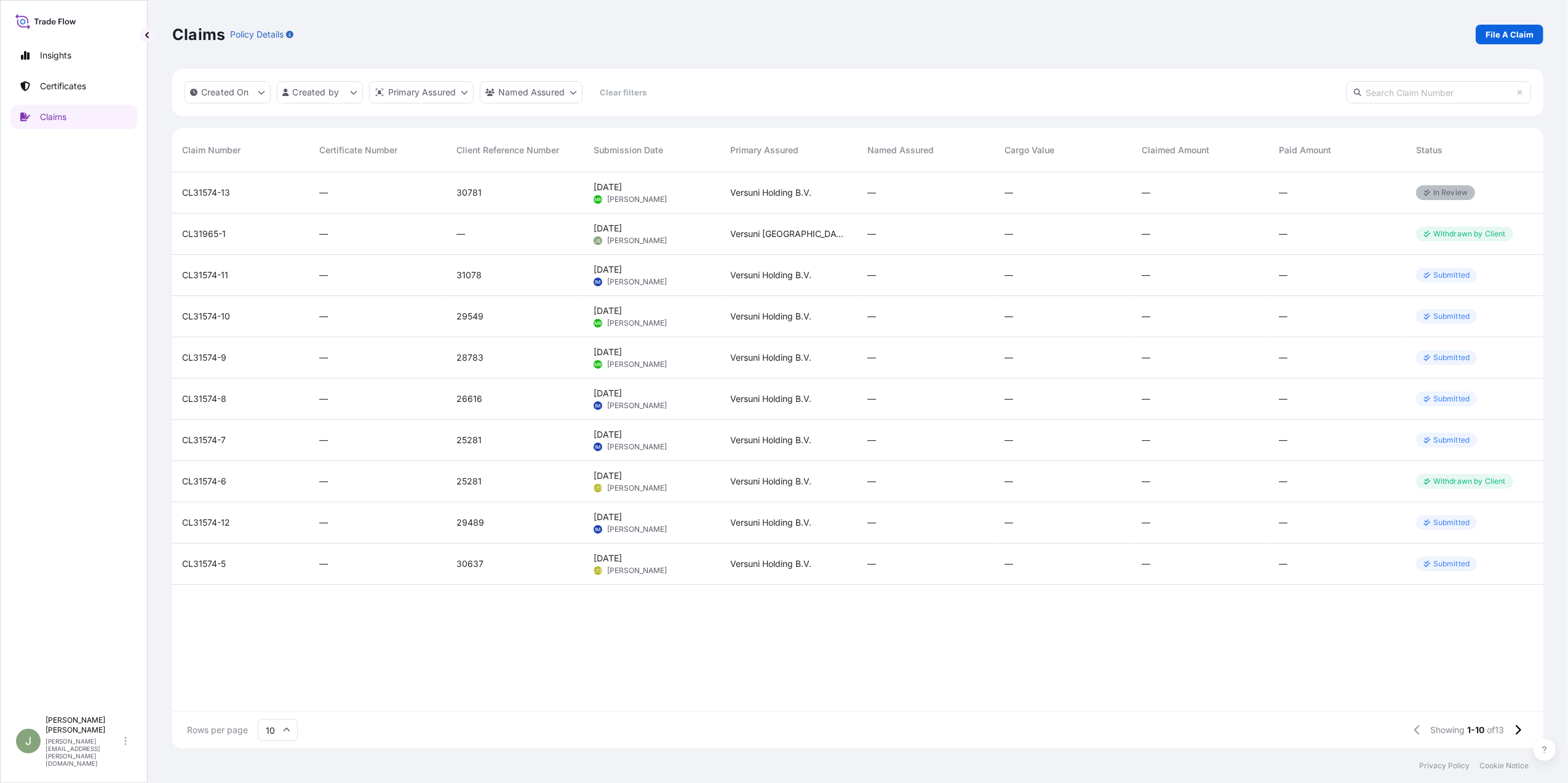
click at [213, 393] on span "CL31574-8" at bounding box center [205, 399] width 44 height 13
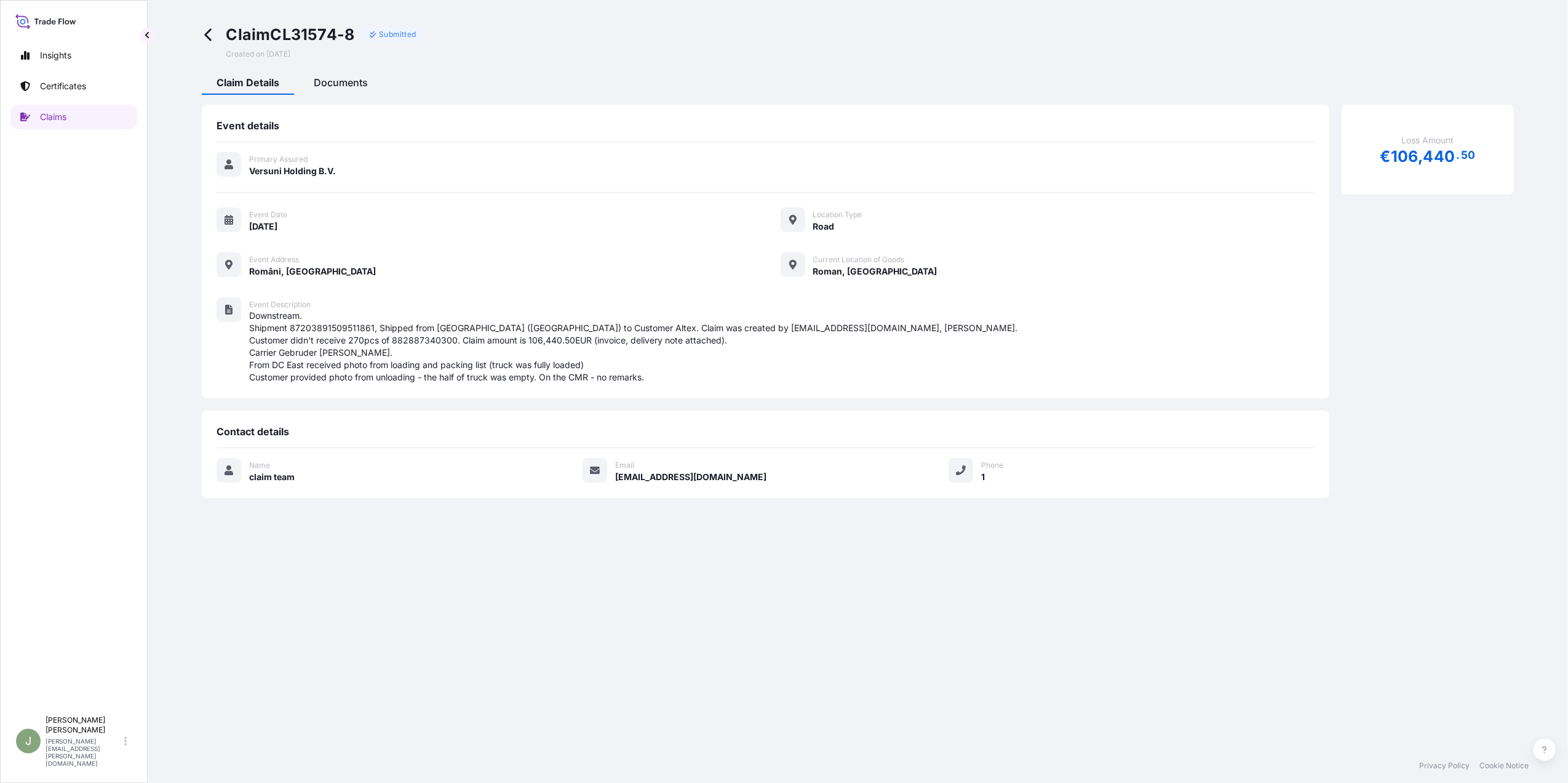
click at [333, 86] on span "Documents" at bounding box center [340, 82] width 54 height 13
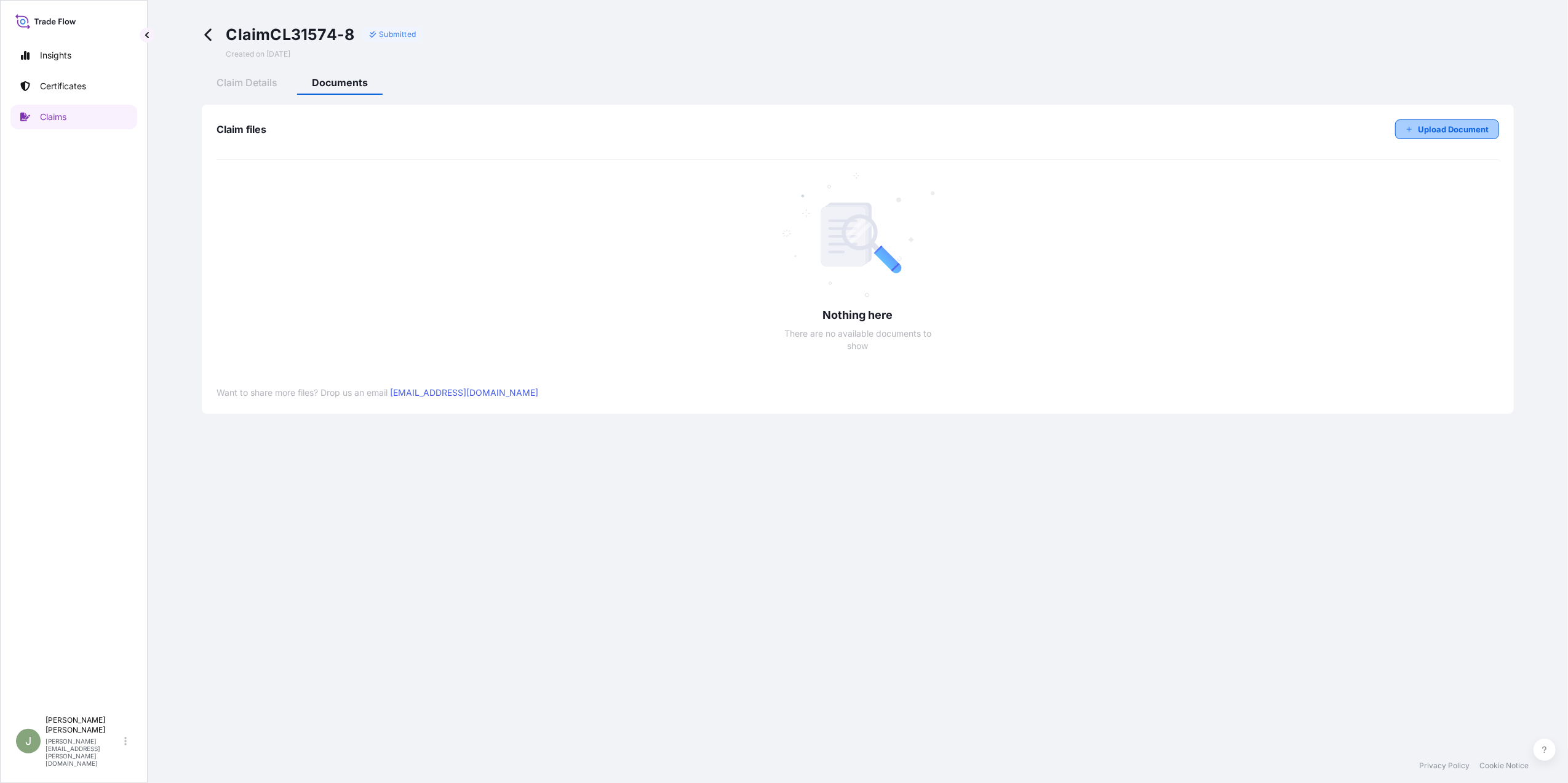
click at [1438, 125] on p "Upload Document" at bounding box center [1453, 129] width 70 height 13
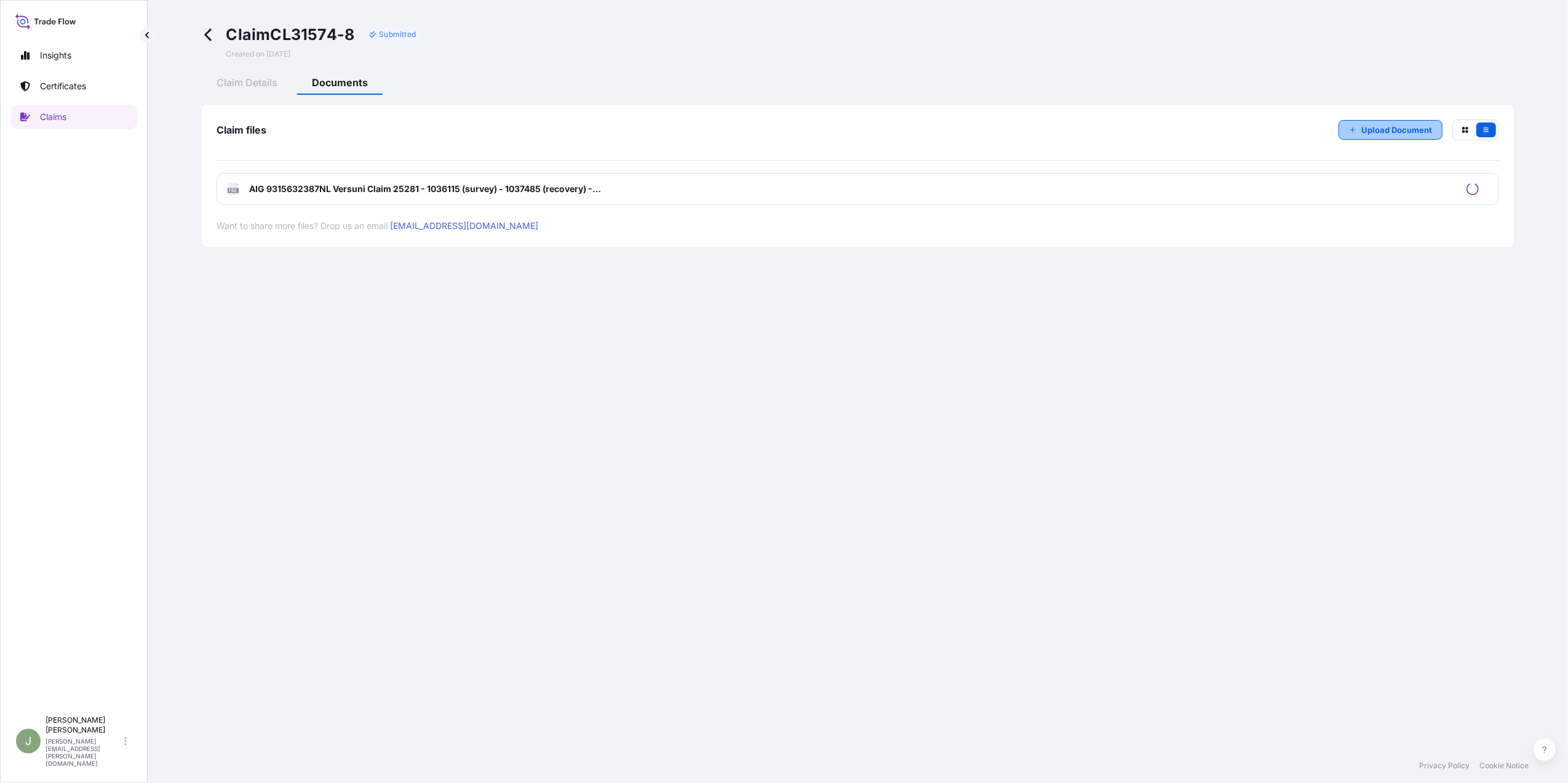
click at [1375, 125] on p "Upload Document" at bounding box center [1396, 130] width 70 height 13
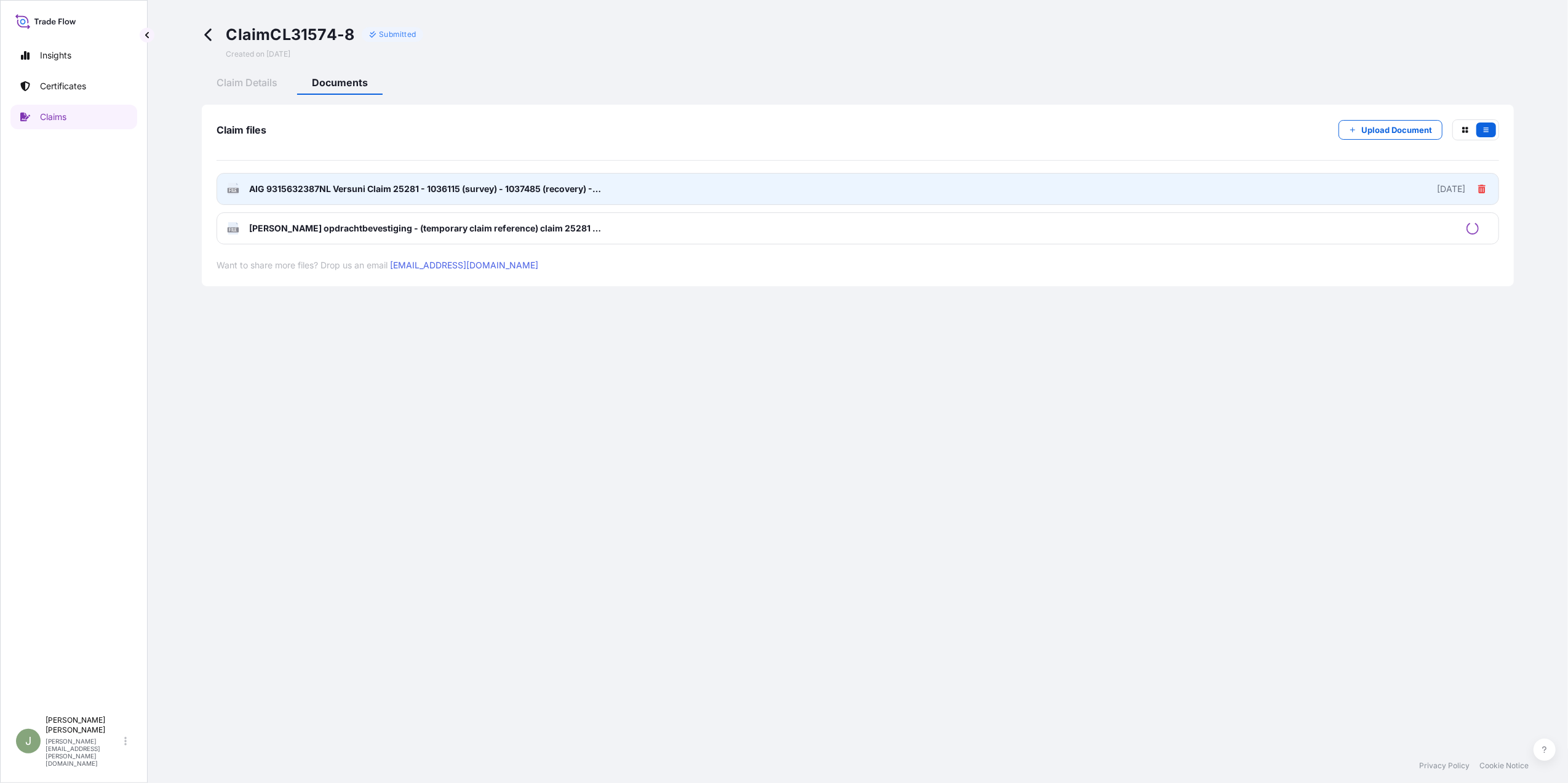
click at [1489, 187] on link "FILE AIG 9315632387NL Versuni Claim 25281 - 1036115 (survey) - 1037485 (recover…" at bounding box center [857, 188] width 1283 height 32
click at [1483, 194] on button at bounding box center [1482, 189] width 13 height 13
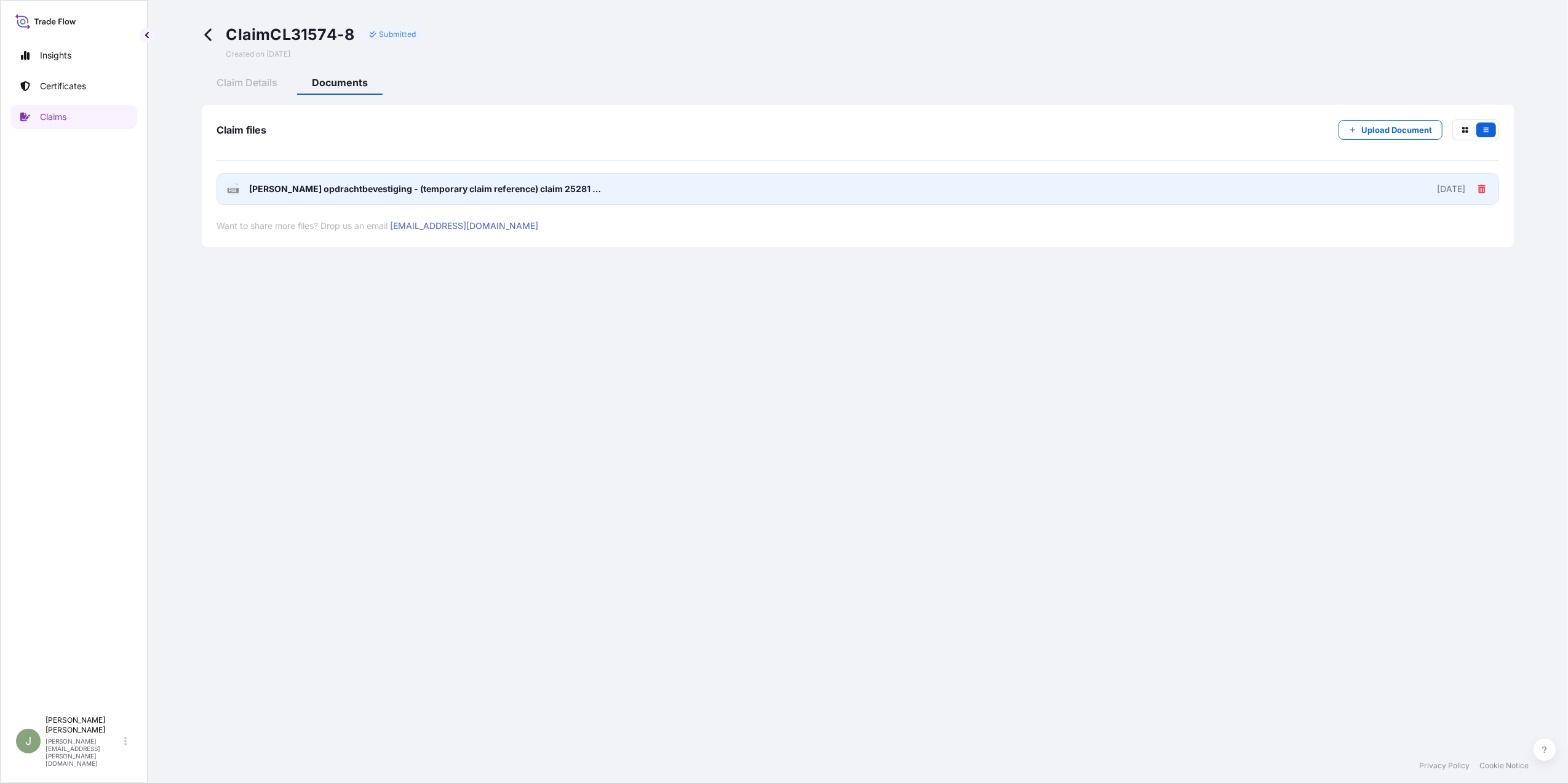
click at [1486, 192] on button at bounding box center [1482, 189] width 13 height 13
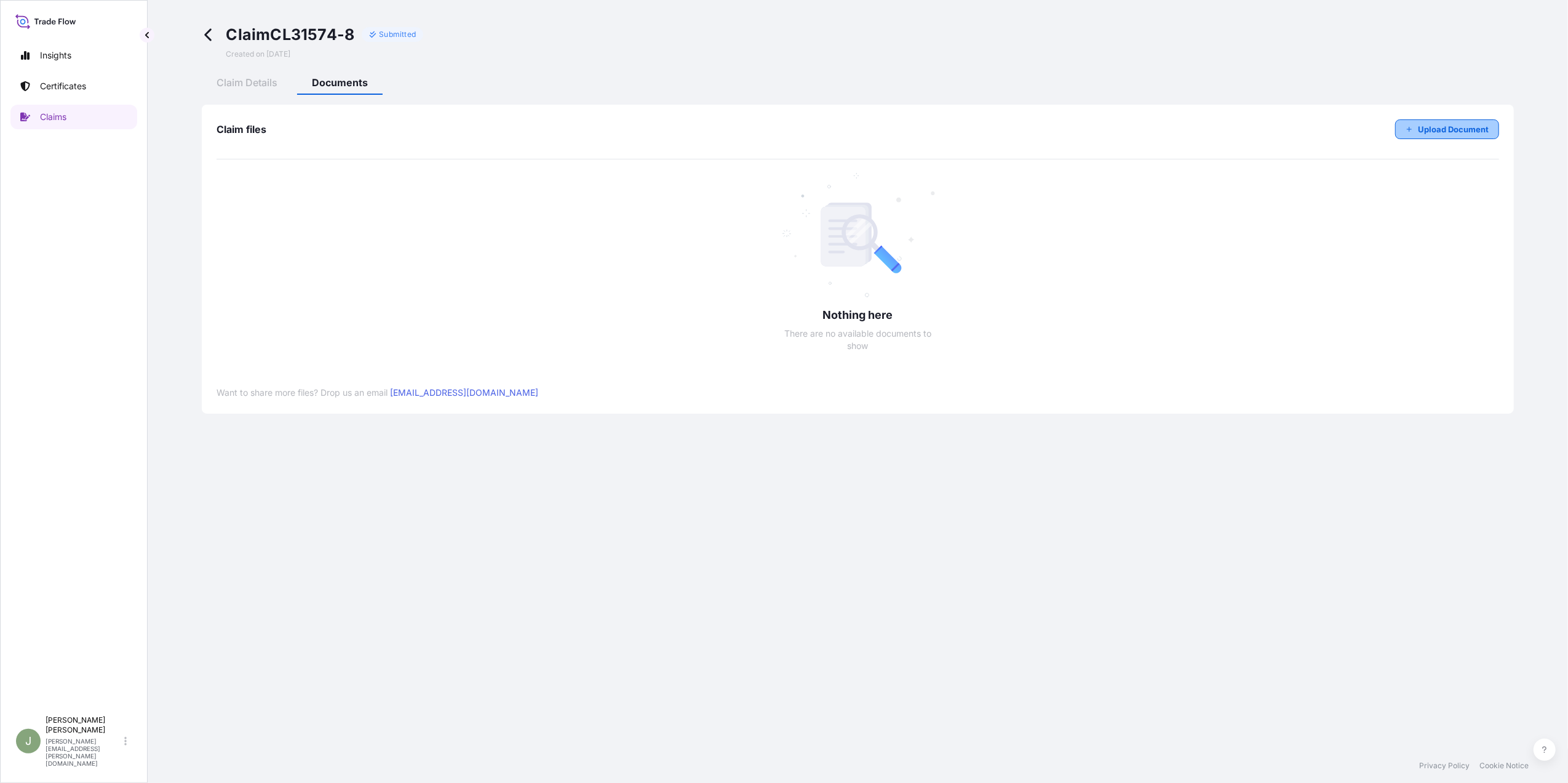
click at [1435, 129] on p "Upload Document" at bounding box center [1453, 129] width 70 height 13
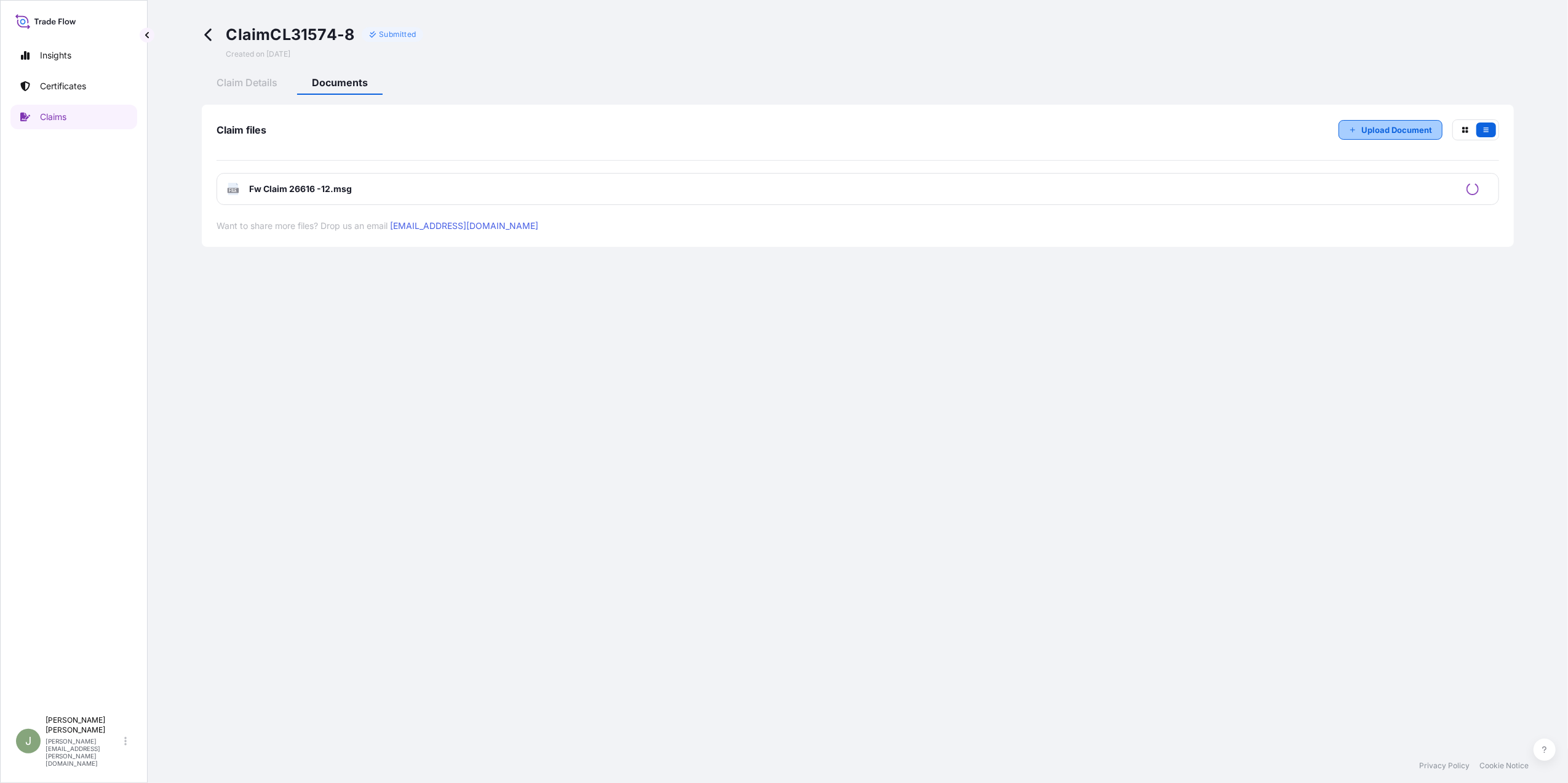
click at [1378, 127] on p "Upload Document" at bounding box center [1396, 130] width 70 height 13
